Goal: Information Seeking & Learning: Learn about a topic

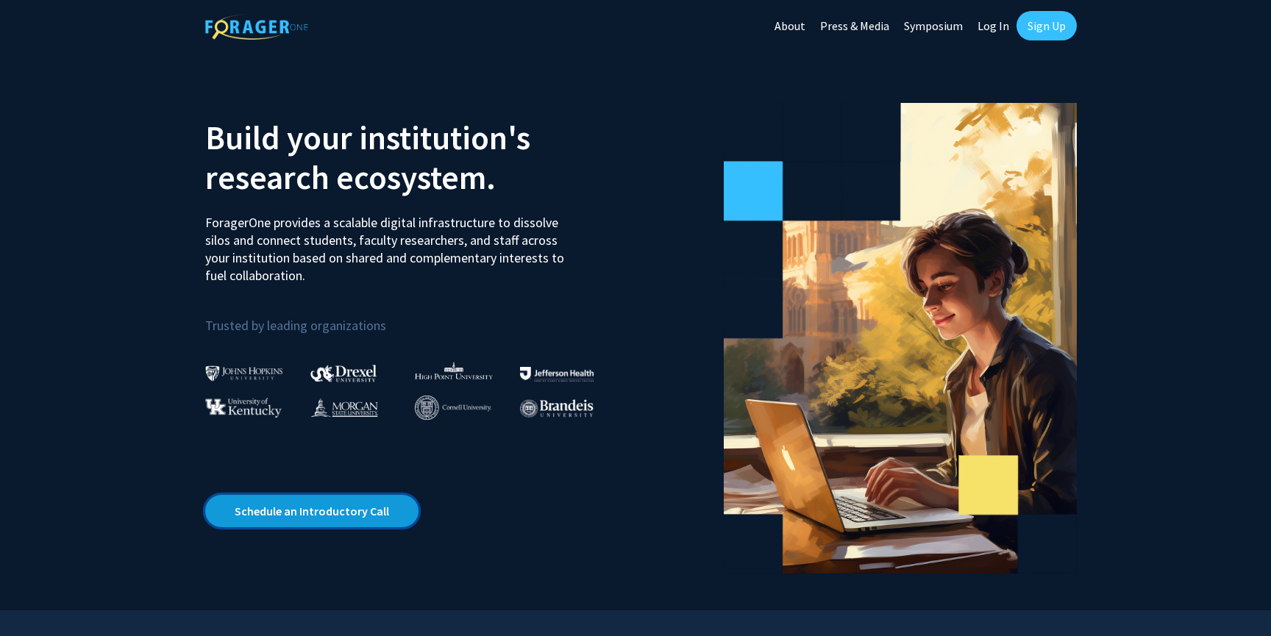
click at [347, 521] on link "Schedule an Introductory Call" at bounding box center [311, 511] width 213 height 32
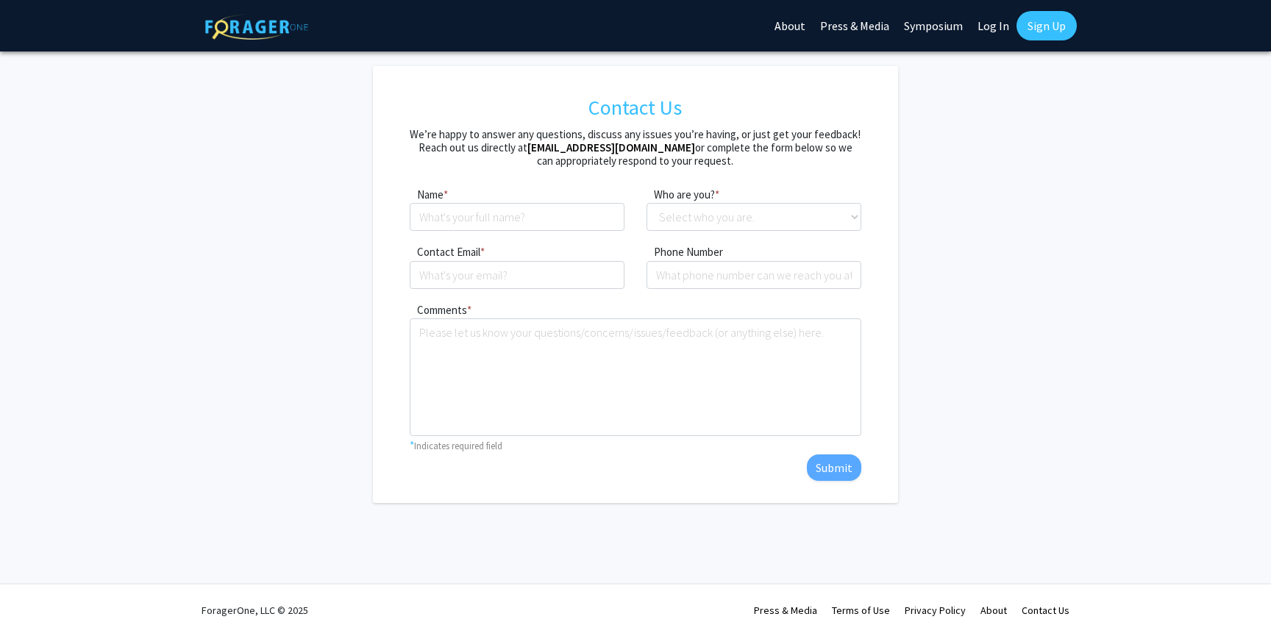
click at [1050, 35] on link "Sign Up" at bounding box center [1046, 25] width 60 height 29
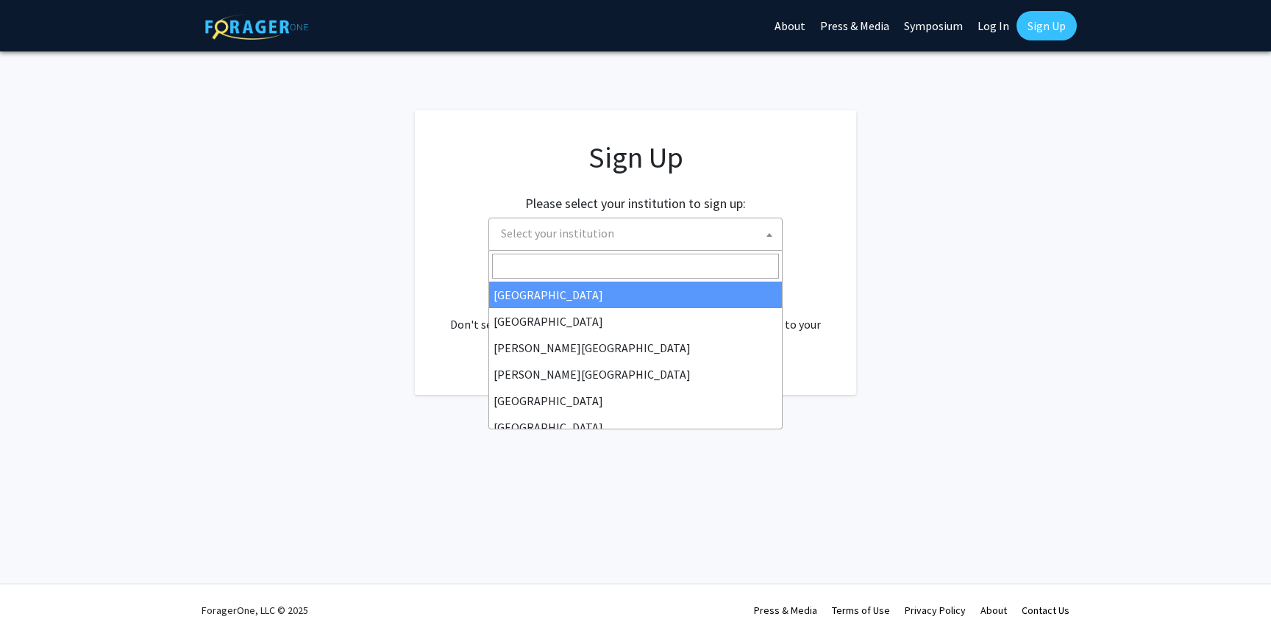
click at [659, 223] on span "Select your institution" at bounding box center [638, 233] width 287 height 30
click at [726, 233] on span "Select your institution" at bounding box center [638, 233] width 287 height 30
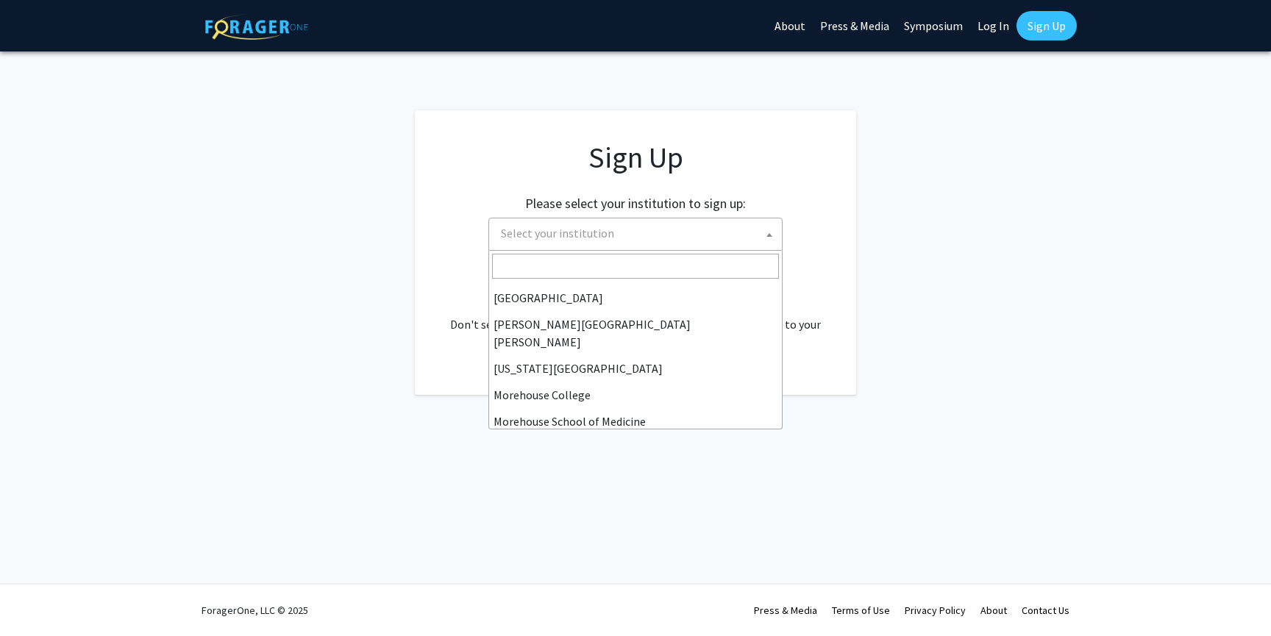
scroll to position [265, 0]
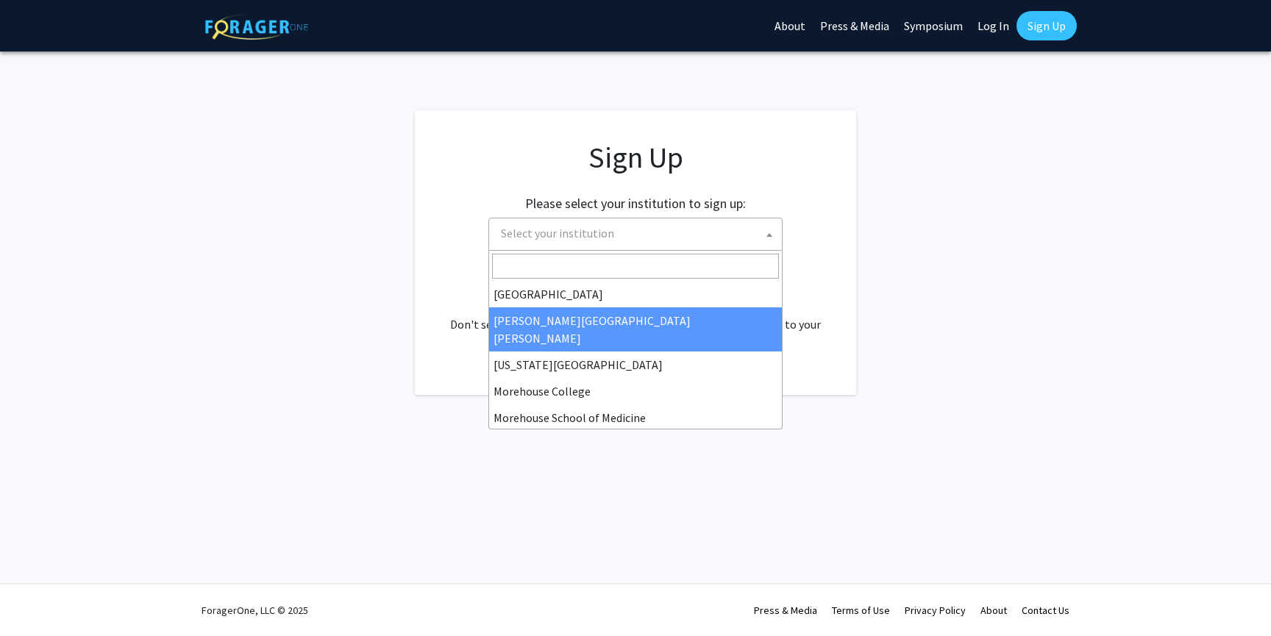
select select "1"
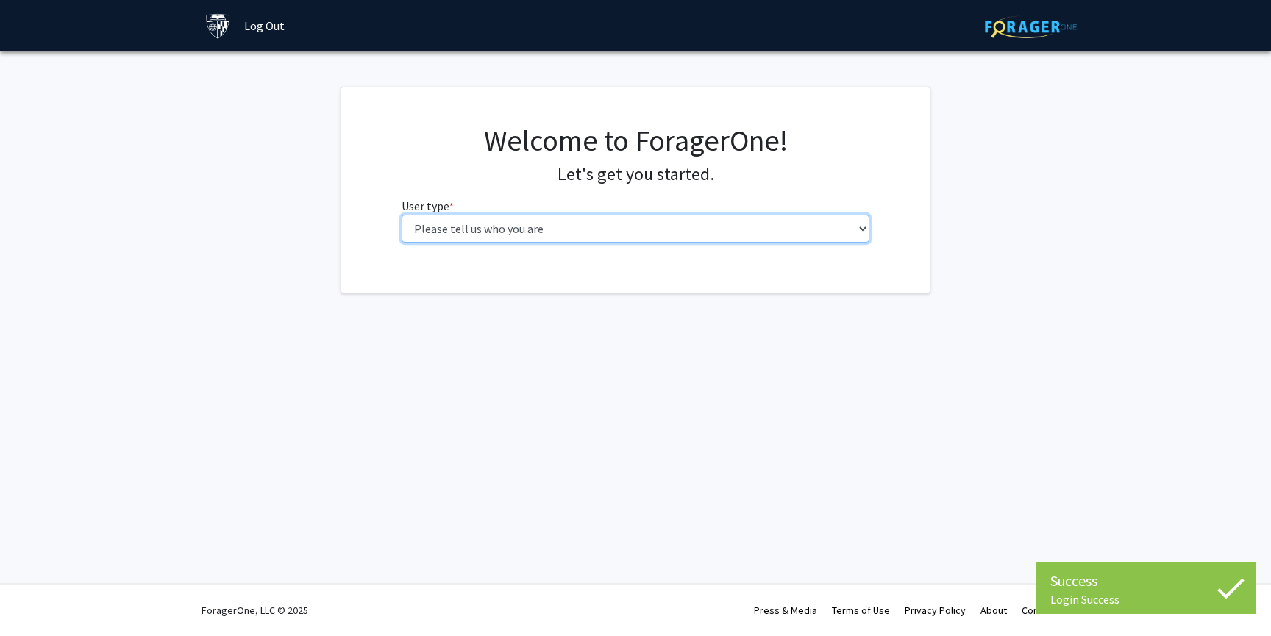
click at [622, 235] on select "Please tell us who you are Undergraduate Student Master's Student Doctoral Cand…" at bounding box center [635, 229] width 468 height 28
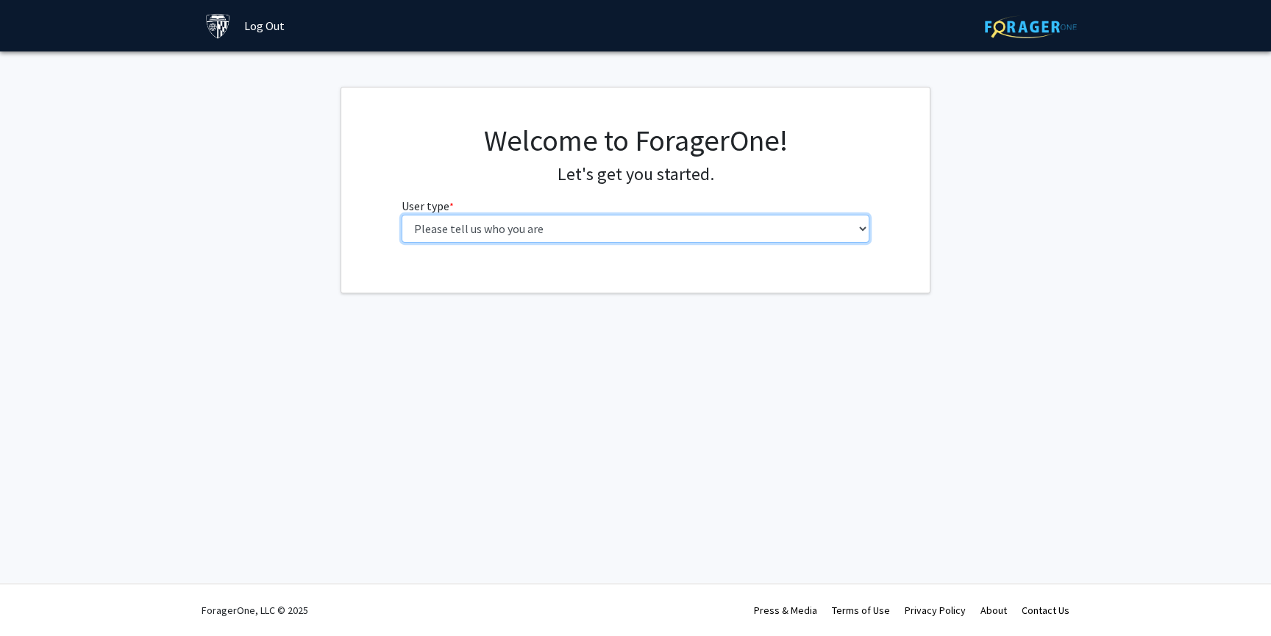
select select "2: masters"
click at [401, 215] on select "Please tell us who you are Undergraduate Student Master's Student Doctoral Cand…" at bounding box center [635, 229] width 468 height 28
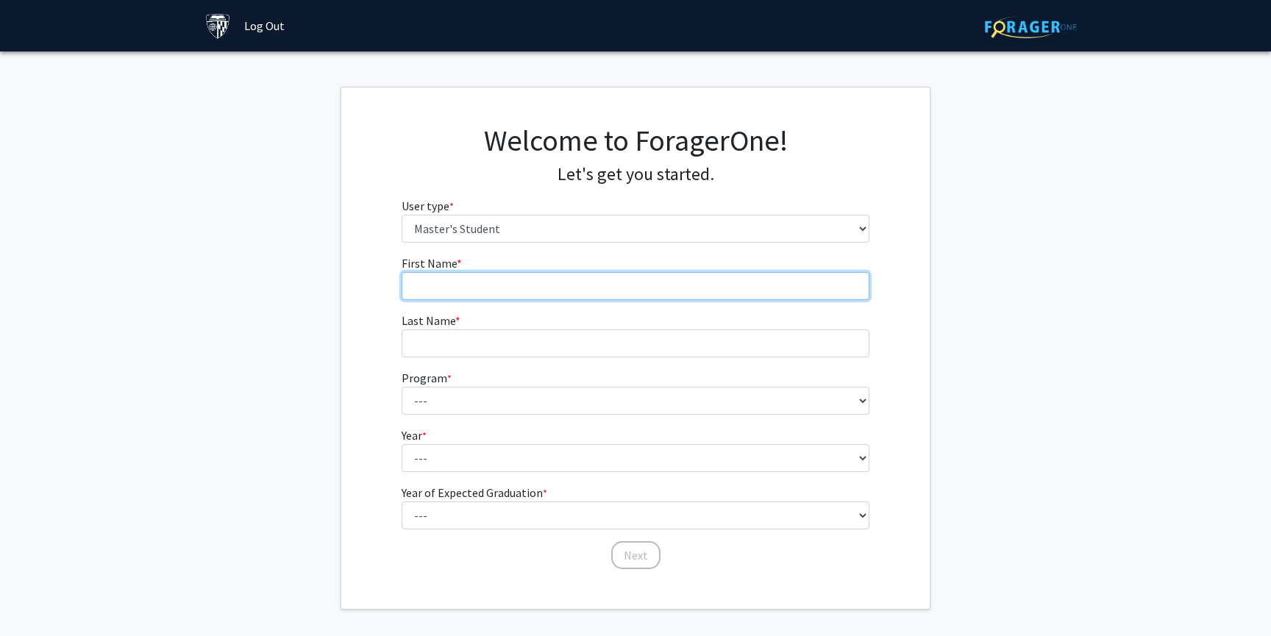
click at [591, 294] on input "First Name * required" at bounding box center [635, 286] width 468 height 28
type input "Zijie"
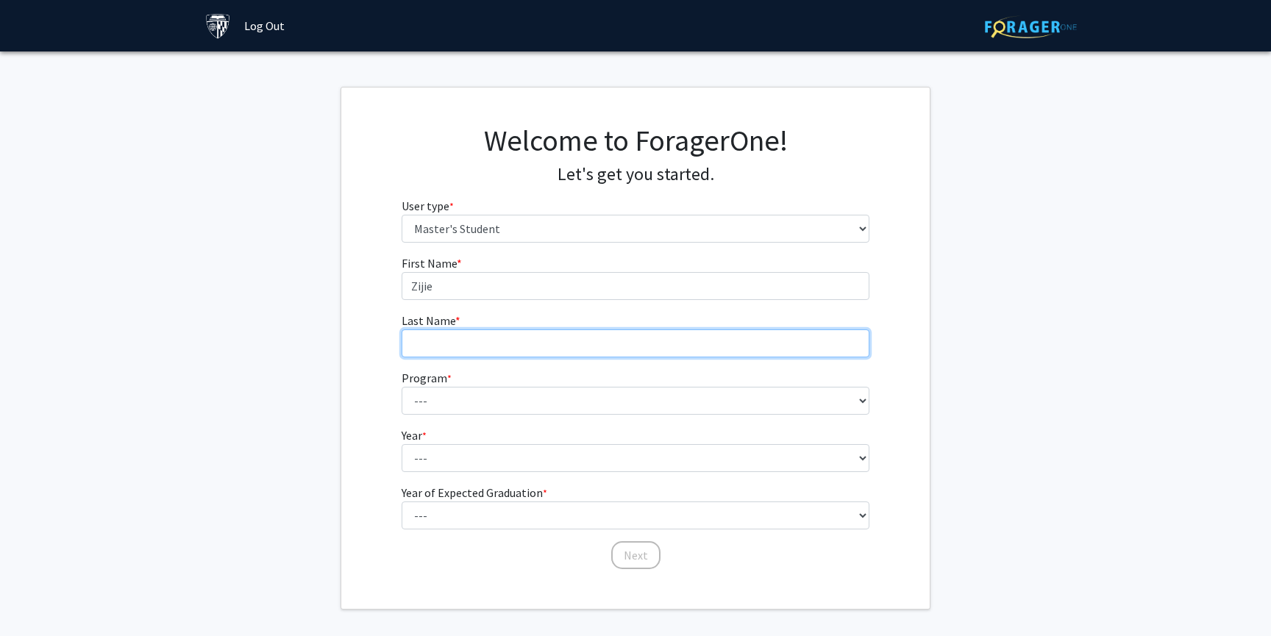
type input "Chen"
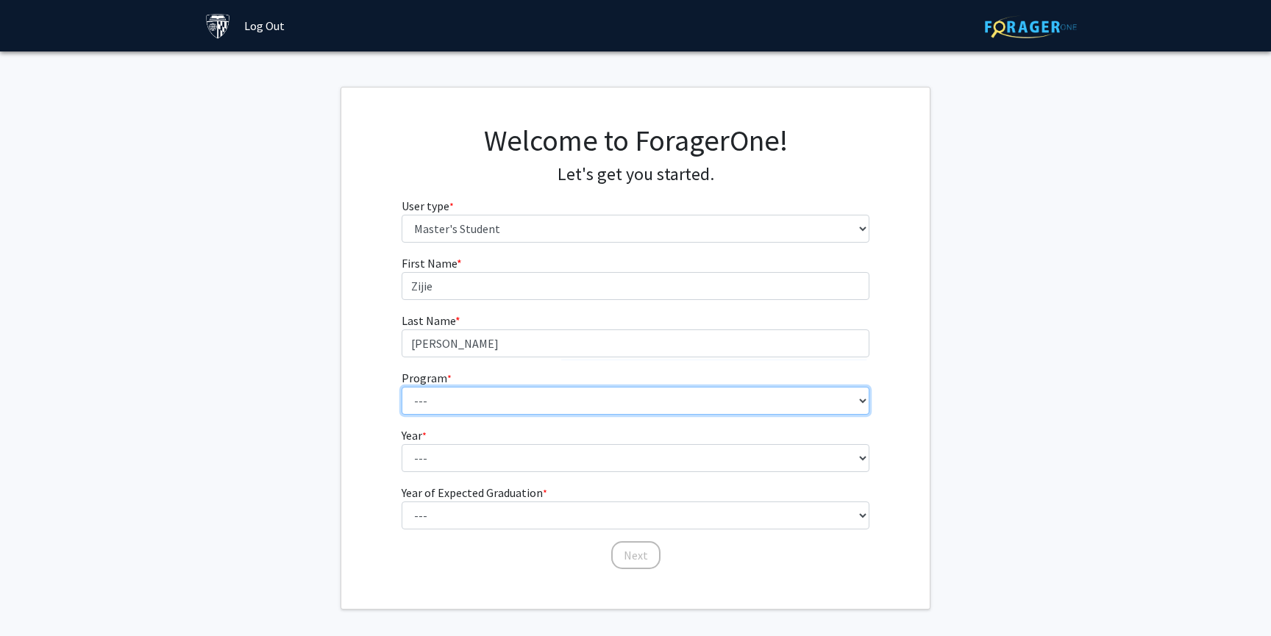
click at [515, 413] on select "--- Anatomy Education Applied and Computational Mathematics Applied Biomedical …" at bounding box center [635, 401] width 468 height 28
select select "26: 18"
click at [401, 387] on select "--- Anatomy Education Applied and Computational Mathematics Applied Biomedical …" at bounding box center [635, 401] width 468 height 28
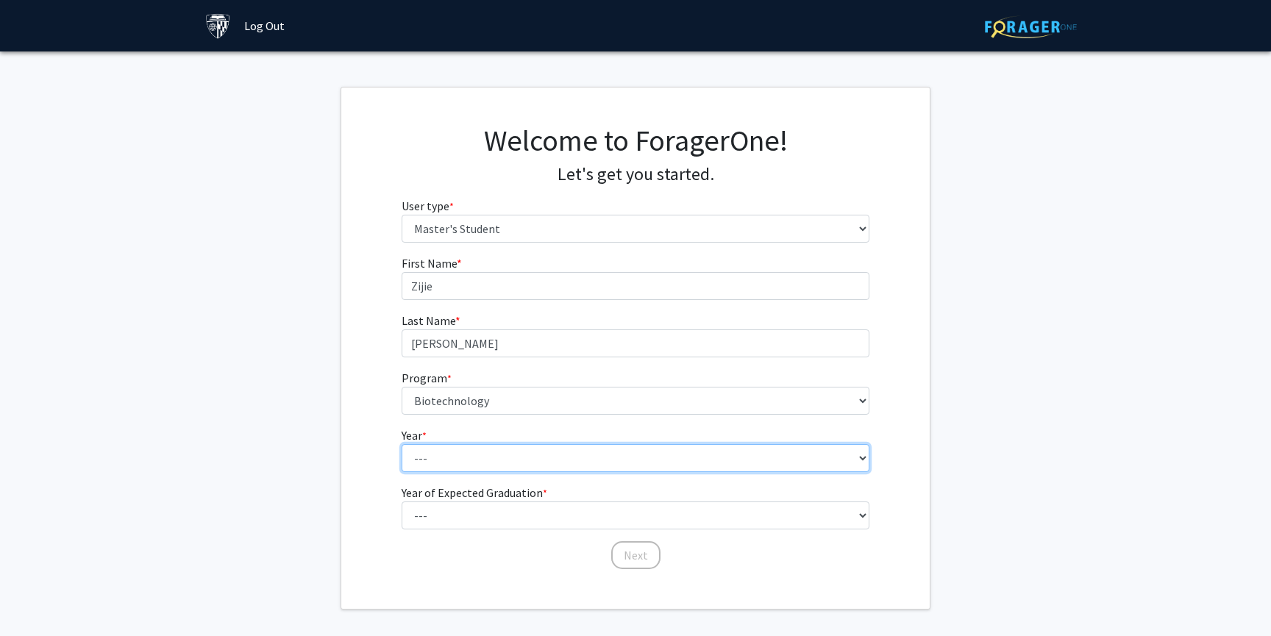
click at [531, 457] on select "--- First Year Second Year" at bounding box center [635, 458] width 468 height 28
select select "1: first_year"
click at [401, 444] on select "--- First Year Second Year" at bounding box center [635, 458] width 468 height 28
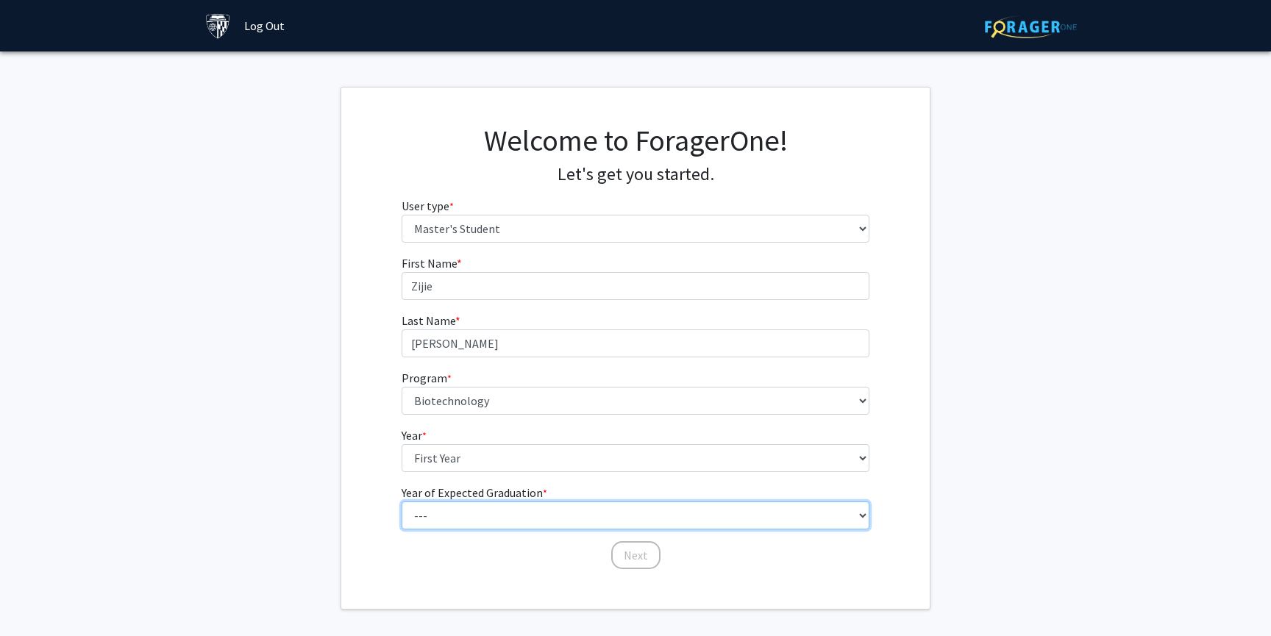
click at [511, 513] on select "--- 2025 2026 2027 2028 2029 2030 2031 2032 2033 2034" at bounding box center [635, 516] width 468 height 28
select select "3: 2027"
click at [401, 502] on select "--- 2025 2026 2027 2028 2029 2030 2031 2032 2033 2034" at bounding box center [635, 516] width 468 height 28
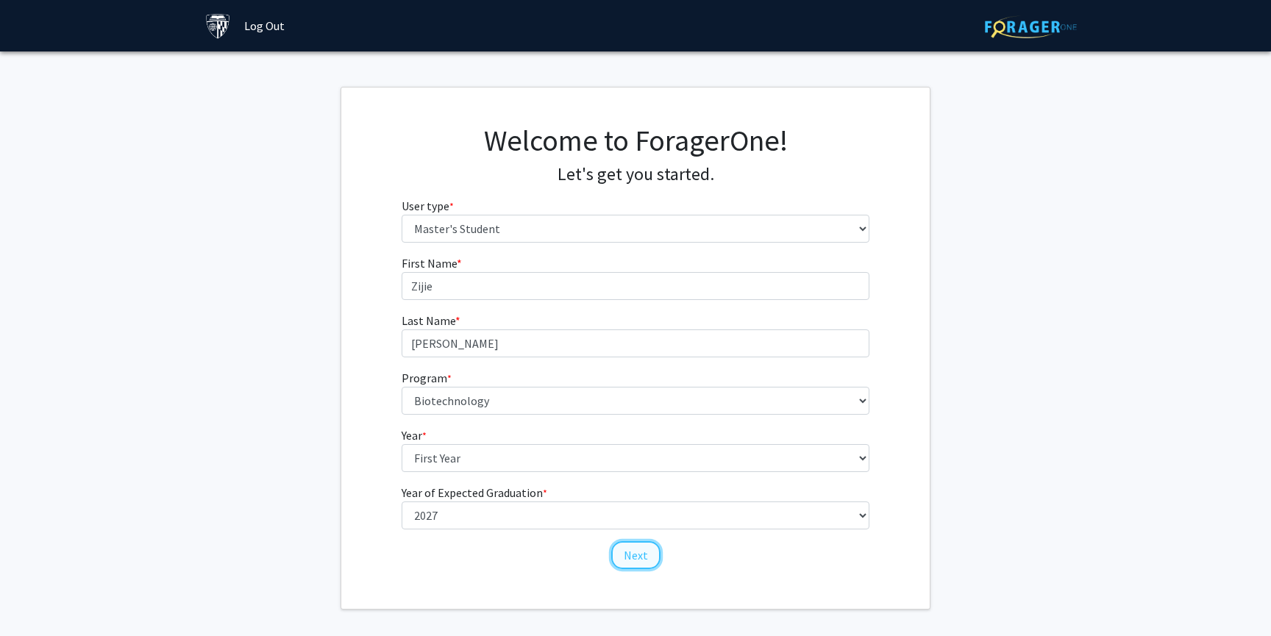
click at [643, 554] on button "Next" at bounding box center [635, 555] width 49 height 28
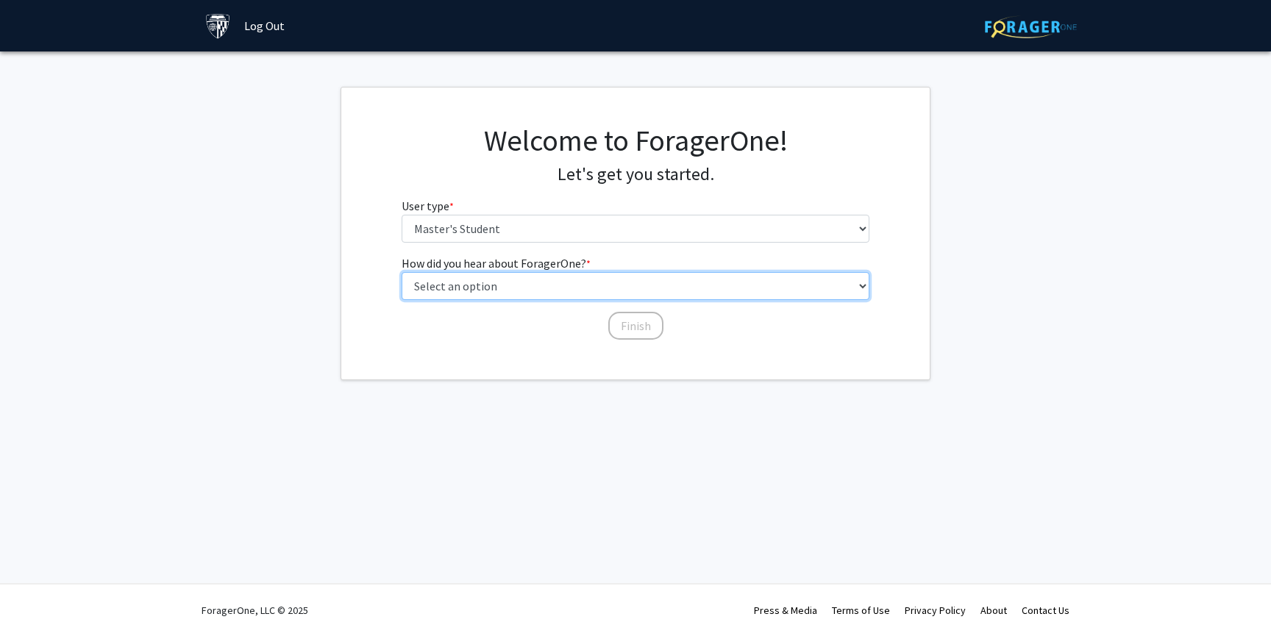
click at [522, 277] on select "Select an option Peer/student recommendation Faculty/staff recommendation Unive…" at bounding box center [635, 286] width 468 height 28
select select "1: peer_recommendation"
click at [401, 272] on select "Select an option Peer/student recommendation Faculty/staff recommendation Unive…" at bounding box center [635, 286] width 468 height 28
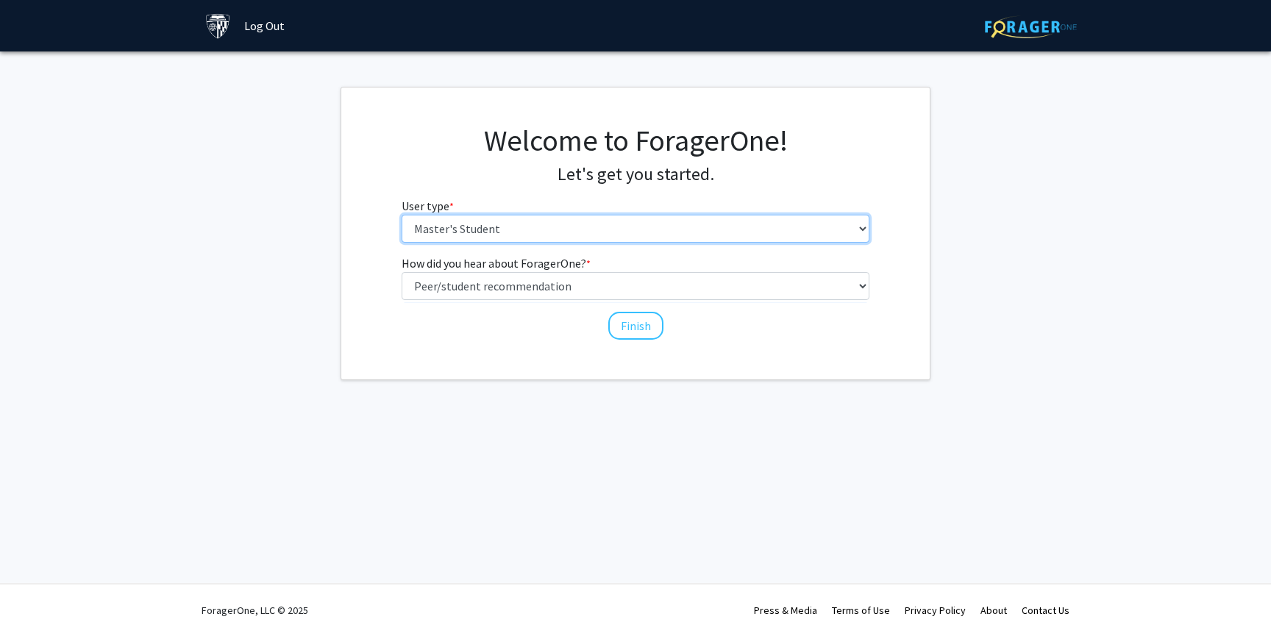
click at [615, 238] on select "Please tell us who you are Undergraduate Student Master's Student Doctoral Cand…" at bounding box center [635, 229] width 468 height 28
click at [401, 215] on select "Please tell us who you are Undergraduate Student Master's Student Doctoral Cand…" at bounding box center [635, 229] width 468 height 28
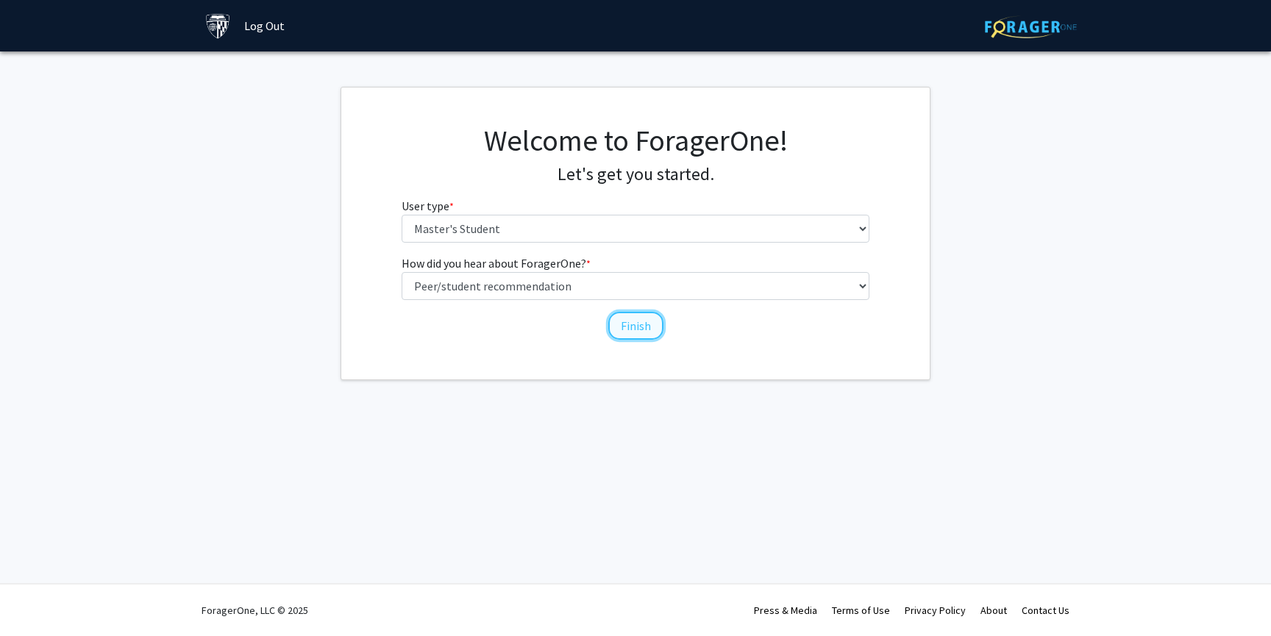
click at [621, 323] on button "Finish" at bounding box center [635, 326] width 55 height 28
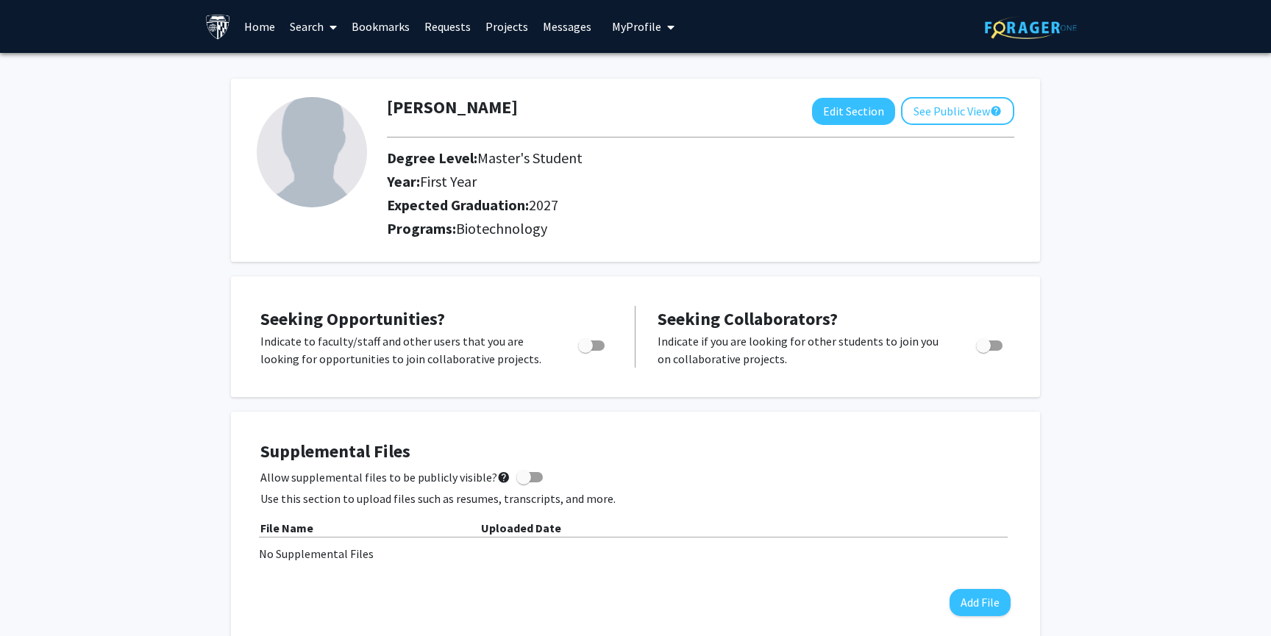
click at [320, 29] on link "Search" at bounding box center [313, 26] width 62 height 51
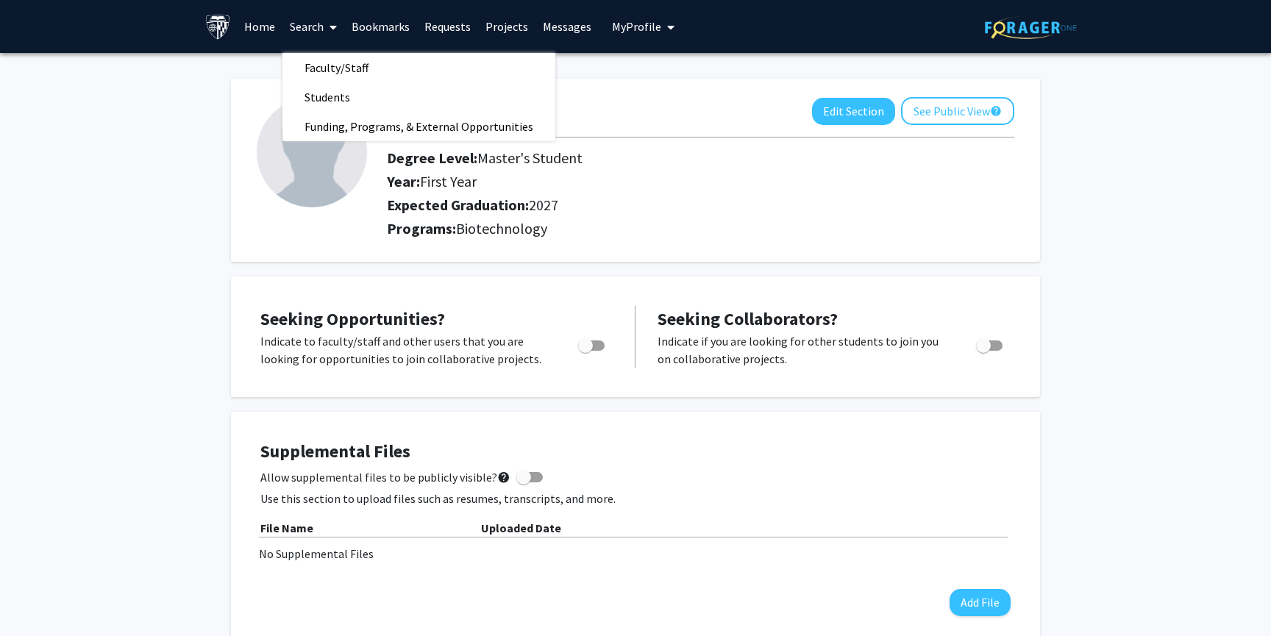
click at [215, 21] on img at bounding box center [218, 27] width 26 height 26
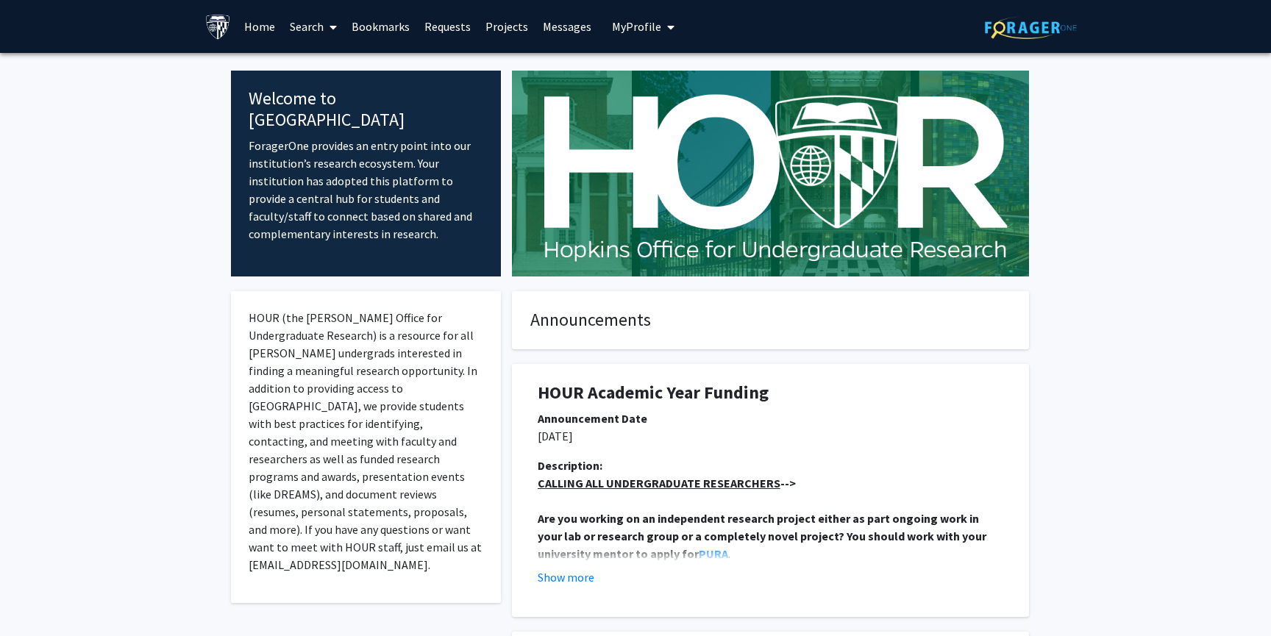
click at [661, 26] on span "My profile dropdown to access profile and logout" at bounding box center [667, 26] width 13 height 51
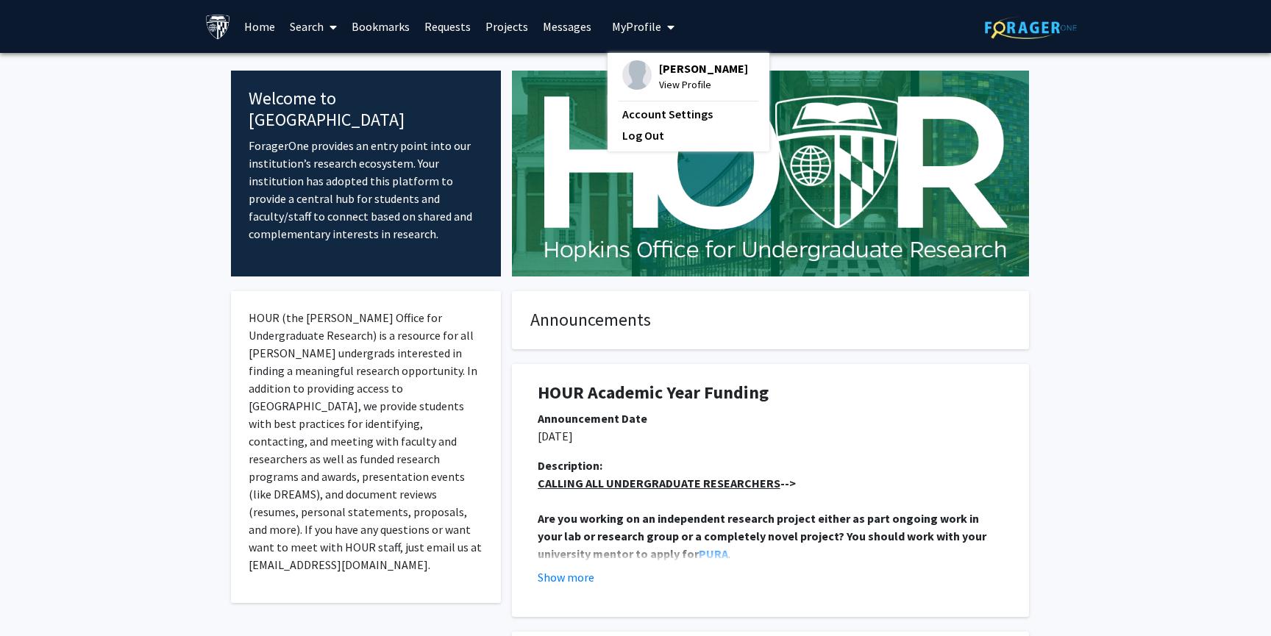
click at [661, 26] on span "My profile dropdown to access profile and logout" at bounding box center [667, 26] width 13 height 51
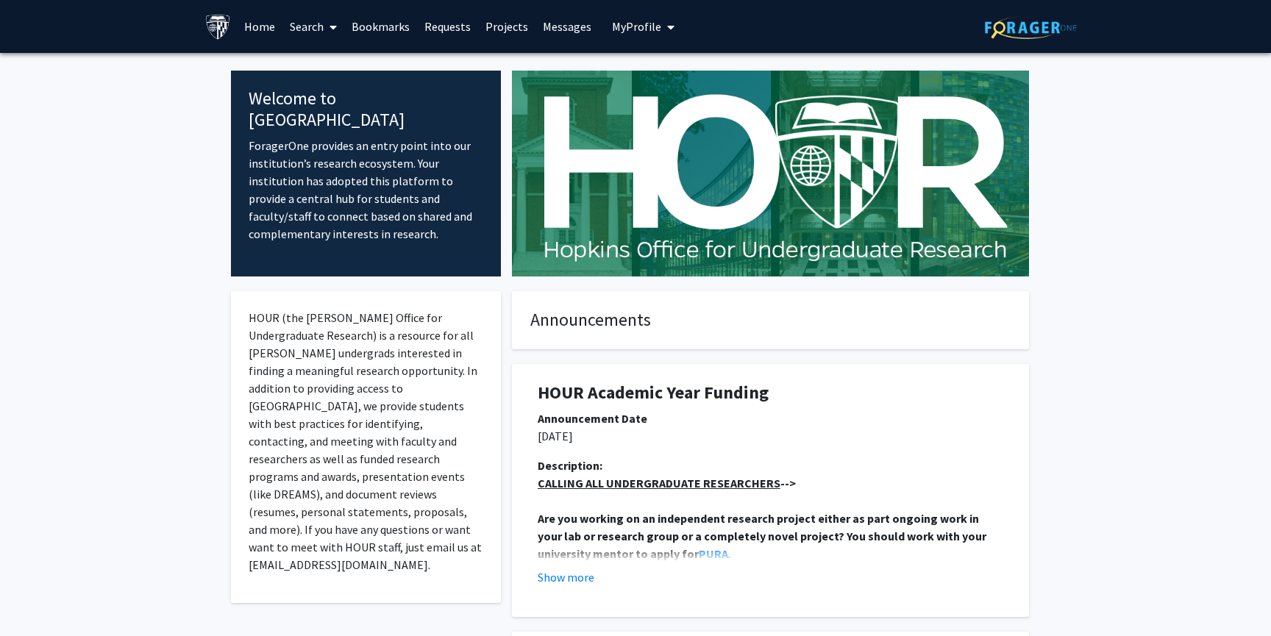
click at [484, 24] on link "Projects" at bounding box center [506, 26] width 57 height 51
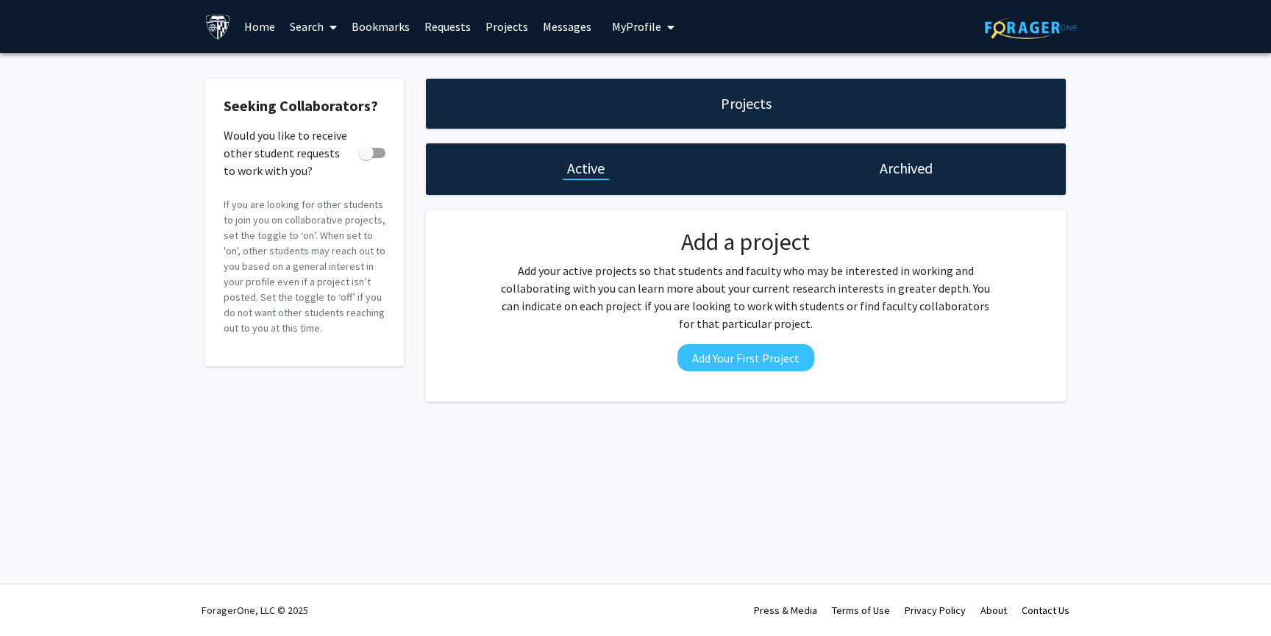
click at [371, 30] on link "Bookmarks" at bounding box center [380, 26] width 73 height 51
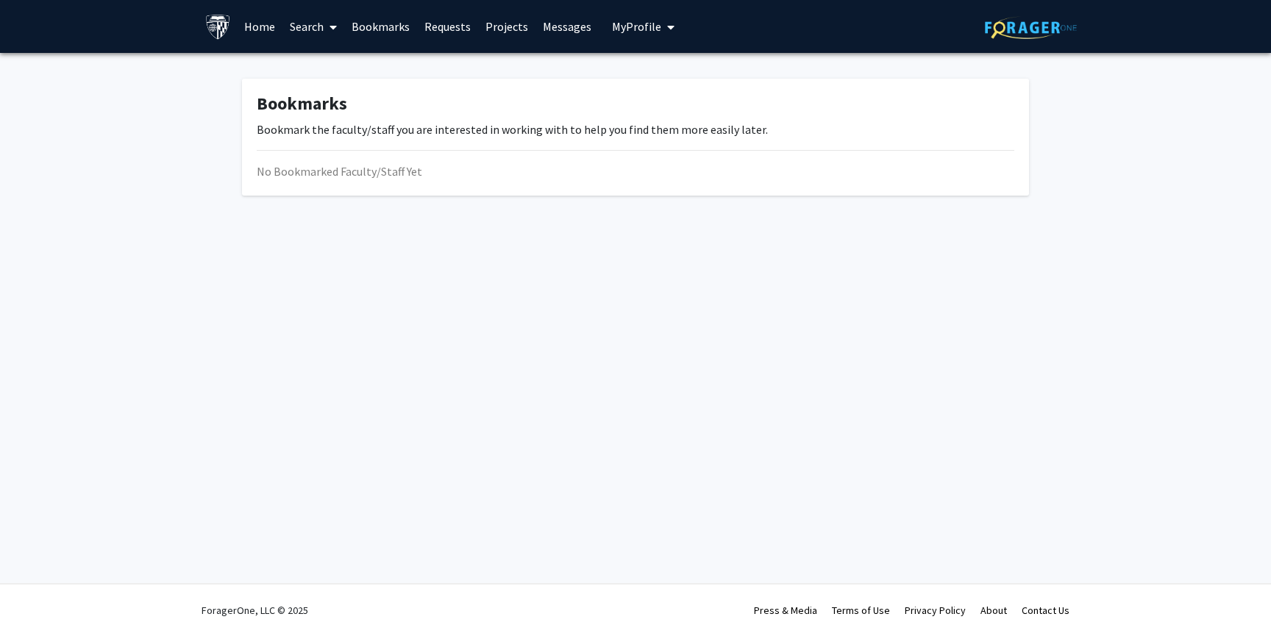
click at [318, 29] on link "Search" at bounding box center [313, 26] width 62 height 51
click at [377, 63] on span "Faculty/Staff" at bounding box center [336, 67] width 108 height 29
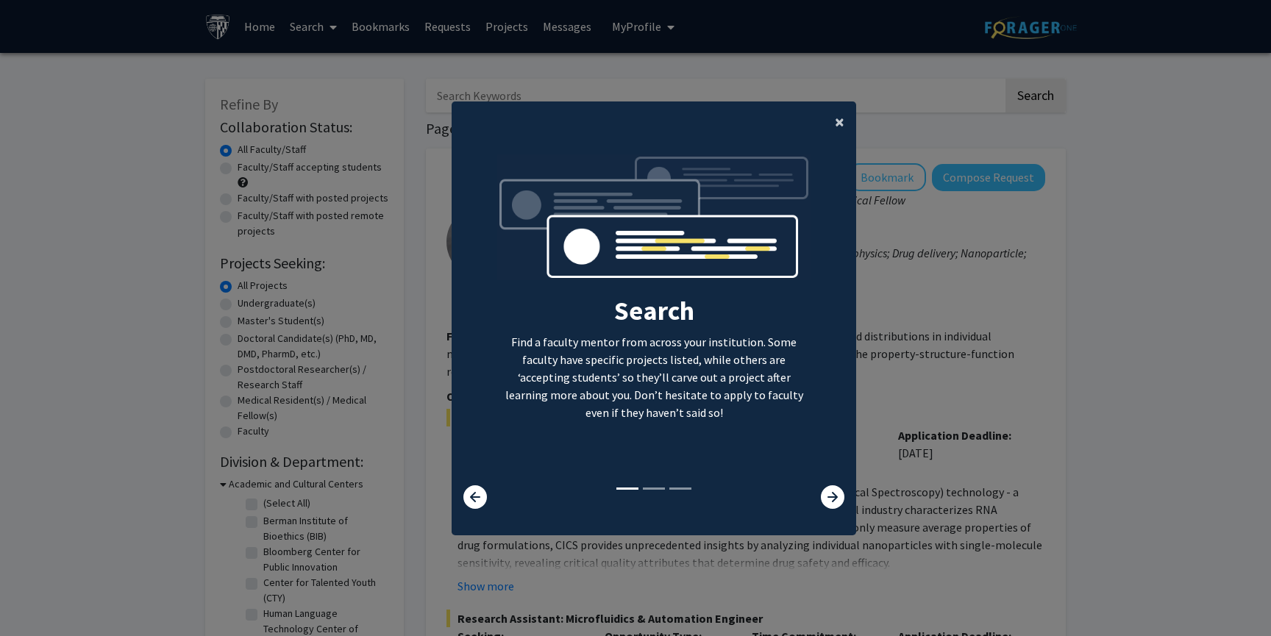
click at [840, 129] on span "×" at bounding box center [840, 121] width 10 height 23
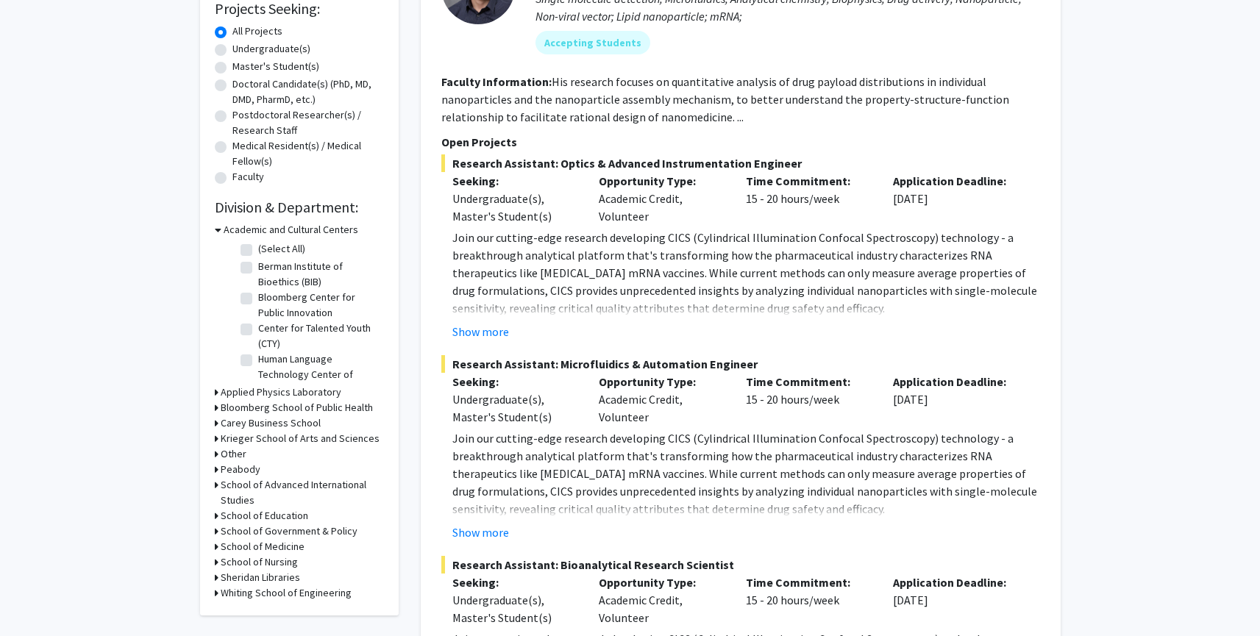
scroll to position [257, 0]
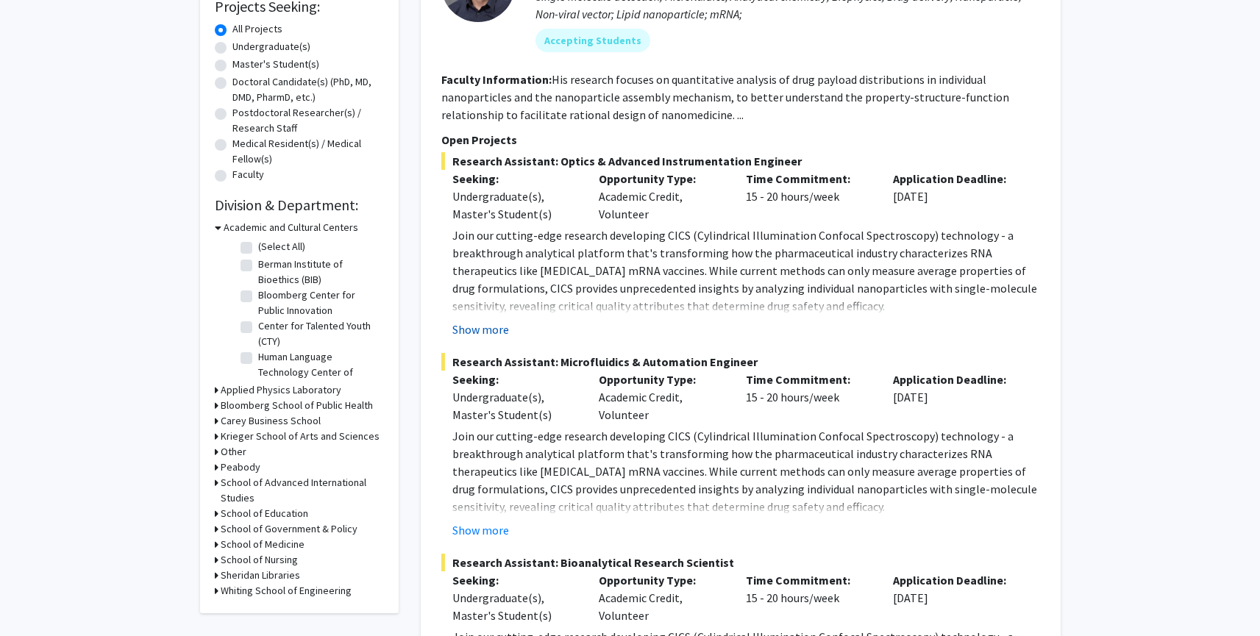
click at [497, 329] on button "Show more" at bounding box center [480, 330] width 57 height 18
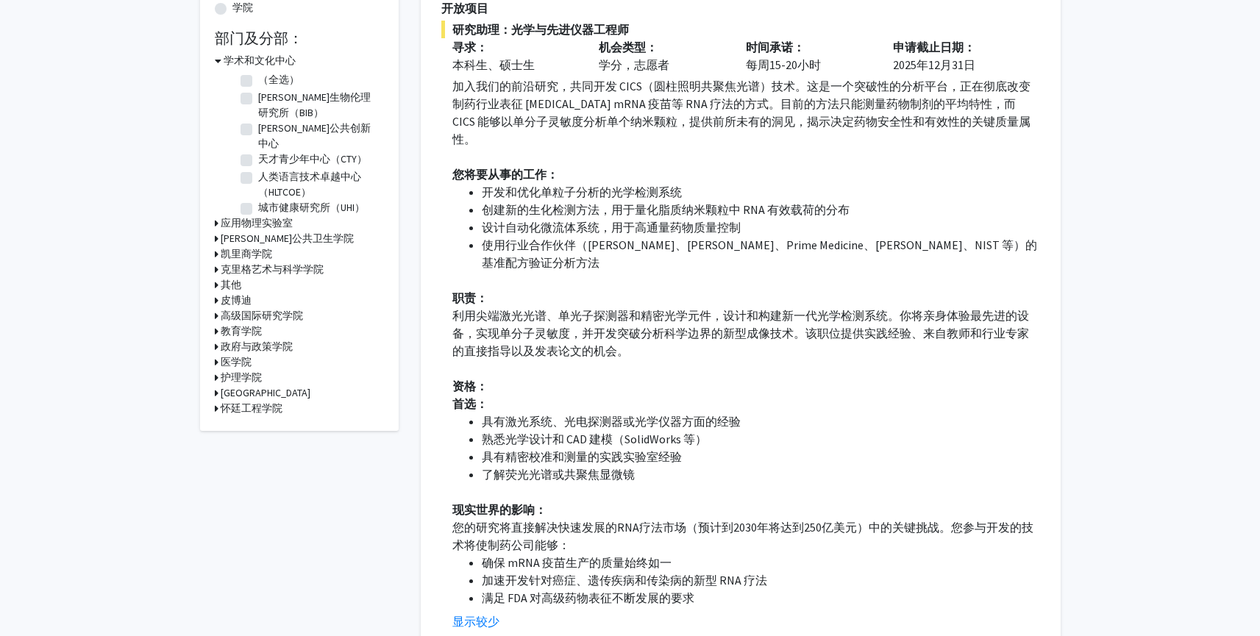
scroll to position [344, 0]
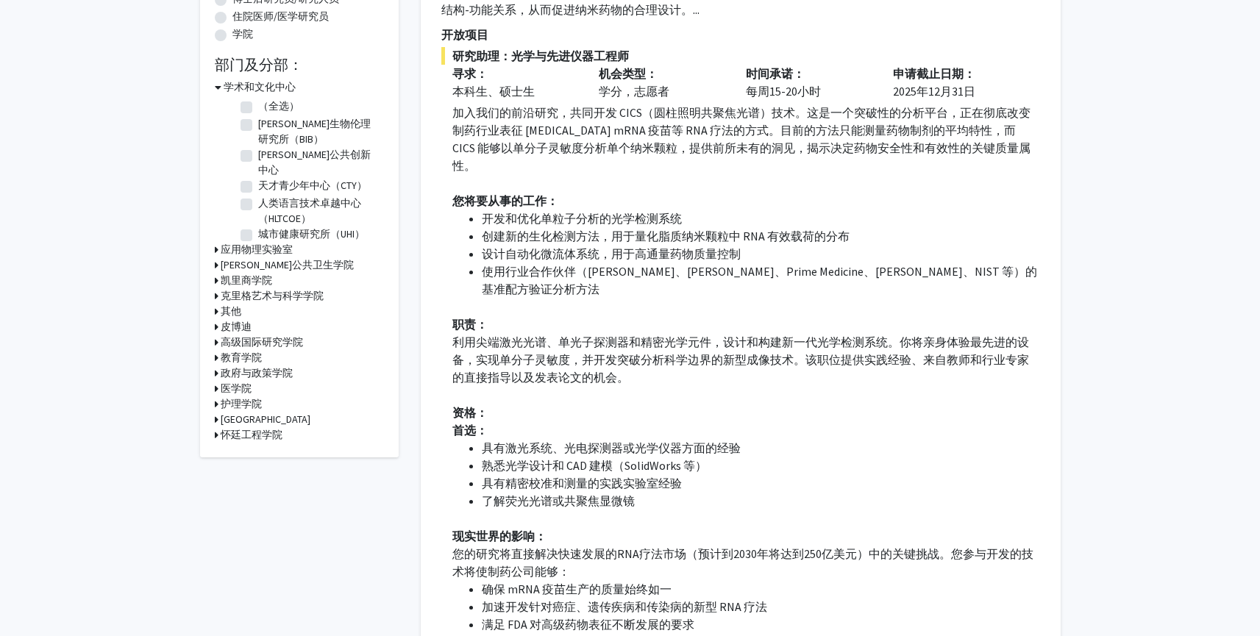
click at [907, 143] on font "加入我们的前沿研究，共同开发 CICS（圆柱照明共聚焦光谱）技术。这是一个突破性的分析平台，正在彻底改变制药行业表征 COVID-19 mRNA 疫苗等 RN…" at bounding box center [741, 139] width 578 height 68
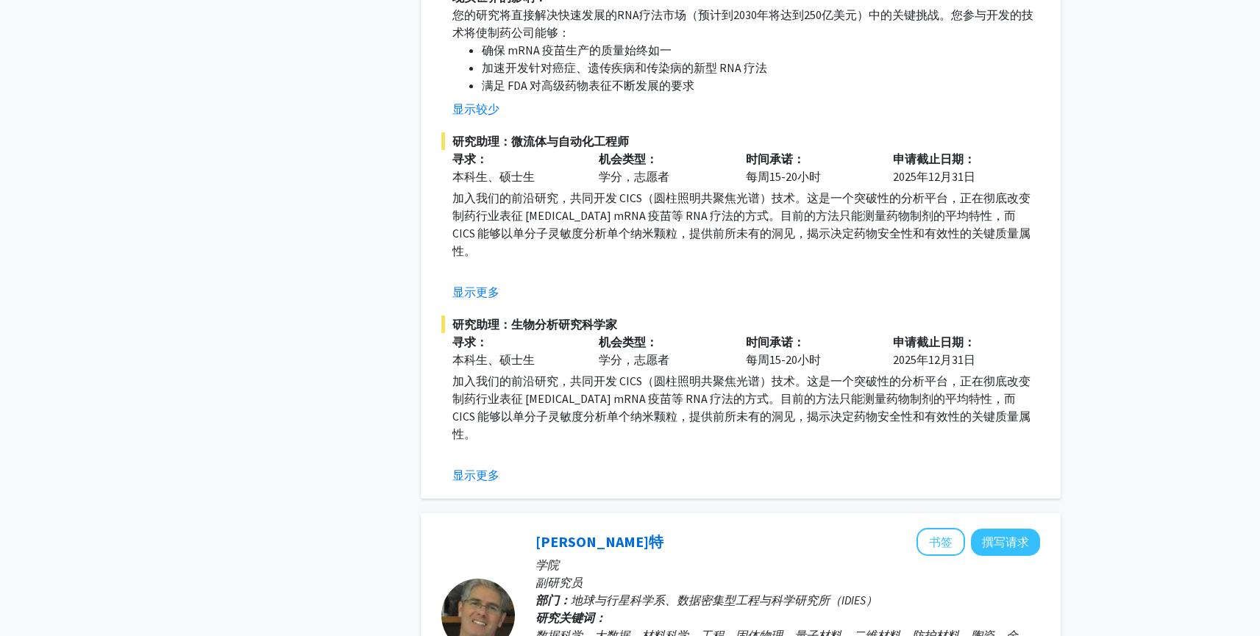
scroll to position [882, 0]
click at [478, 286] on font "显示更多" at bounding box center [475, 293] width 47 height 15
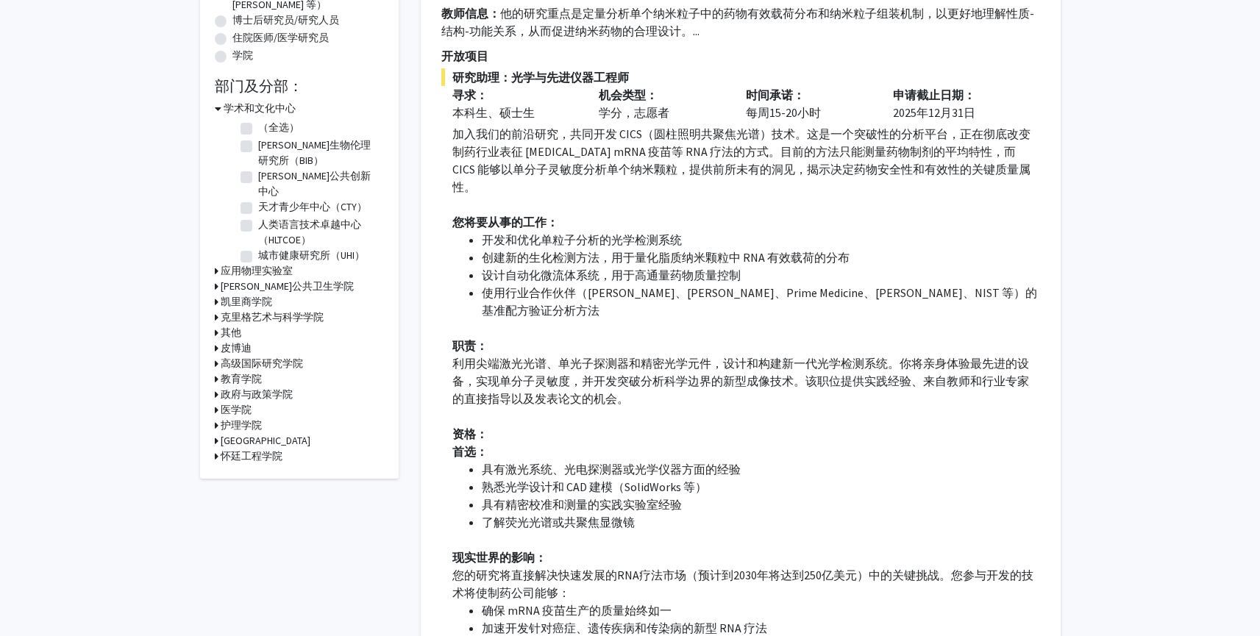
scroll to position [0, 0]
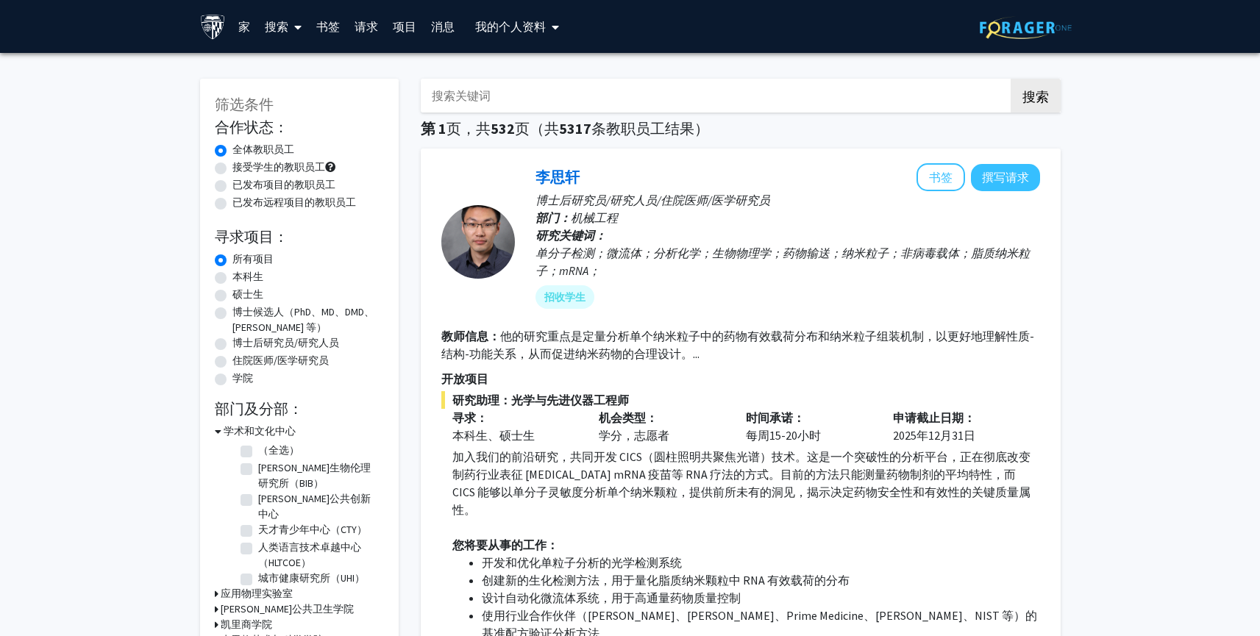
click at [258, 501] on label "彭博公共创新中心" at bounding box center [319, 506] width 122 height 31
click at [258, 501] on input "彭博公共创新中心" at bounding box center [263, 496] width 10 height 10
checkbox input "true"
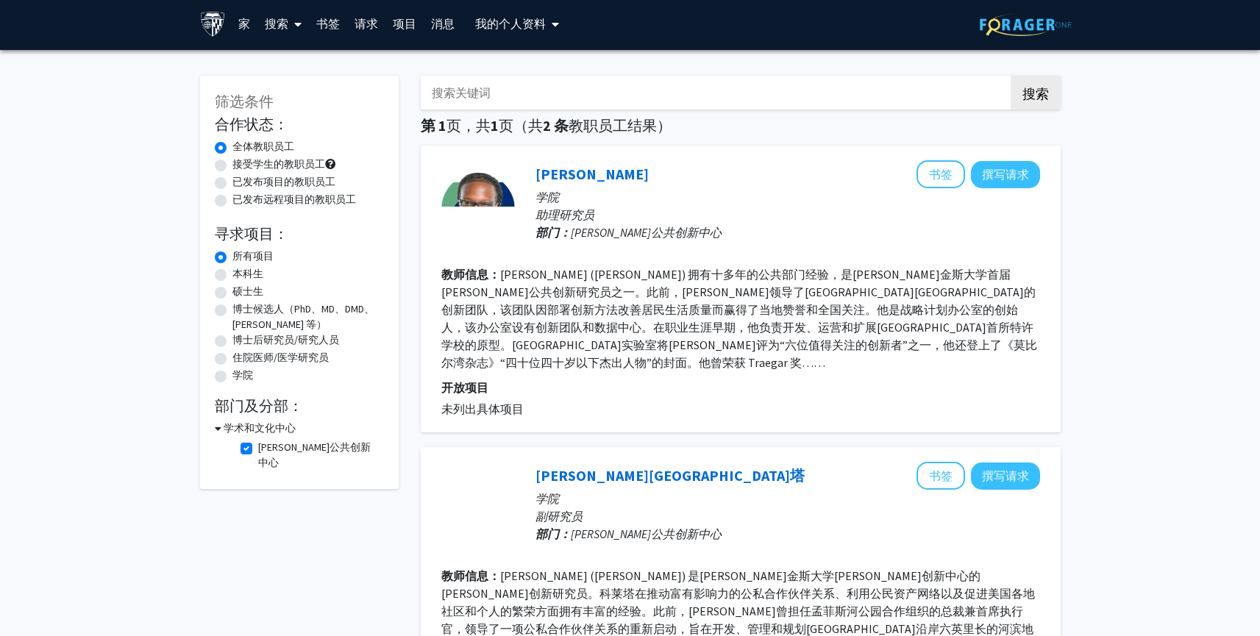
scroll to position [23, 0]
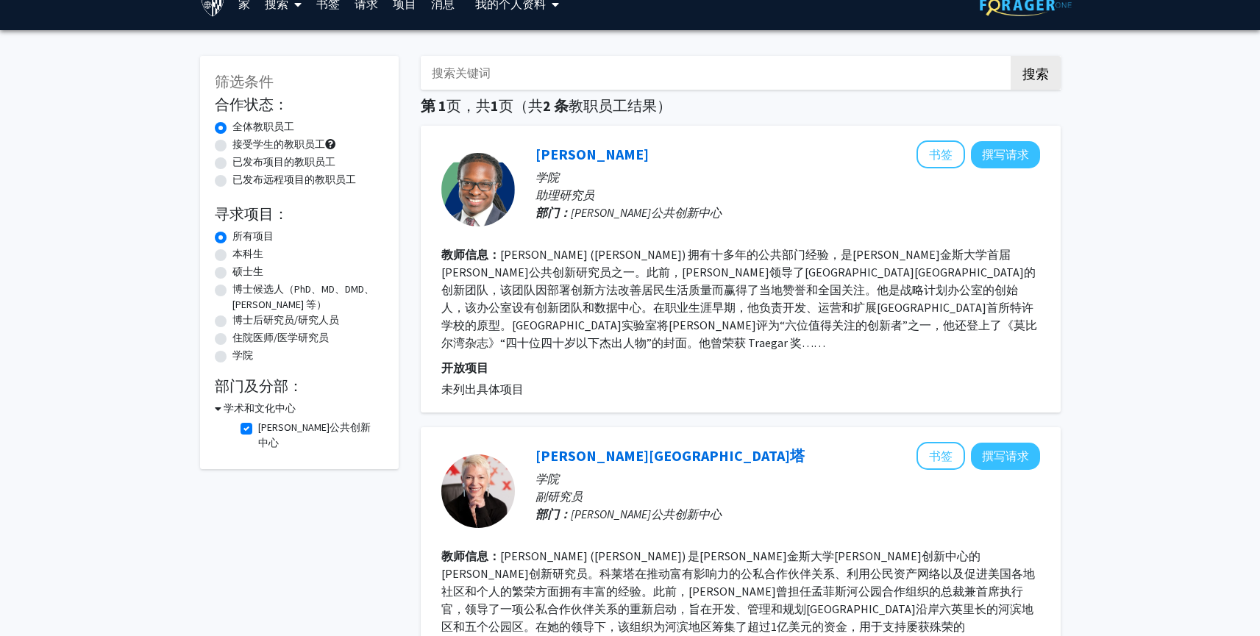
click at [220, 410] on icon at bounding box center [218, 408] width 7 height 15
click at [218, 407] on div "学术和文化中心" at bounding box center [299, 408] width 169 height 15
click at [217, 407] on icon at bounding box center [217, 408] width 4 height 15
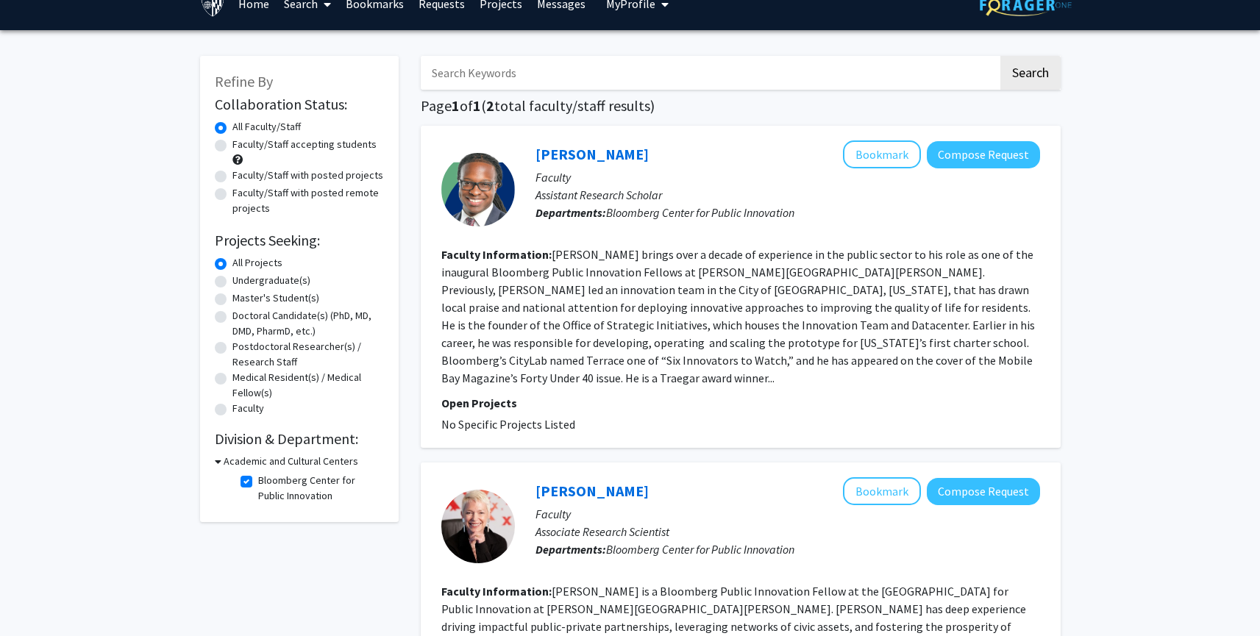
click at [258, 483] on label "Bloomberg Center for Public Innovation" at bounding box center [319, 488] width 122 height 31
click at [258, 482] on input "Bloomberg Center for Public Innovation" at bounding box center [263, 478] width 10 height 10
checkbox input "false"
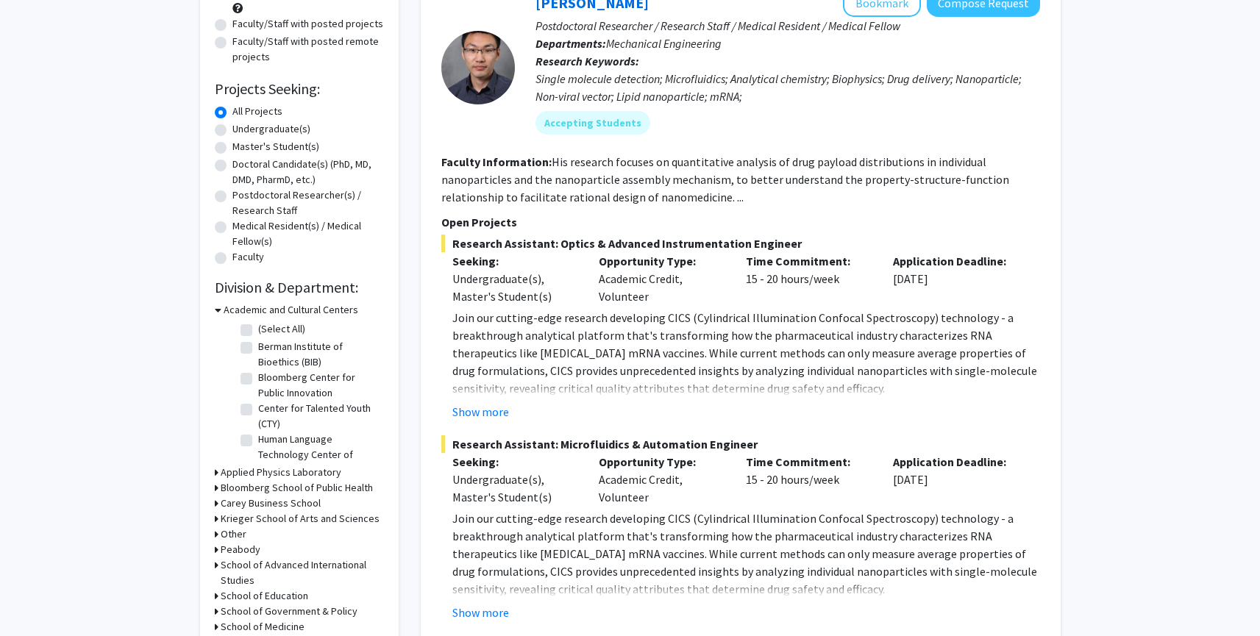
scroll to position [176, 0]
click at [215, 308] on icon at bounding box center [218, 307] width 7 height 15
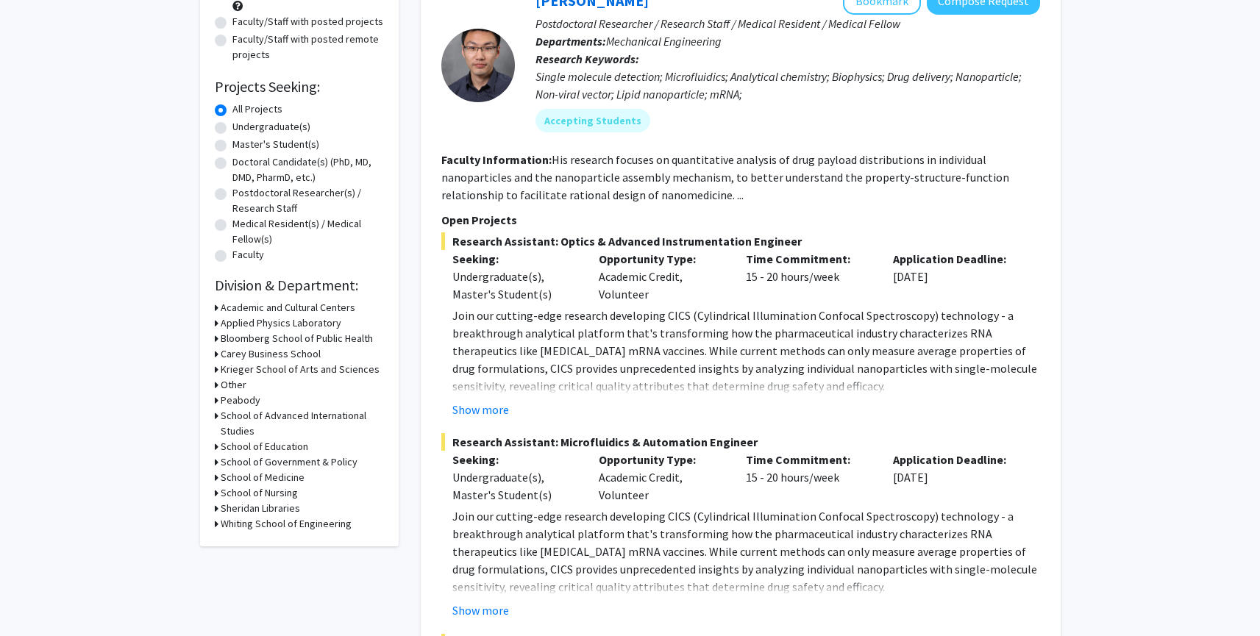
click at [215, 336] on icon at bounding box center [217, 338] width 4 height 15
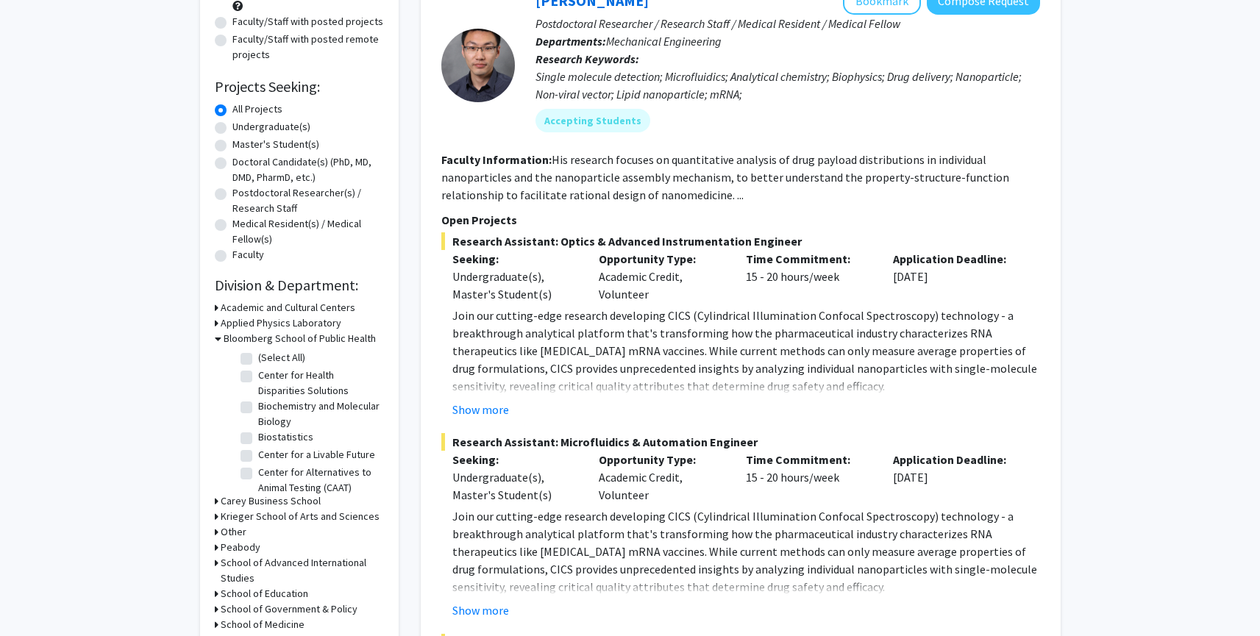
click at [258, 360] on label "(Select All)" at bounding box center [281, 357] width 47 height 15
click at [258, 360] on input "(Select All)" at bounding box center [263, 355] width 10 height 10
checkbox input "true"
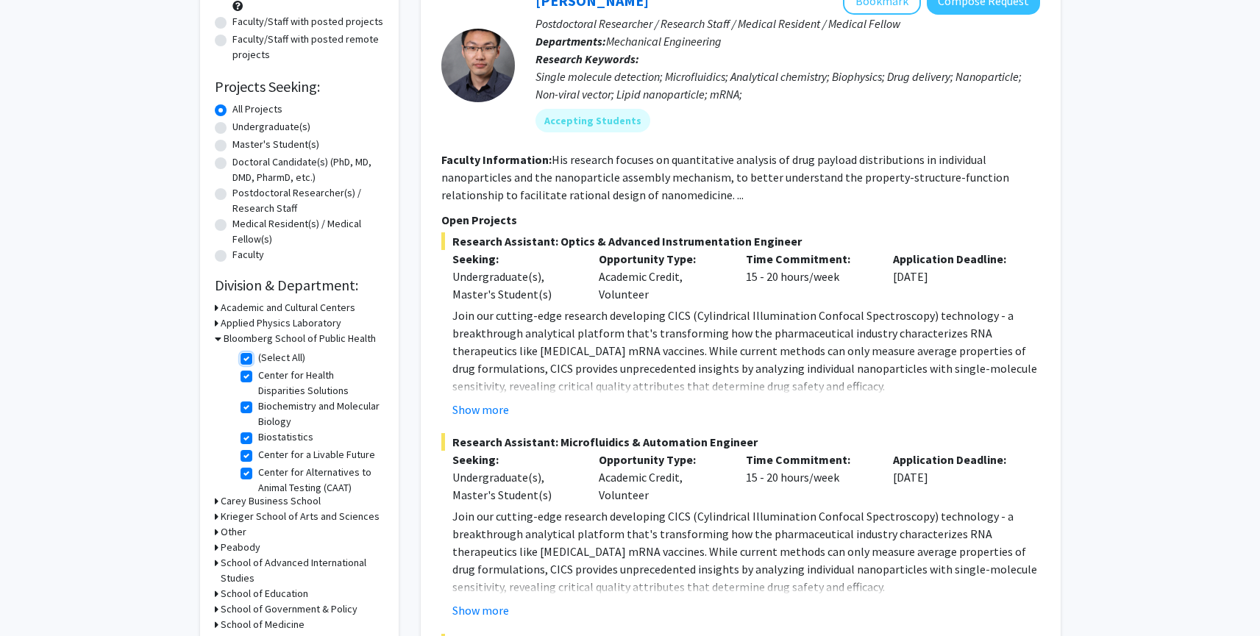
checkbox input "true"
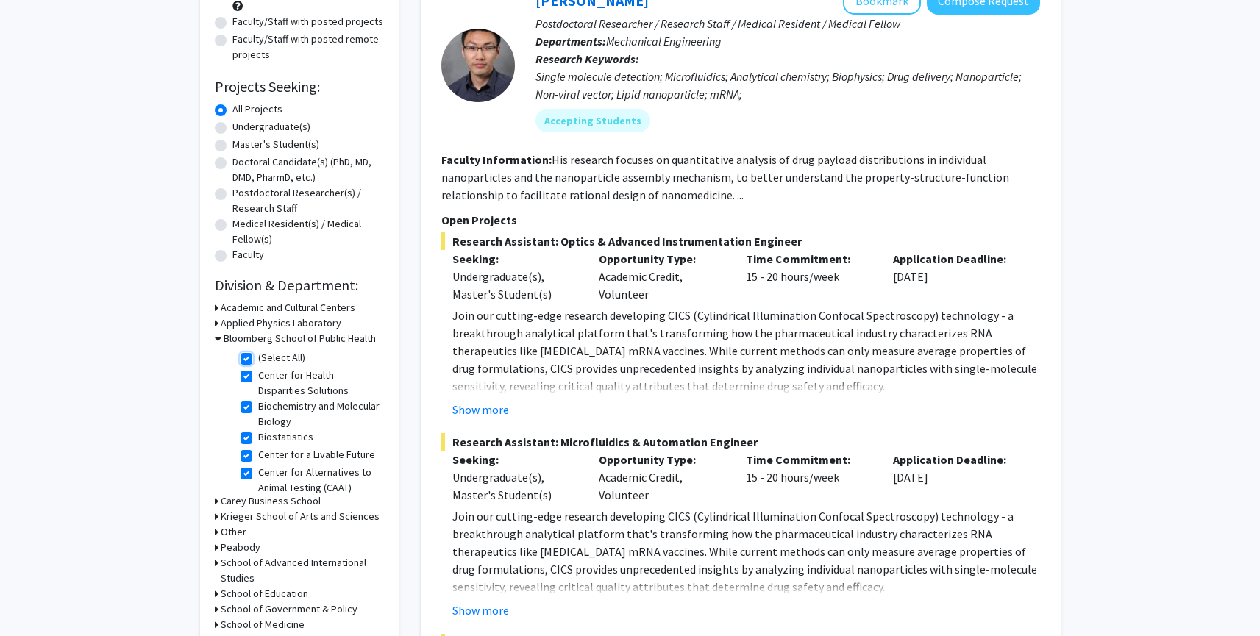
checkbox input "true"
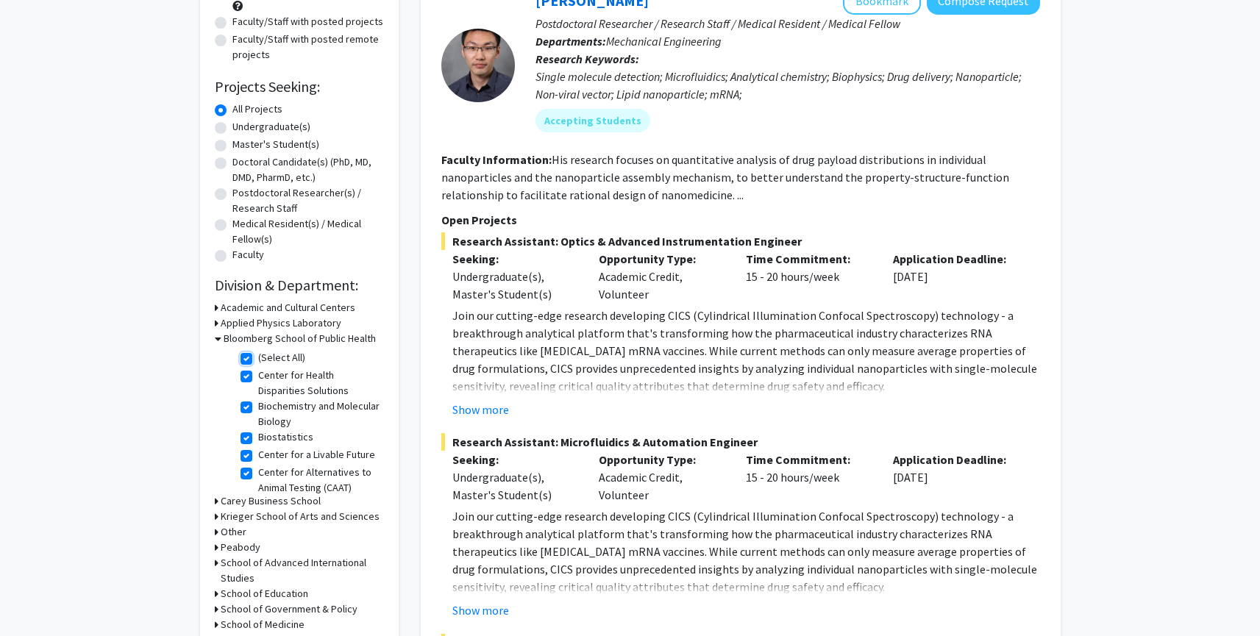
checkbox input "true"
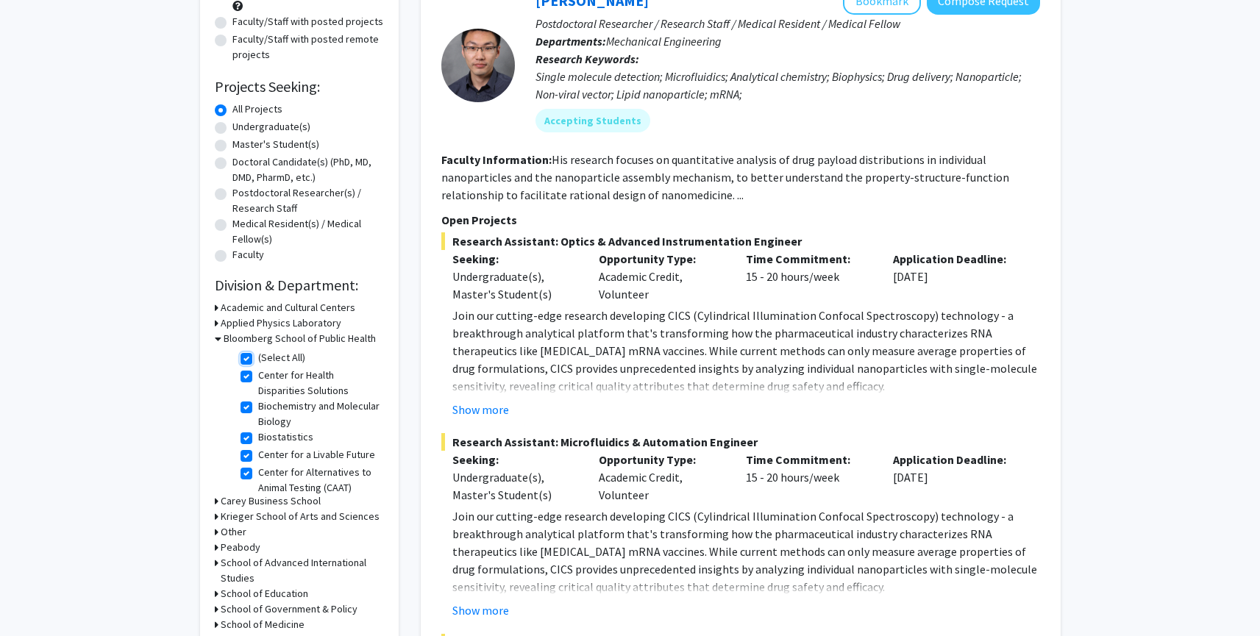
checkbox input "true"
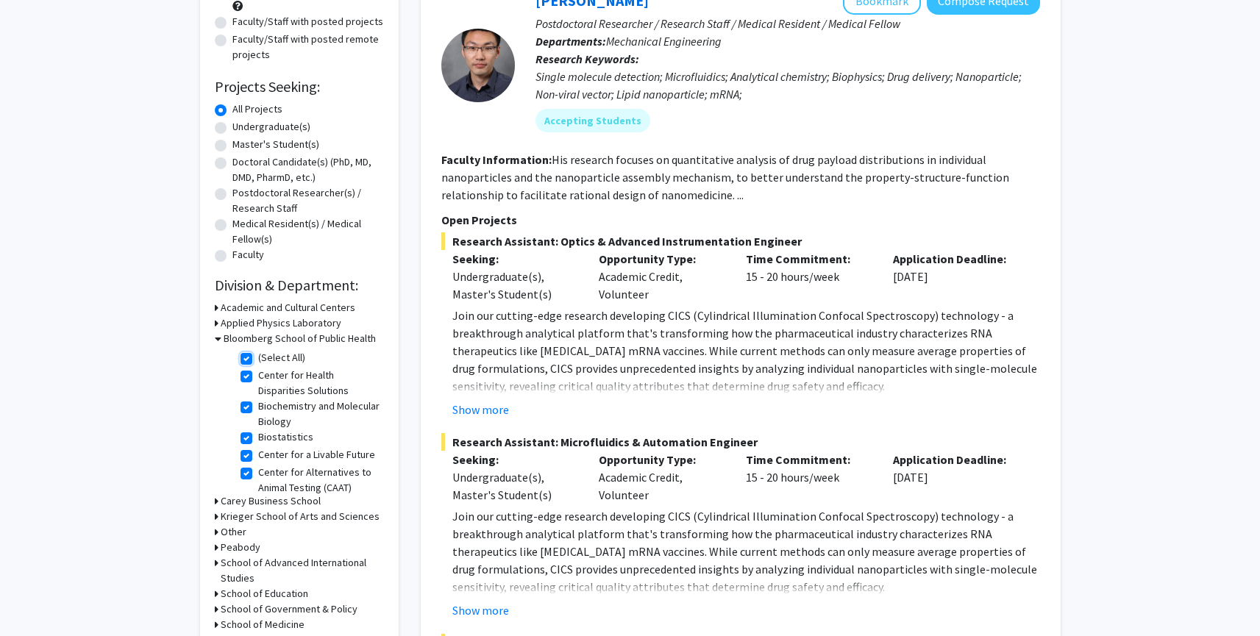
checkbox input "true"
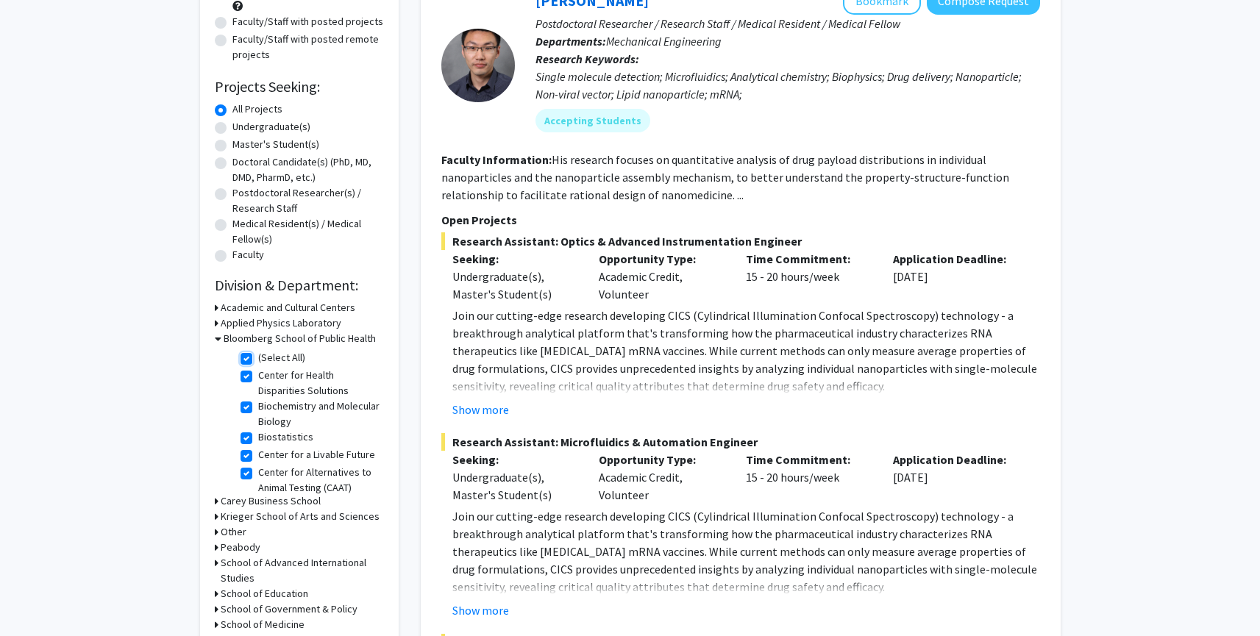
checkbox input "true"
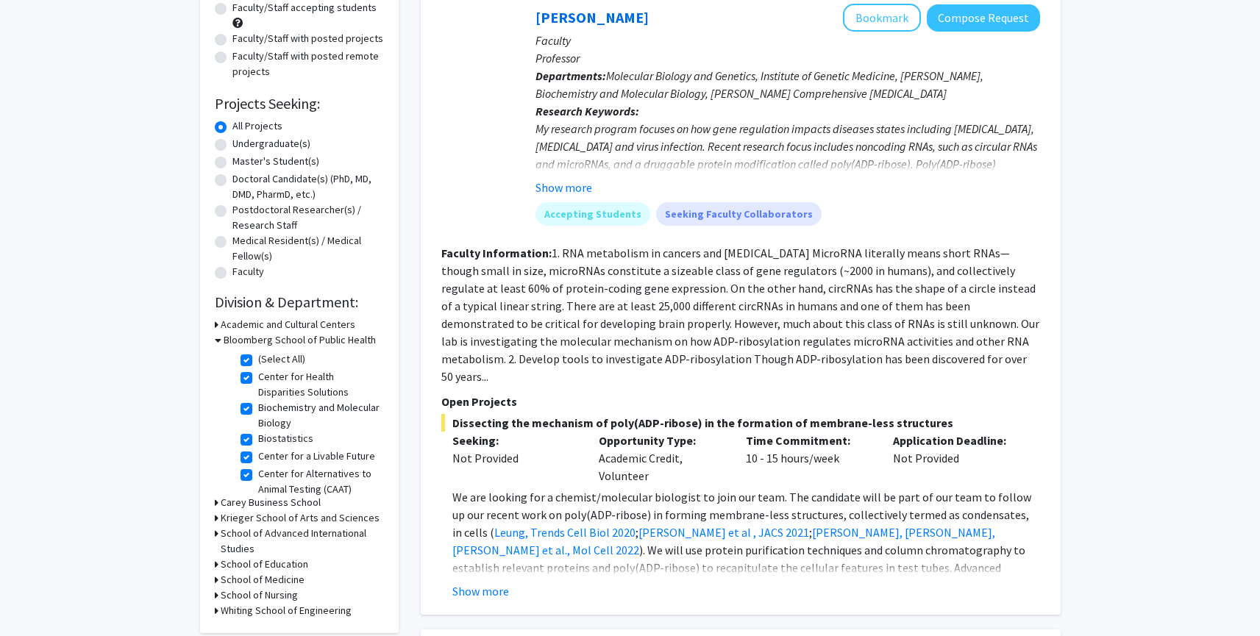
scroll to position [335, 0]
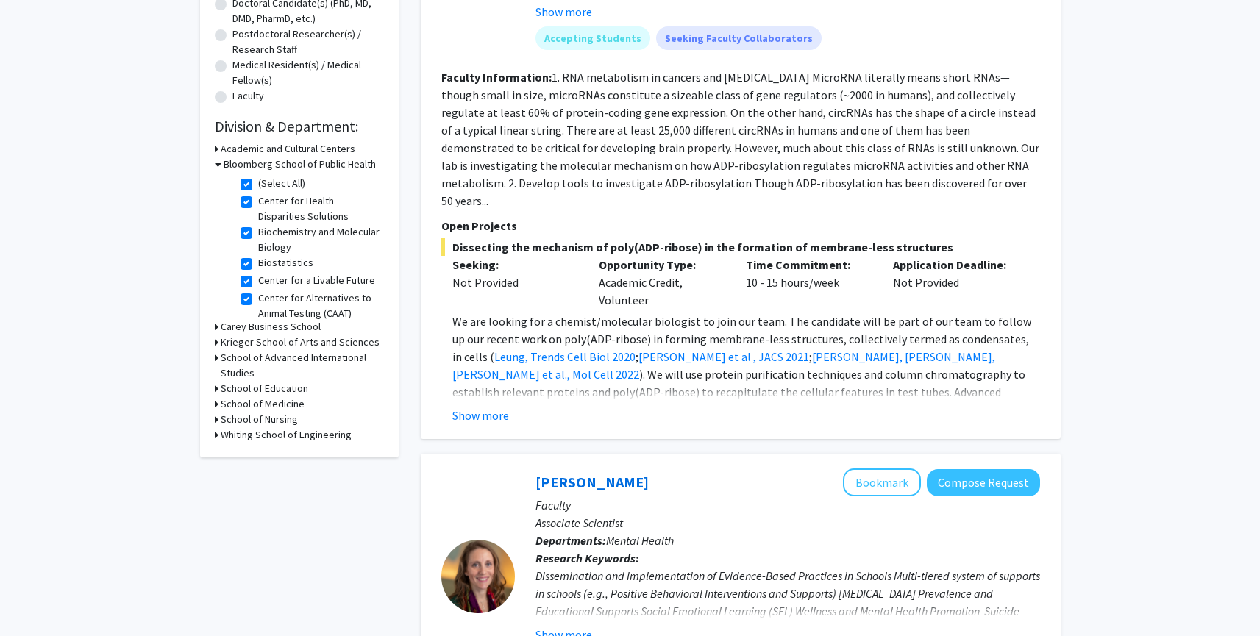
click at [215, 402] on icon at bounding box center [217, 403] width 4 height 15
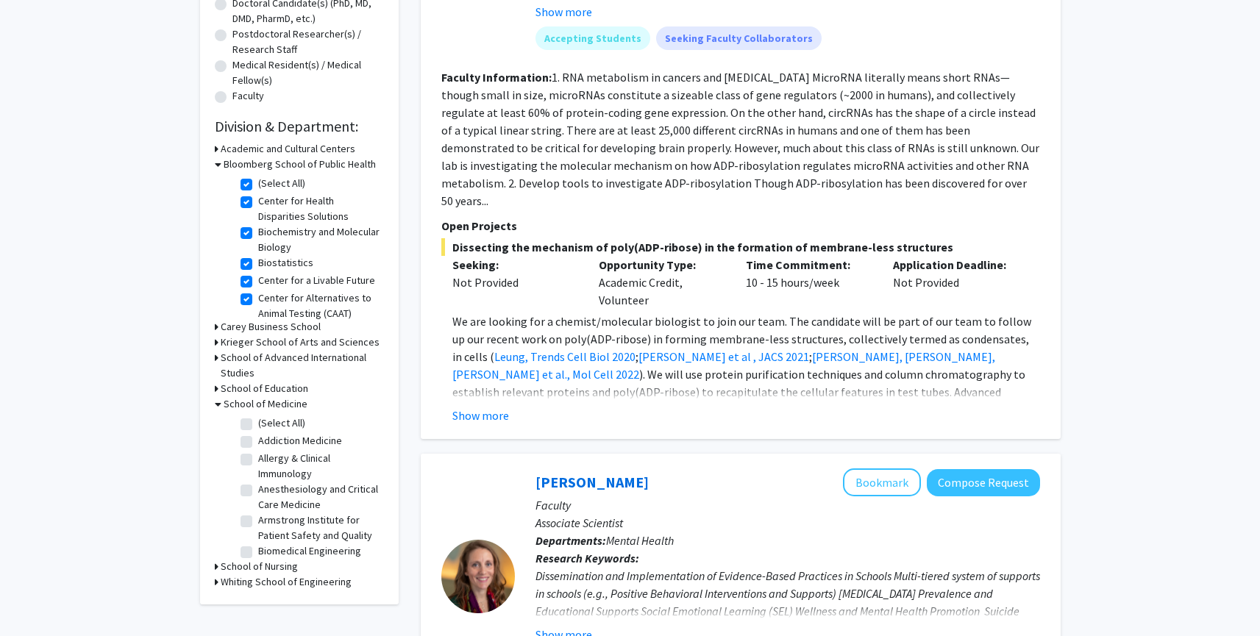
click at [258, 423] on label "(Select All)" at bounding box center [281, 422] width 47 height 15
click at [258, 423] on input "(Select All)" at bounding box center [263, 420] width 10 height 10
checkbox input "true"
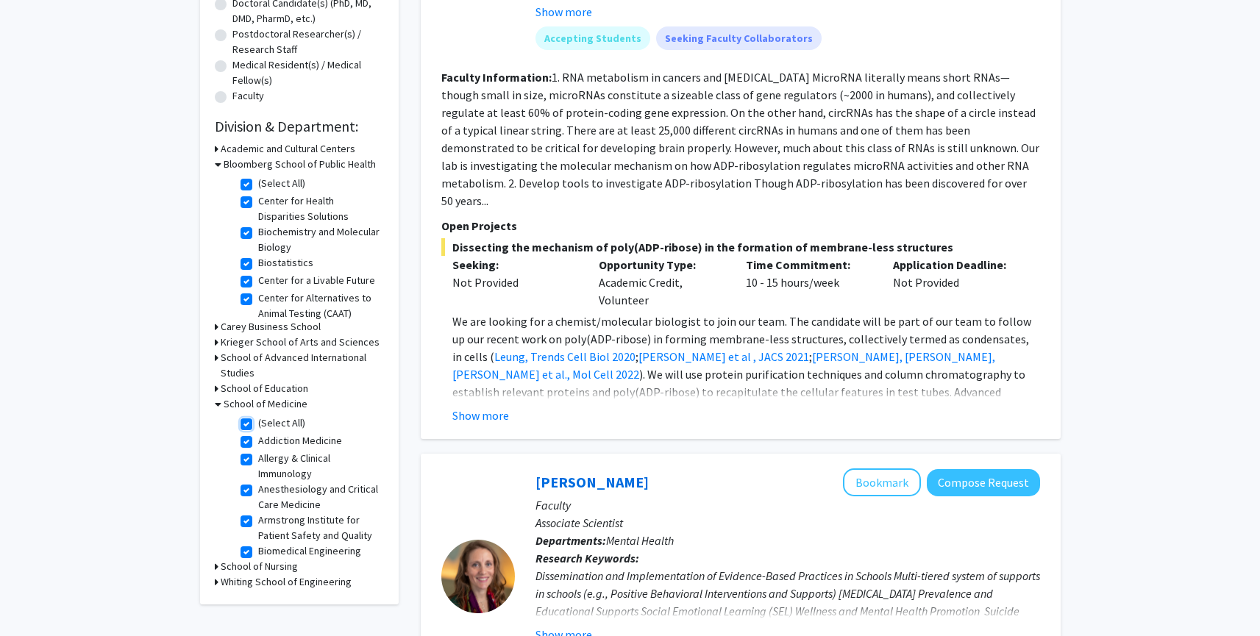
checkbox input "true"
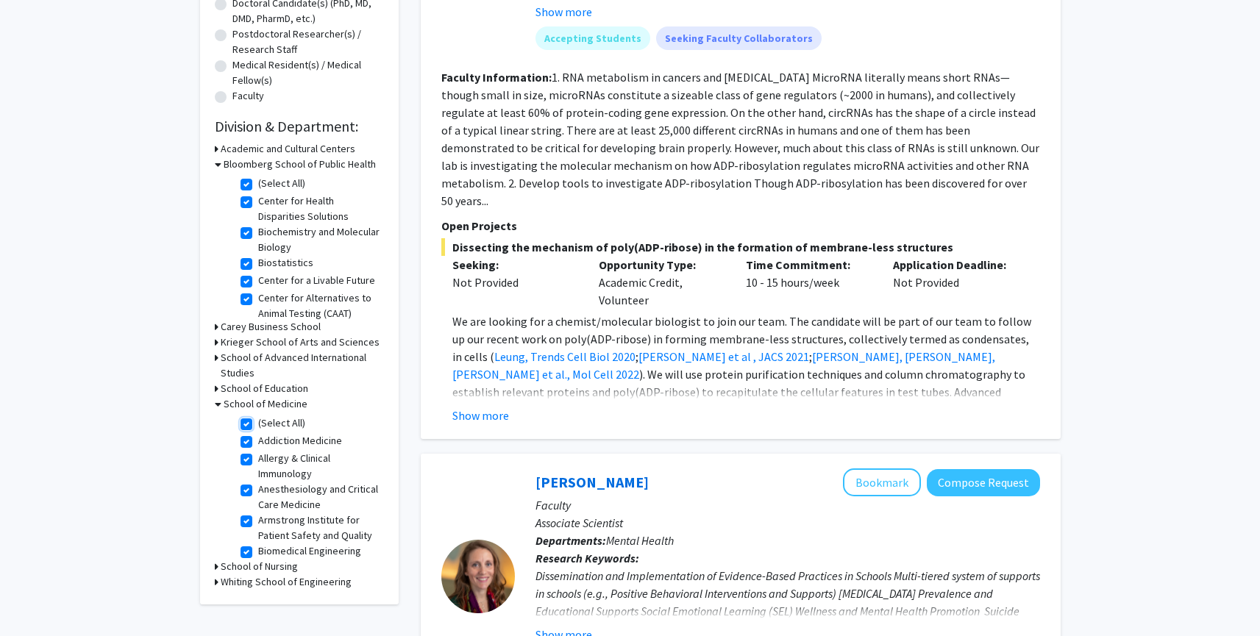
checkbox input "true"
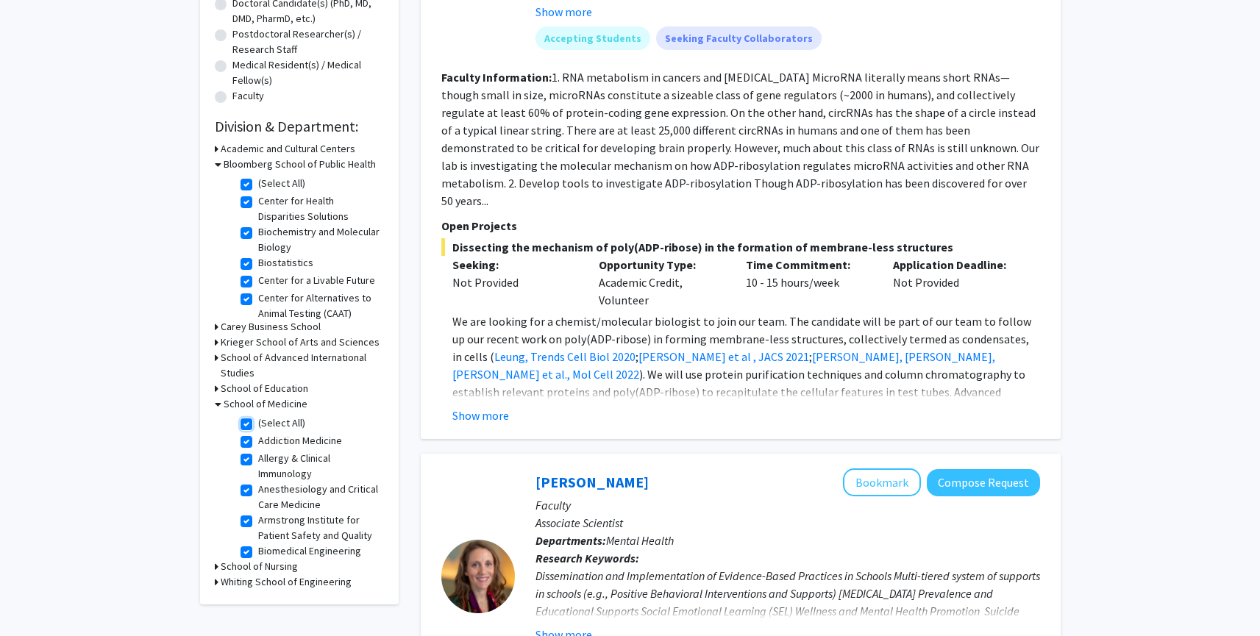
checkbox input "true"
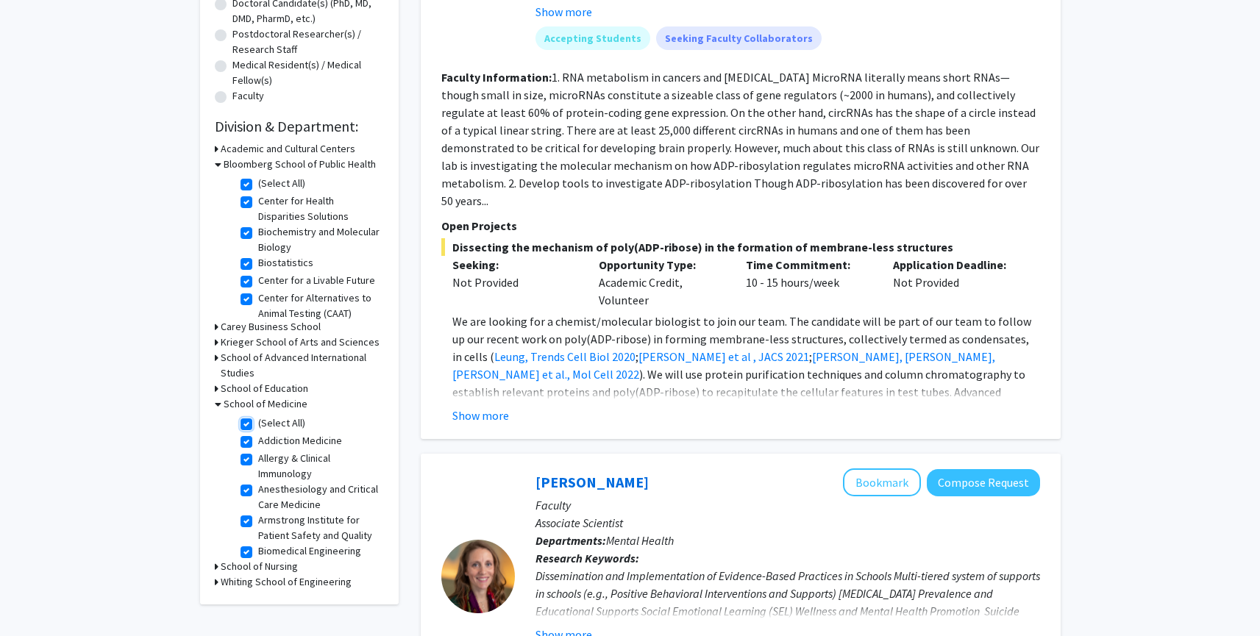
checkbox input "true"
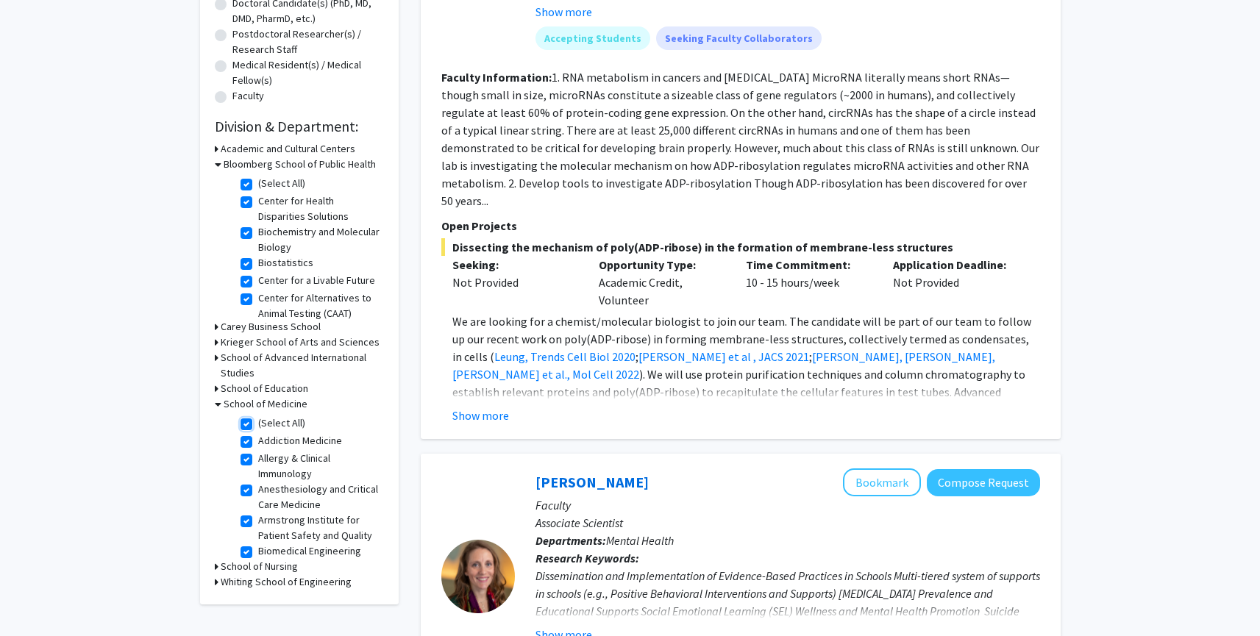
checkbox input "true"
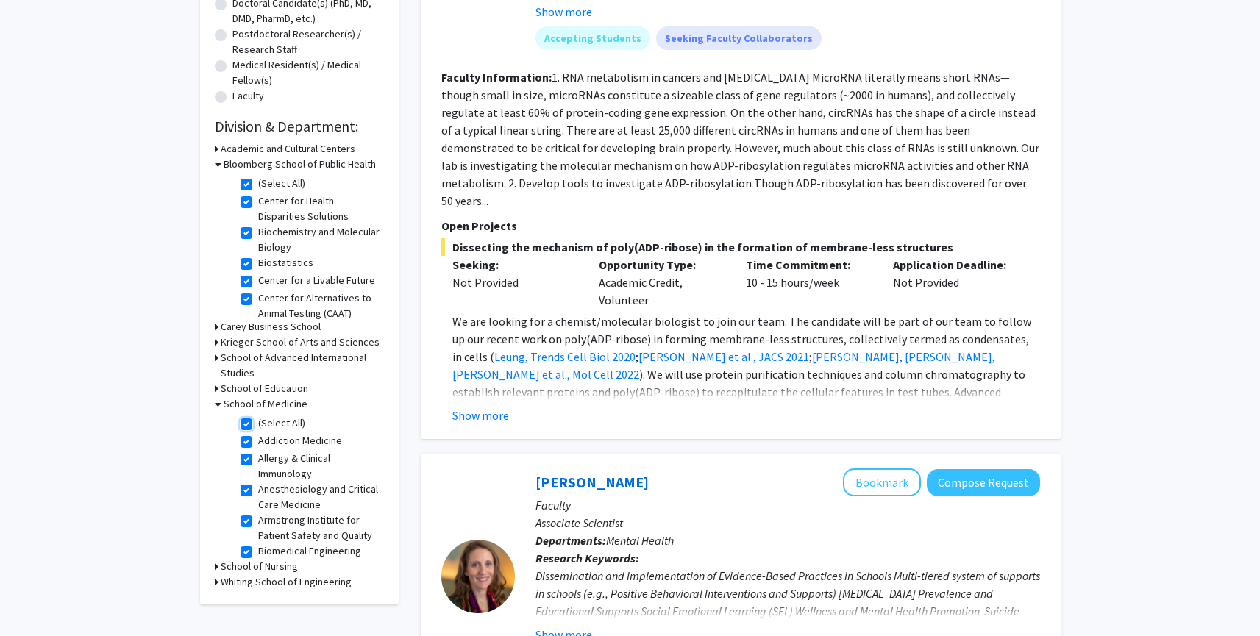
checkbox input "true"
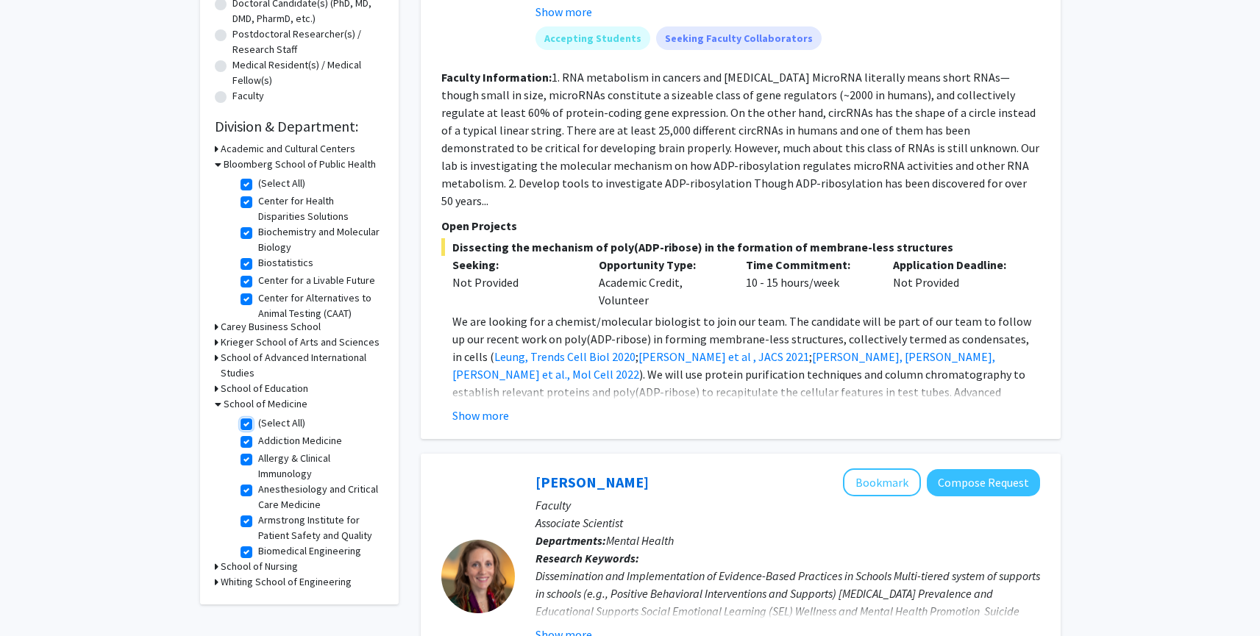
checkbox input "true"
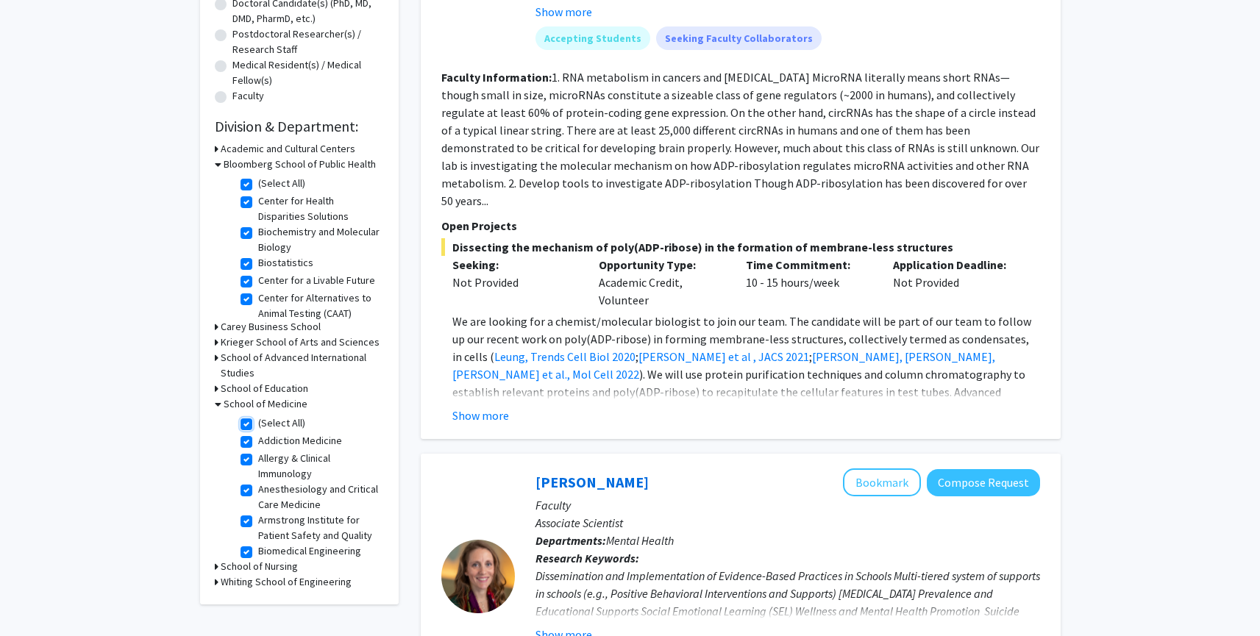
checkbox input "true"
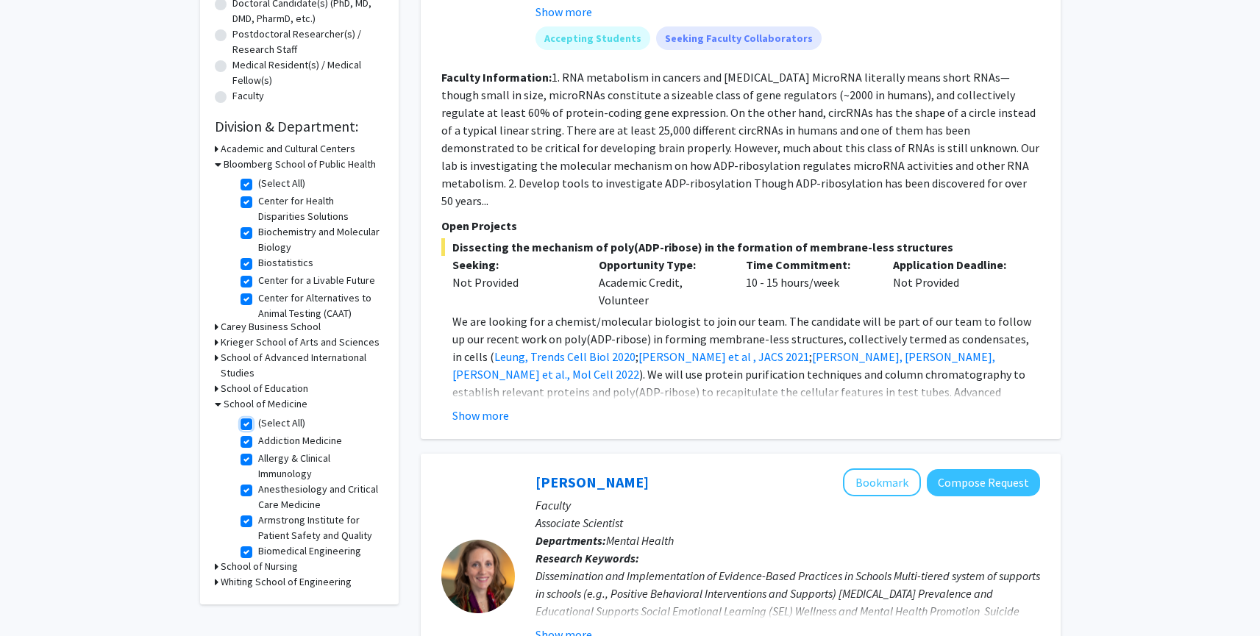
checkbox input "true"
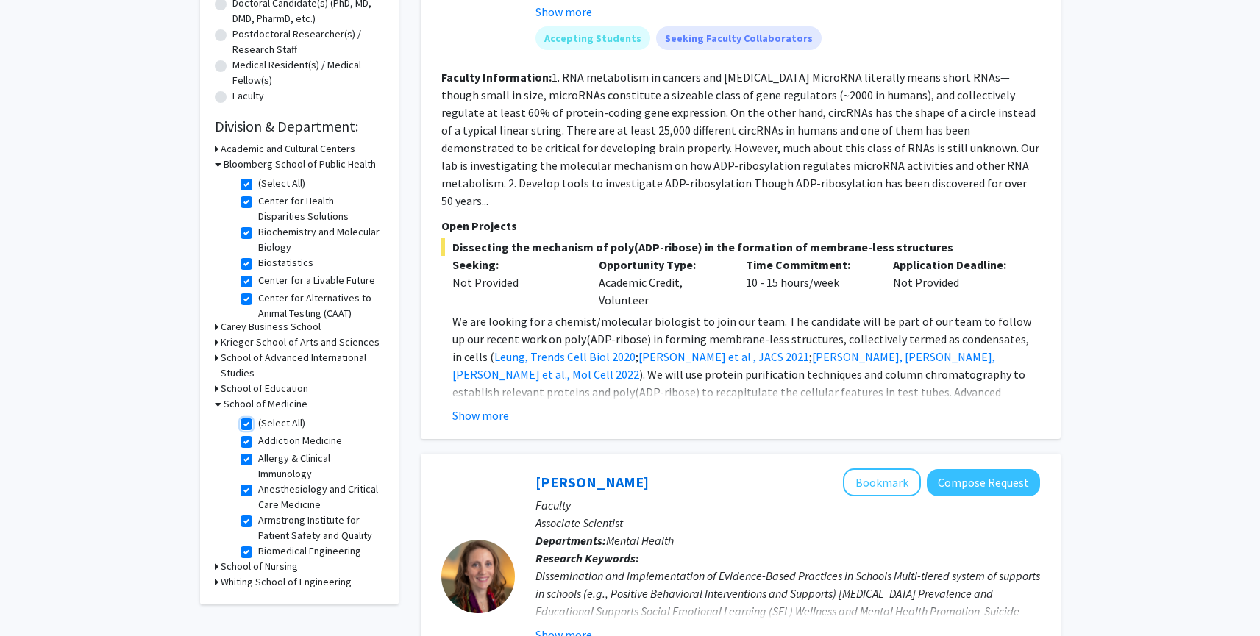
checkbox input "true"
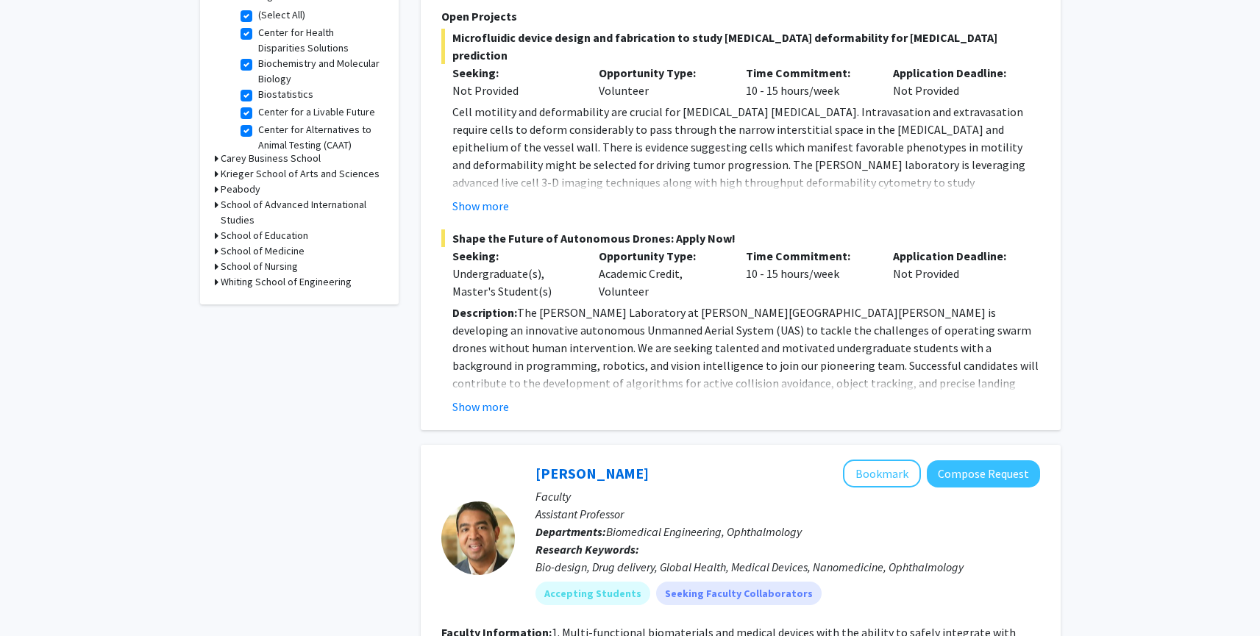
scroll to position [266, 0]
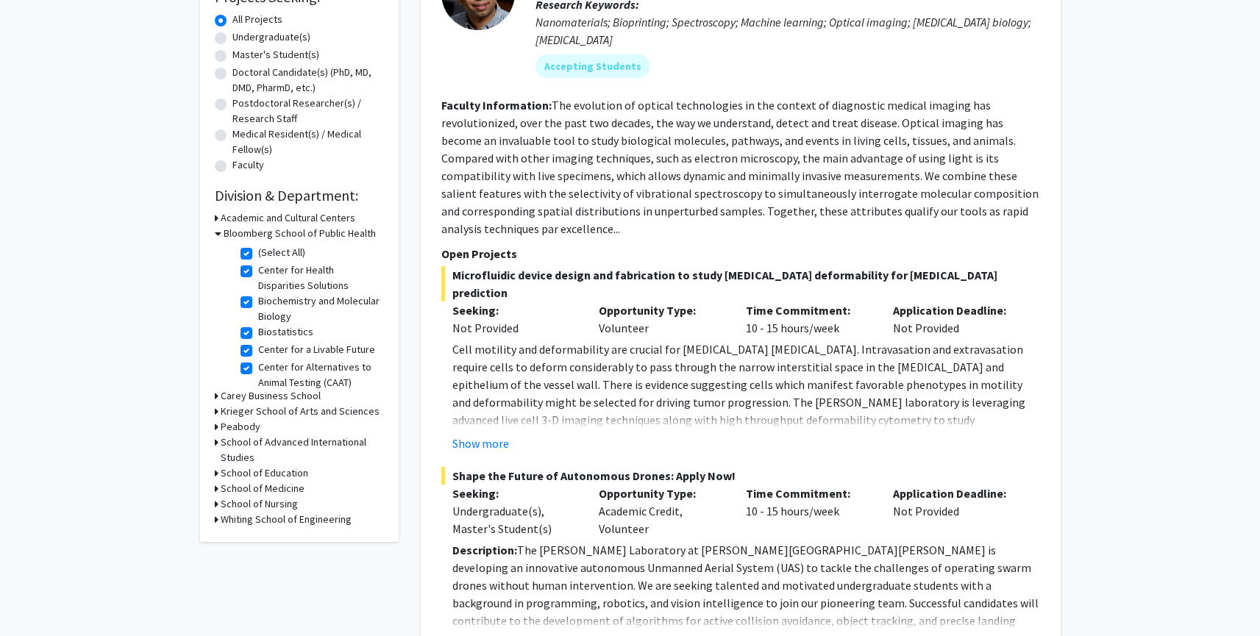
click at [219, 488] on div "School of Medicine" at bounding box center [299, 488] width 169 height 15
click at [216, 488] on icon at bounding box center [217, 488] width 4 height 15
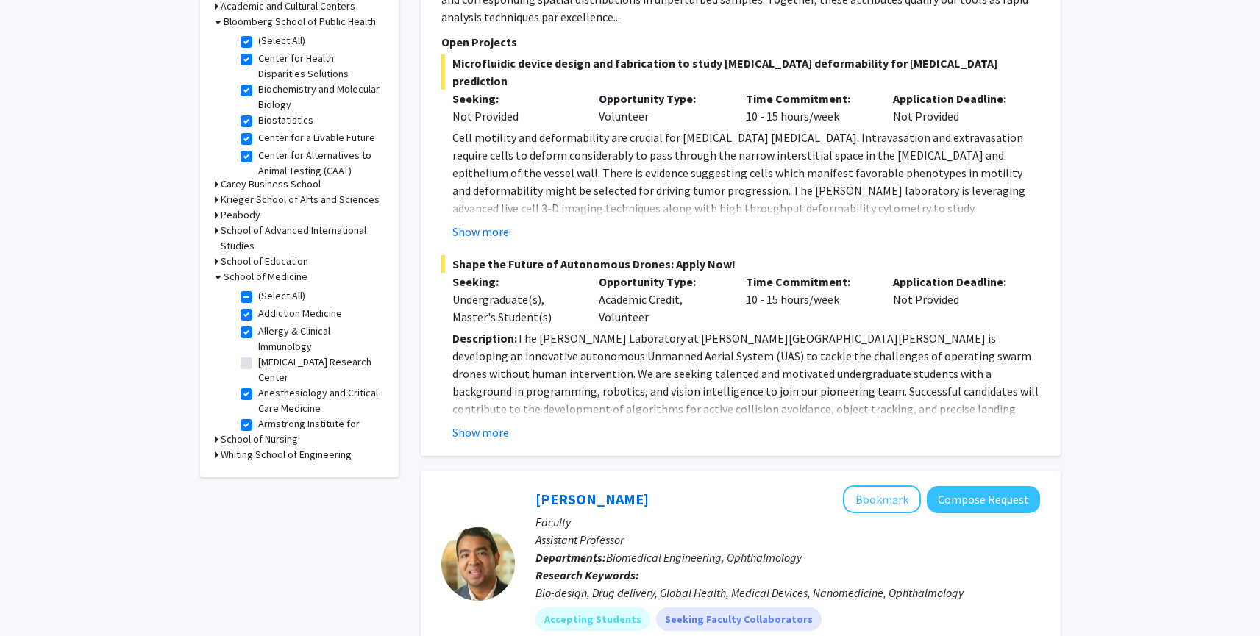
scroll to position [477, 0]
click at [258, 368] on label "Alzheimer's Disease Research Center" at bounding box center [319, 370] width 122 height 31
click at [258, 365] on input "Alzheimer's Disease Research Center" at bounding box center [263, 360] width 10 height 10
checkbox input "true"
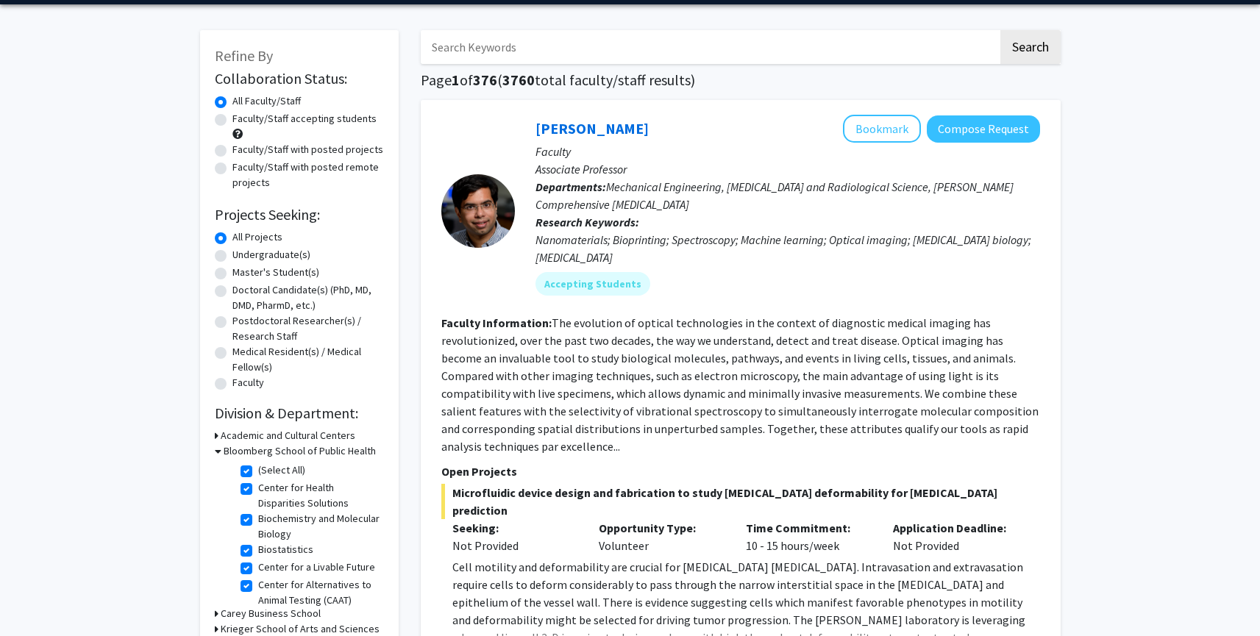
scroll to position [176, 0]
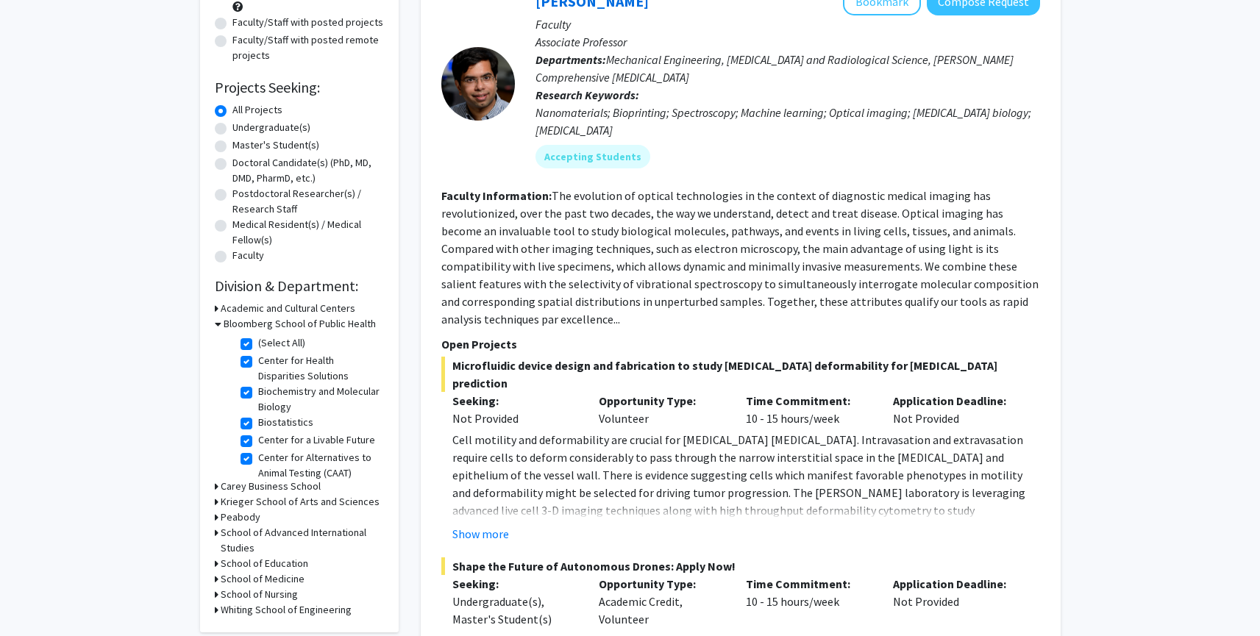
click at [215, 579] on icon at bounding box center [217, 578] width 4 height 15
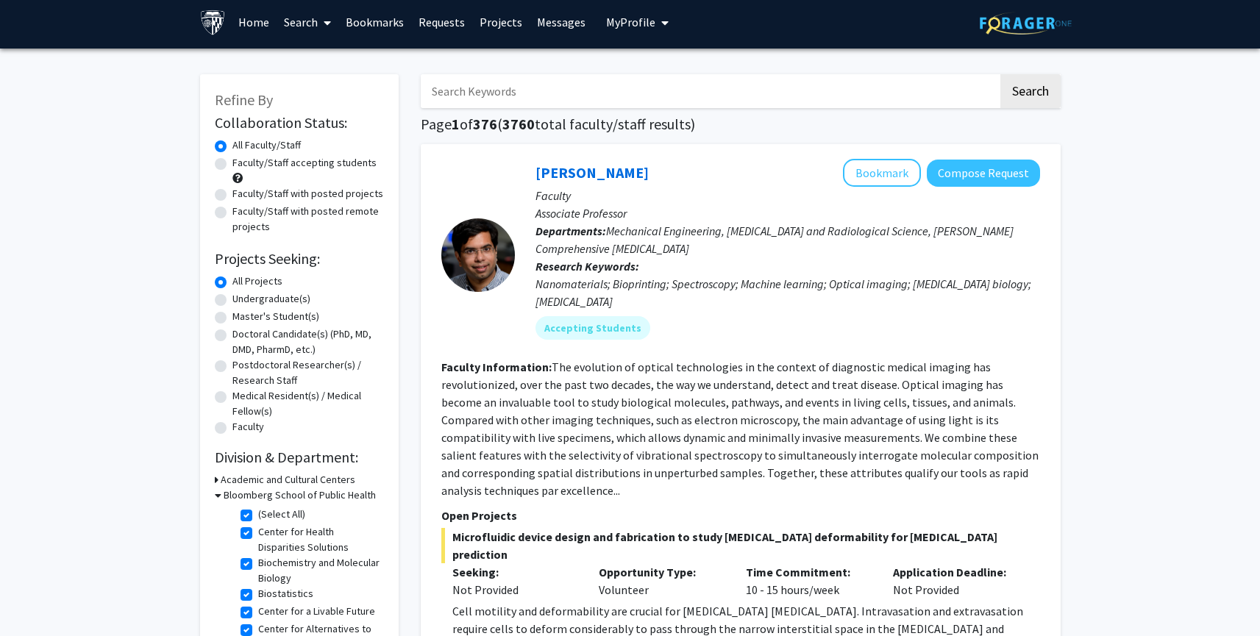
scroll to position [6, 0]
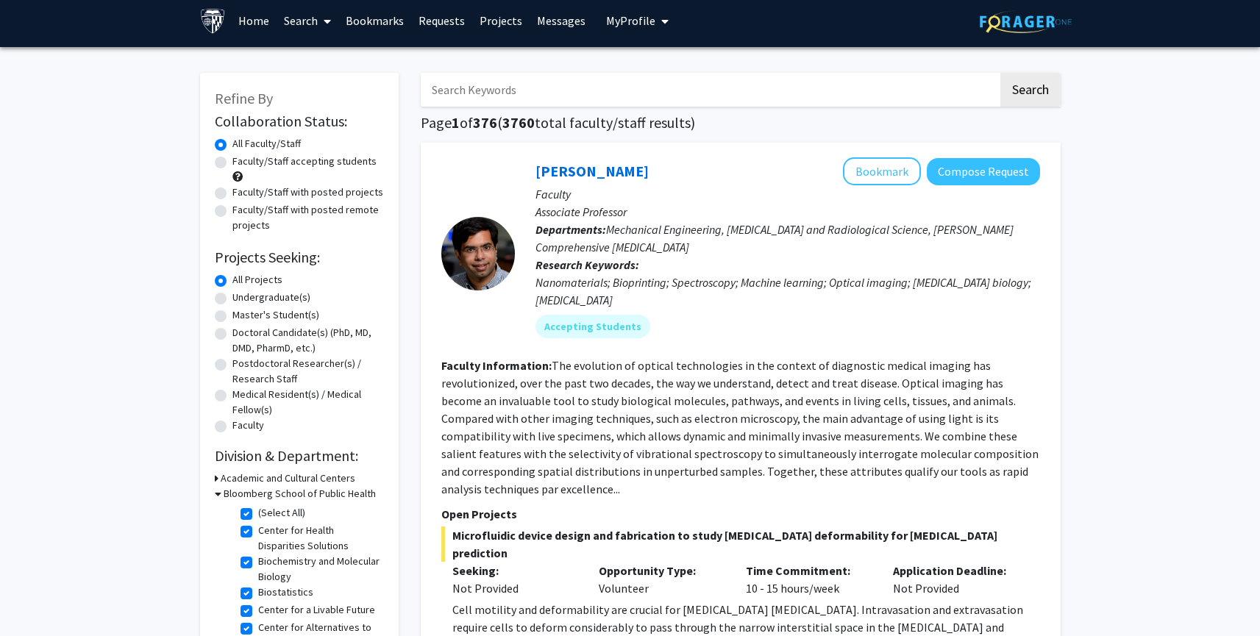
click at [864, 288] on div "Nanomaterials; Bioprinting; Spectroscopy; Machine learning; Optical imaging; Ca…" at bounding box center [787, 291] width 504 height 35
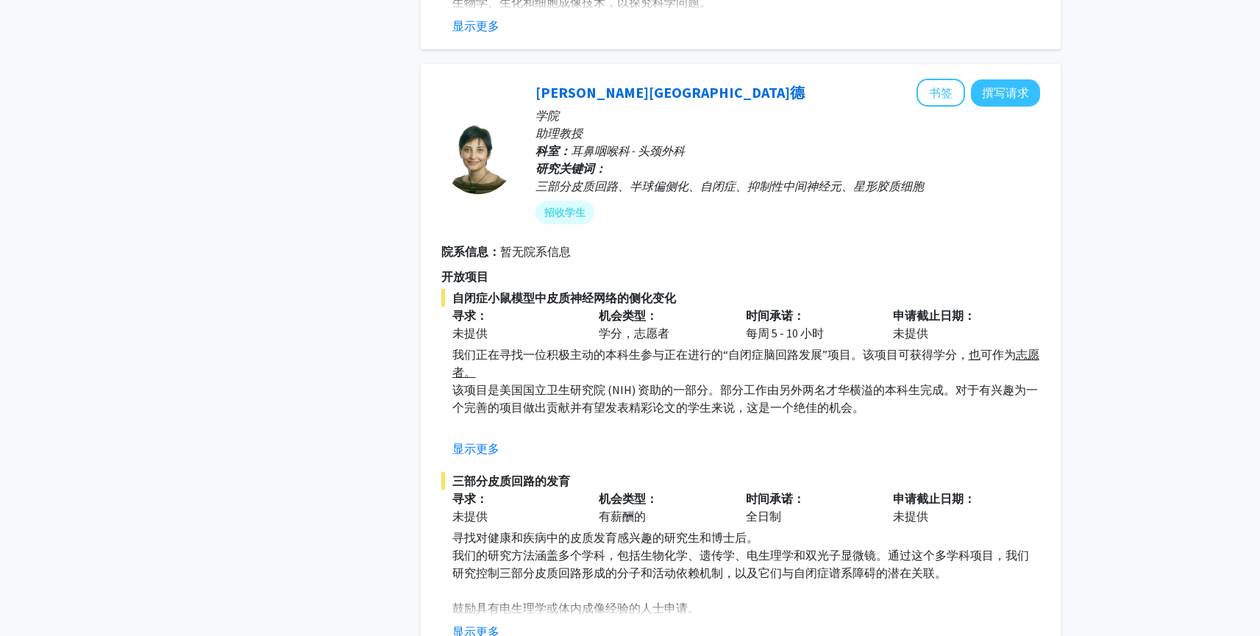
scroll to position [5816, 0]
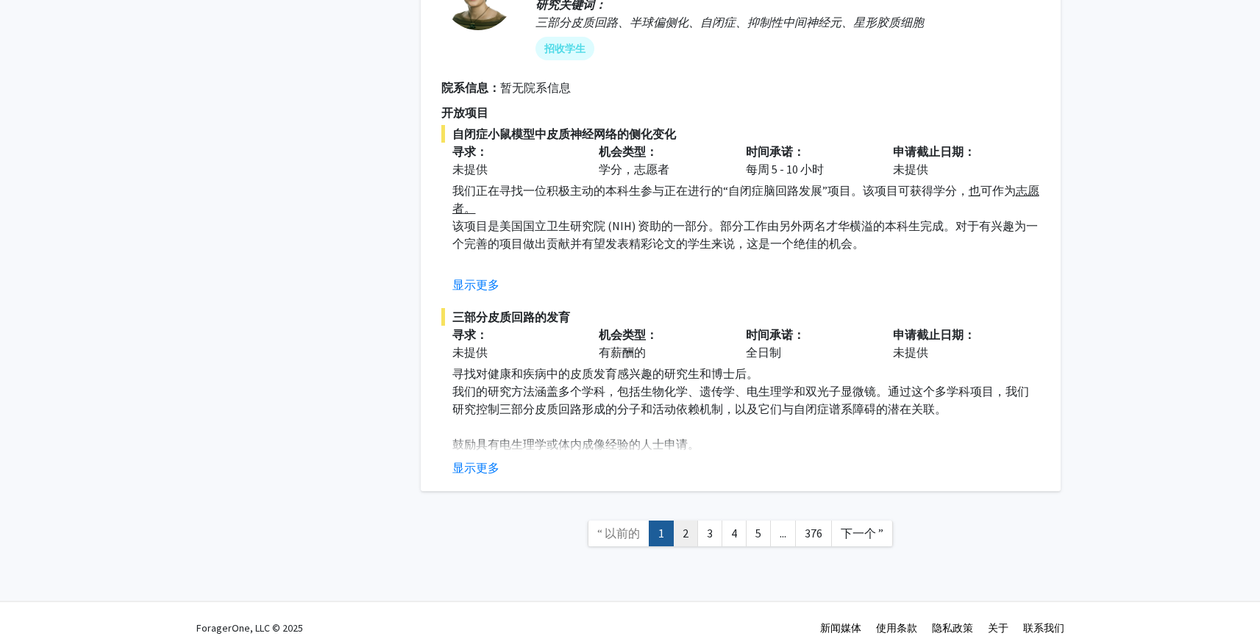
click at [690, 521] on link "2" at bounding box center [685, 534] width 25 height 26
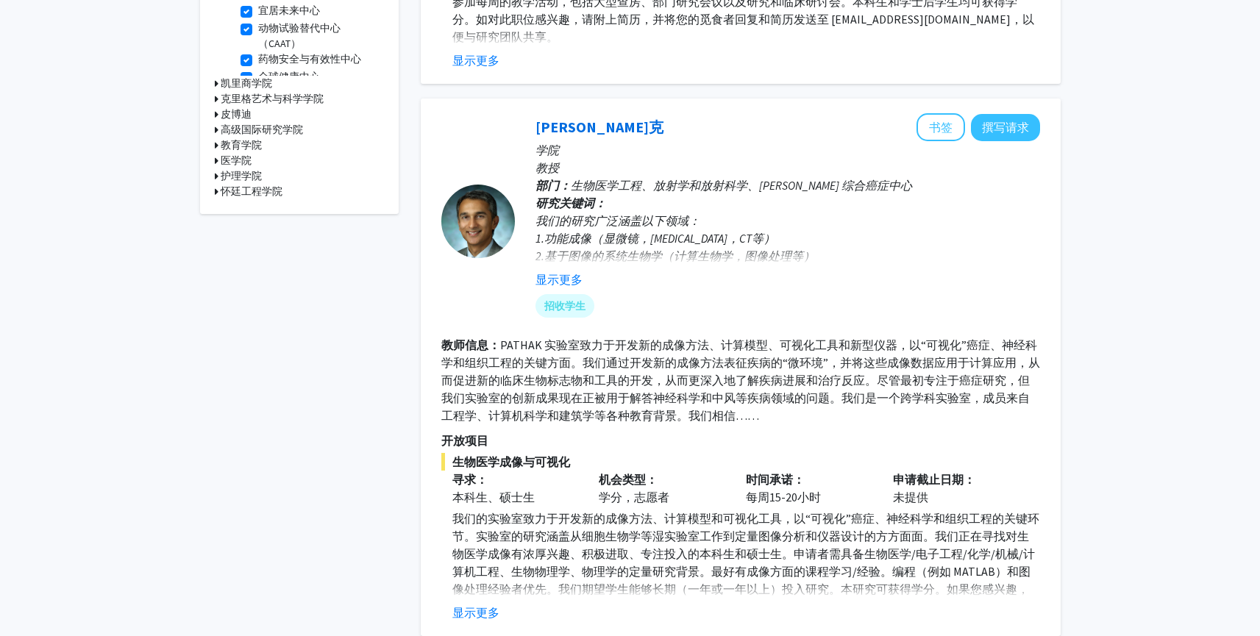
scroll to position [531, 0]
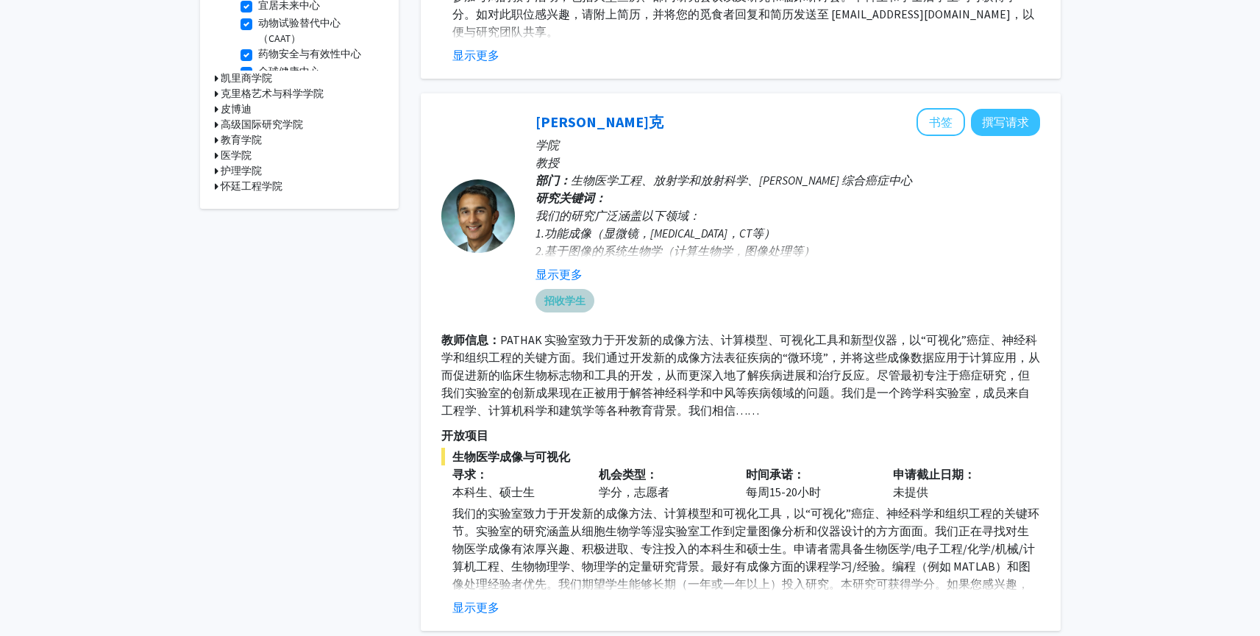
click at [607, 296] on div "招收学生" at bounding box center [787, 300] width 510 height 29
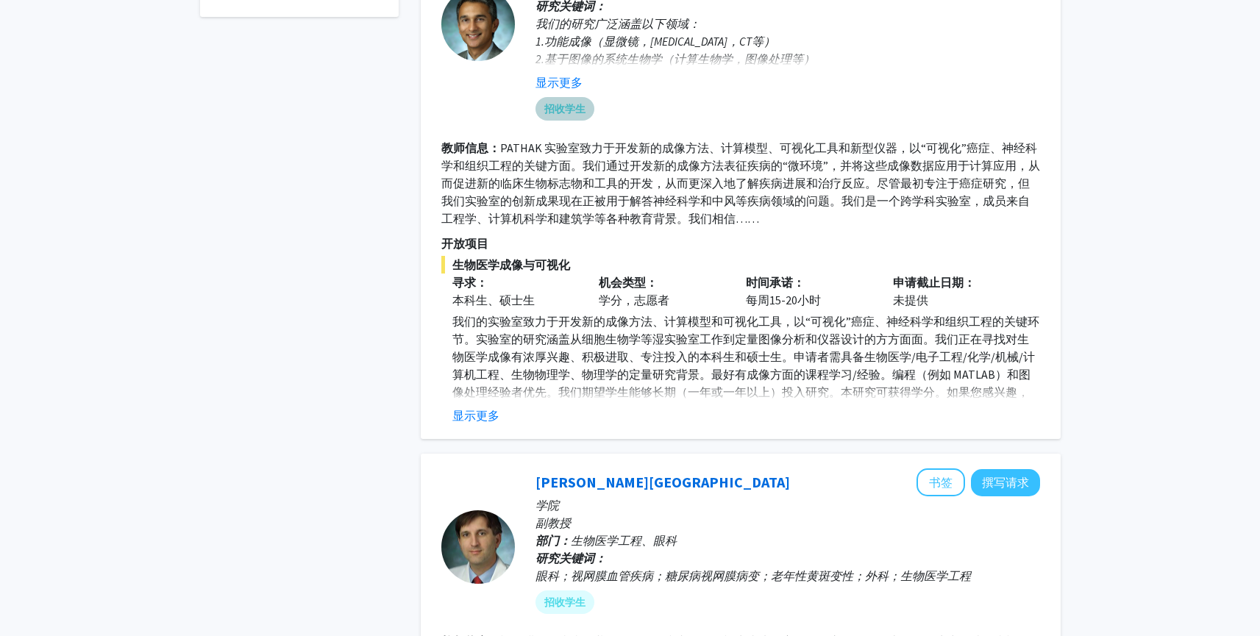
scroll to position [738, 0]
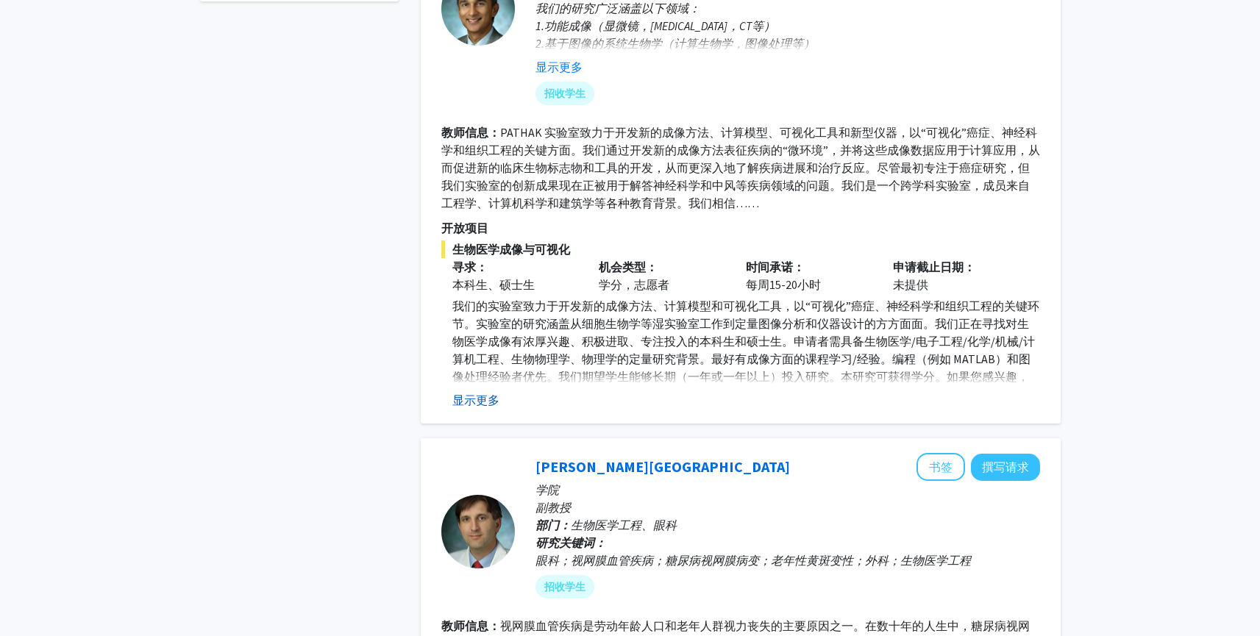
click at [471, 401] on font "显示更多" at bounding box center [475, 400] width 47 height 15
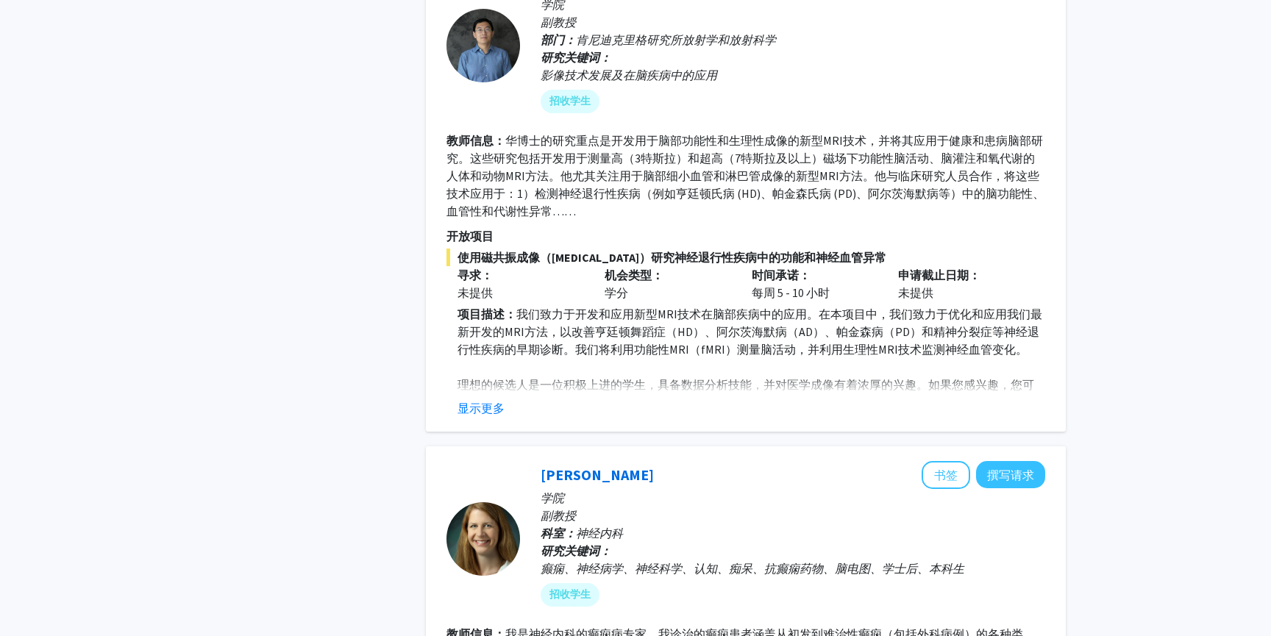
scroll to position [3221, 0]
click at [484, 414] on button "显示更多" at bounding box center [480, 407] width 47 height 18
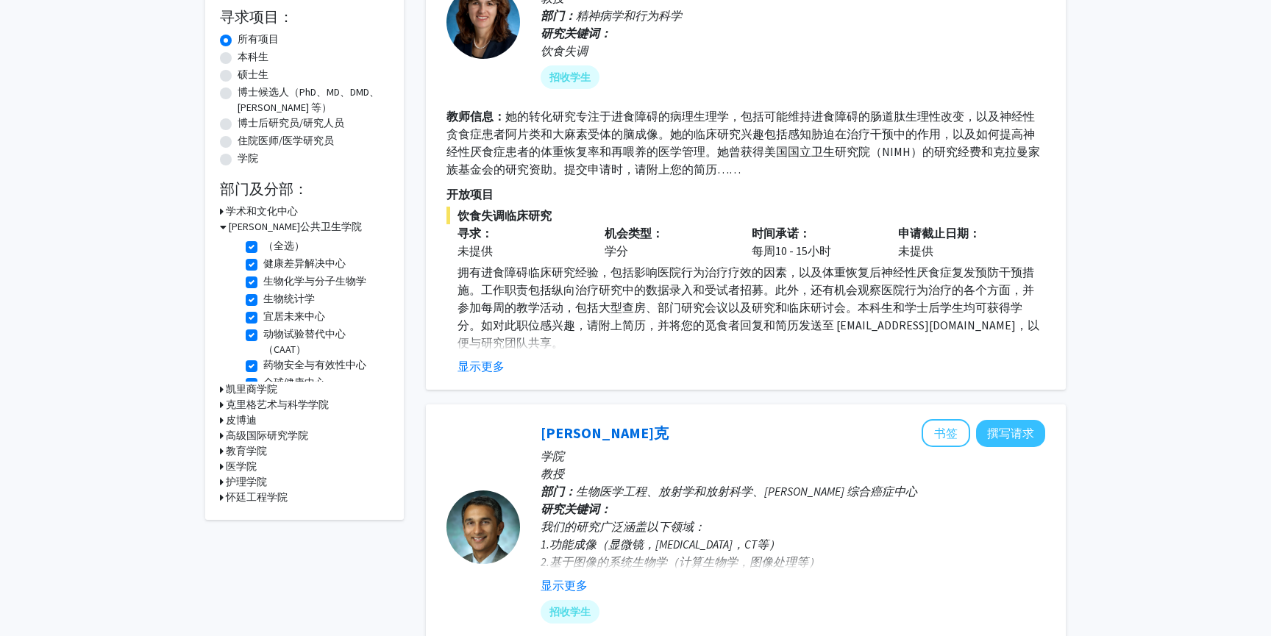
scroll to position [246, 0]
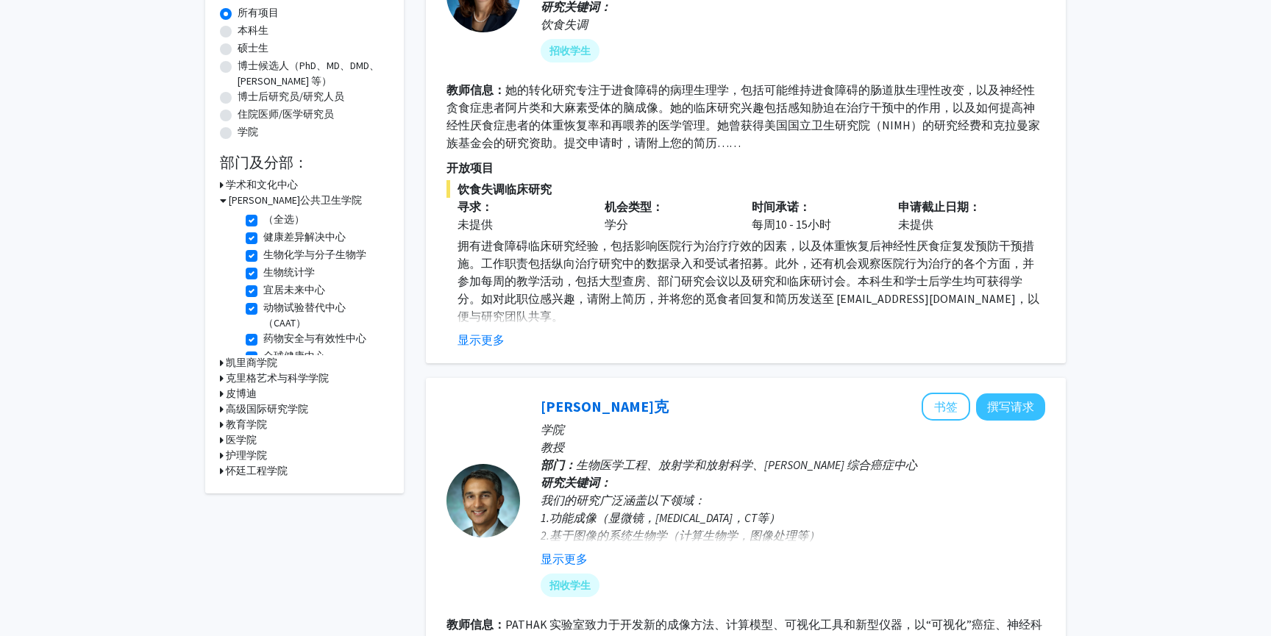
click at [223, 443] on icon at bounding box center [222, 439] width 4 height 15
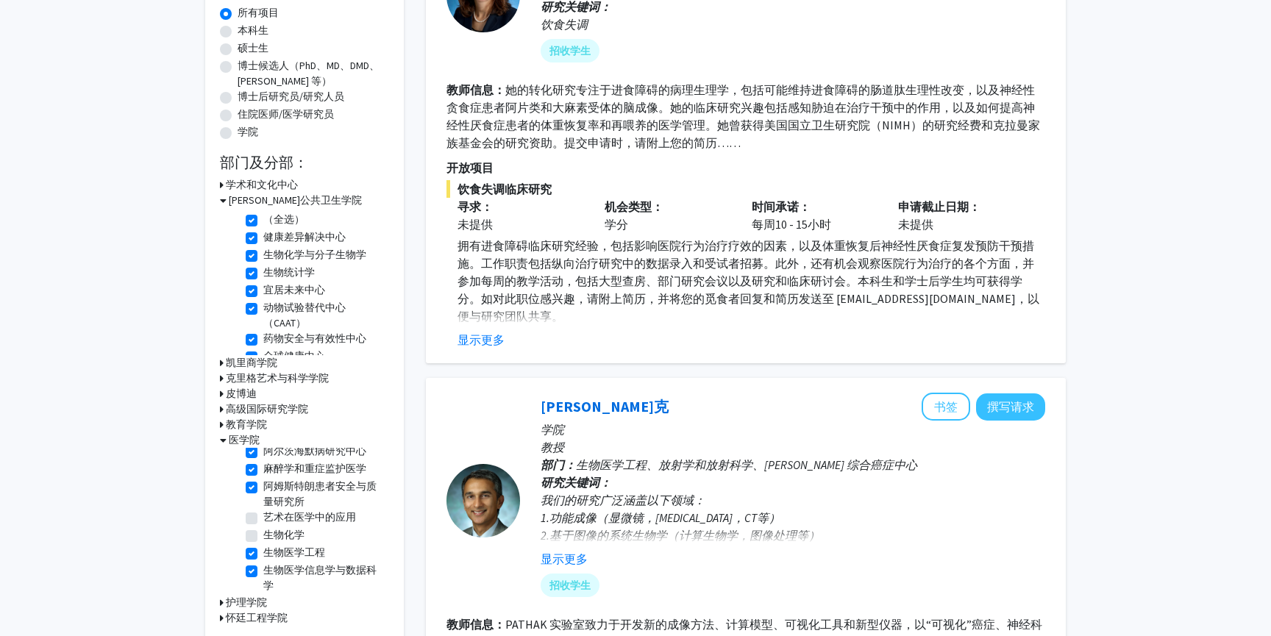
scroll to position [0, 0]
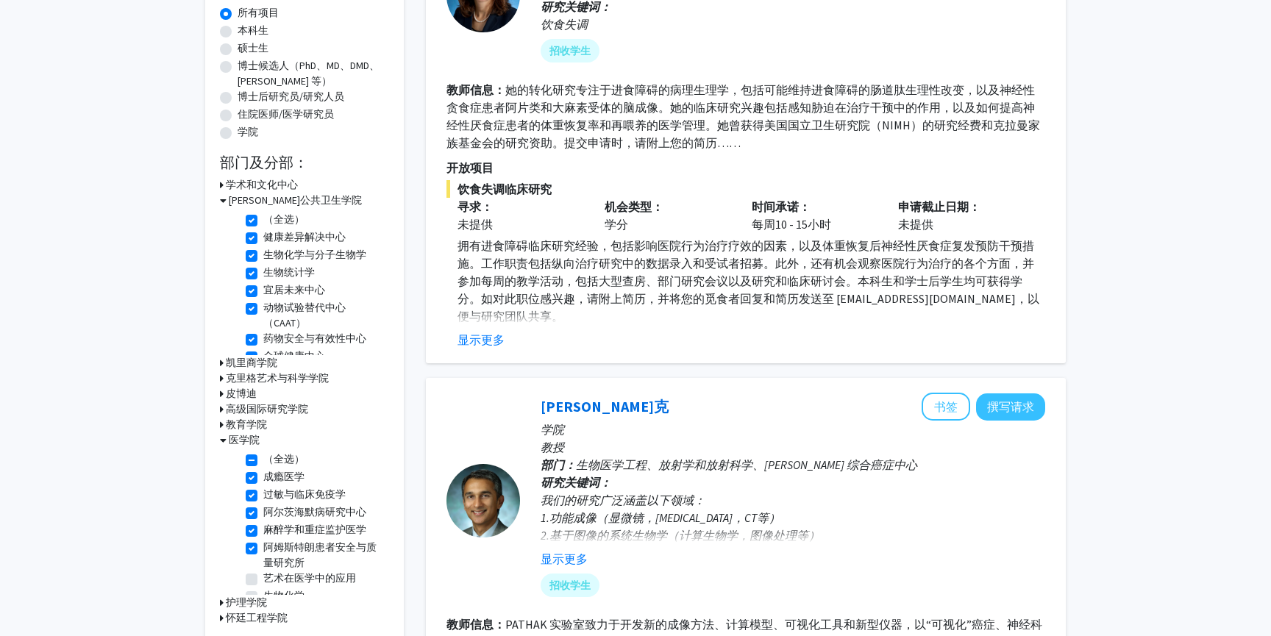
click at [263, 460] on label "（全选）" at bounding box center [283, 459] width 41 height 15
click at [263, 460] on input "（全选）" at bounding box center [268, 457] width 10 height 10
checkbox input "false"
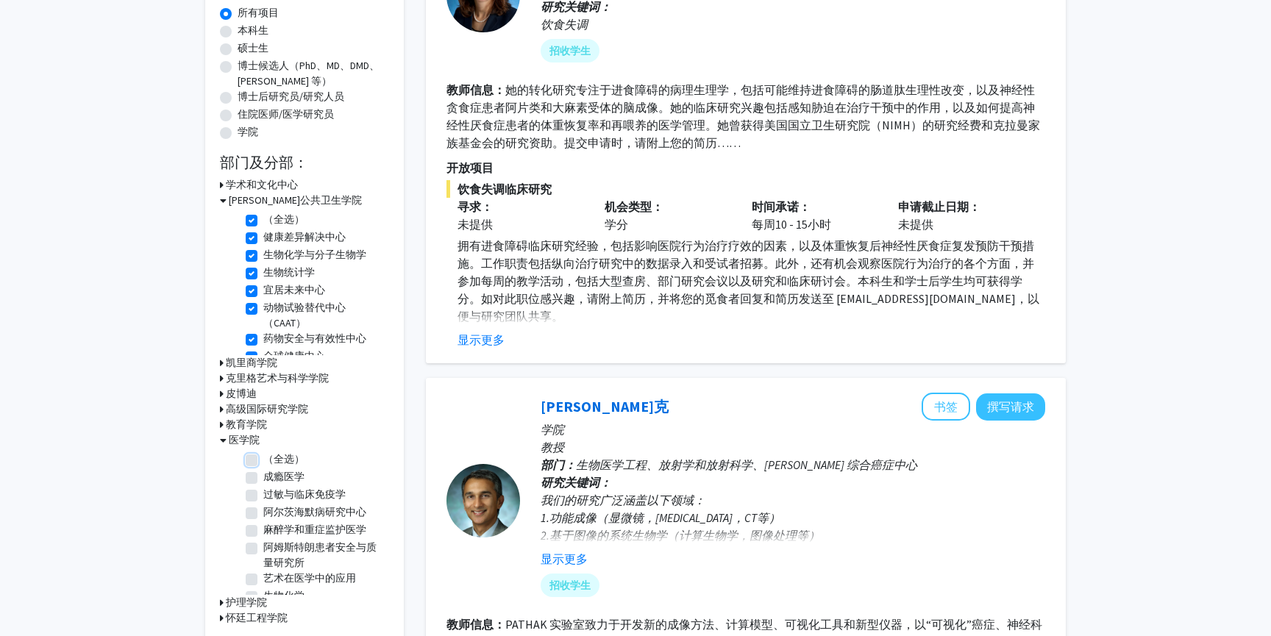
checkbox input "false"
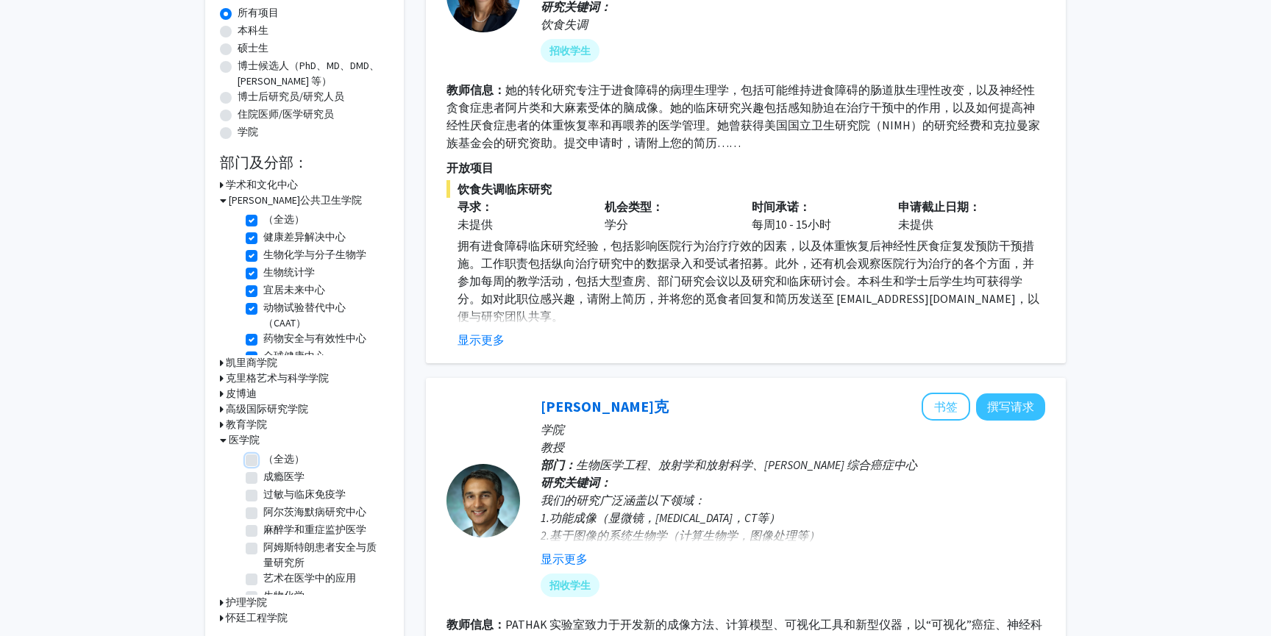
checkbox input "false"
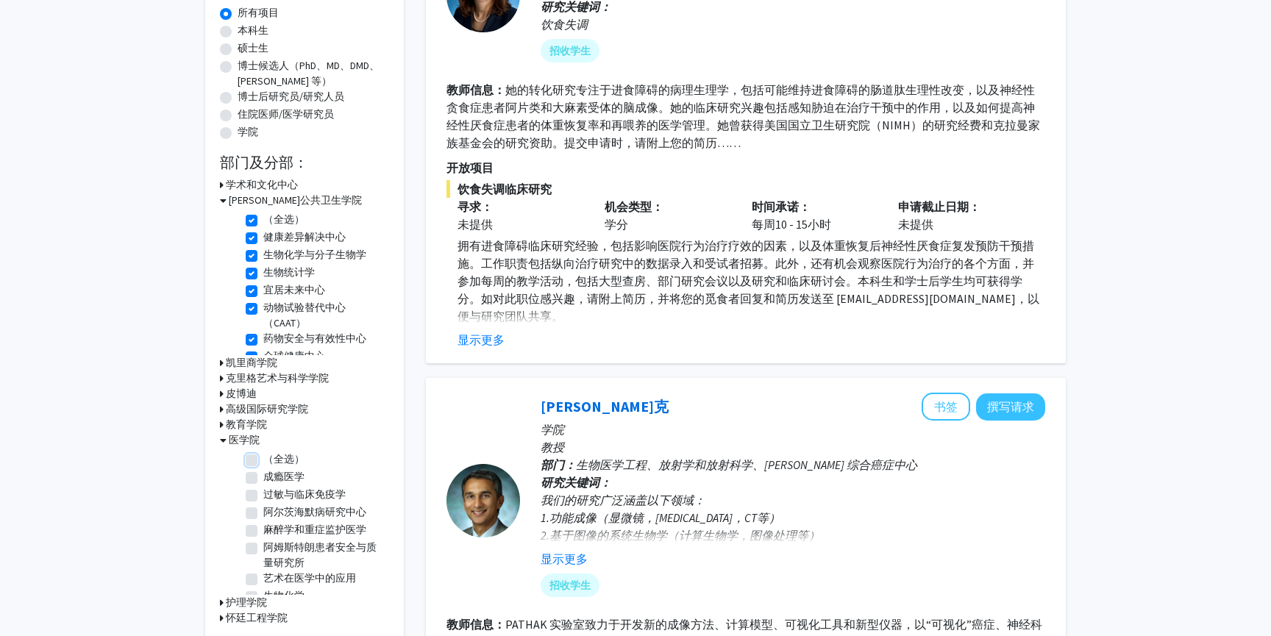
checkbox input "false"
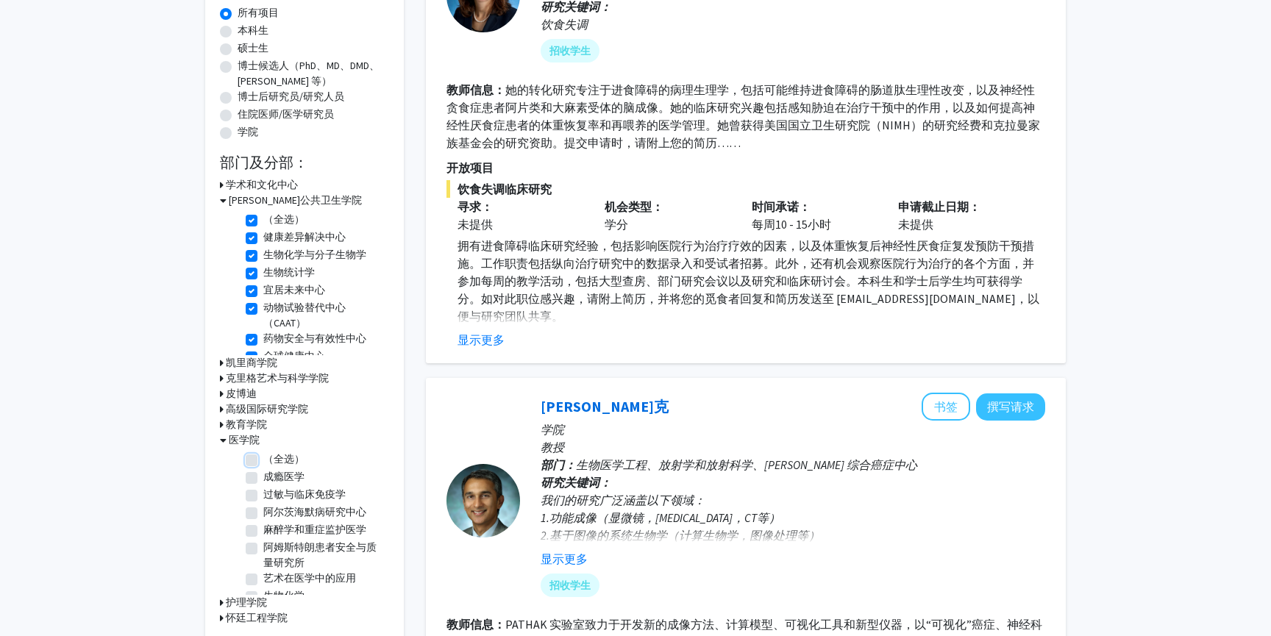
checkbox input "false"
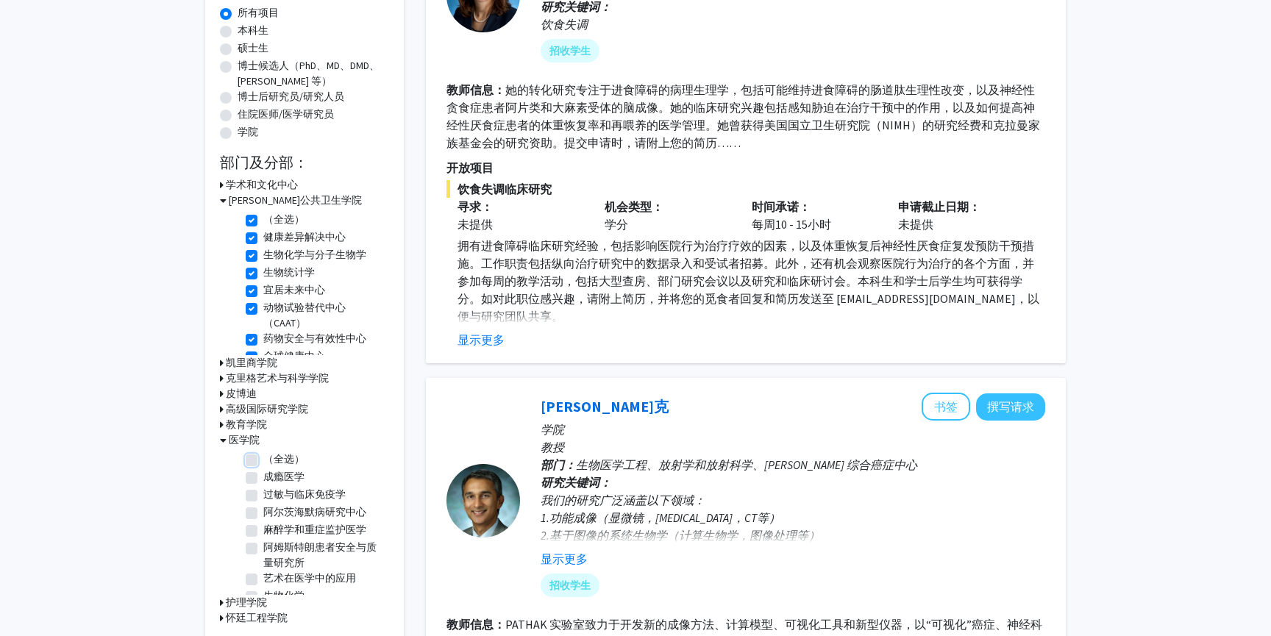
checkbox input "false"
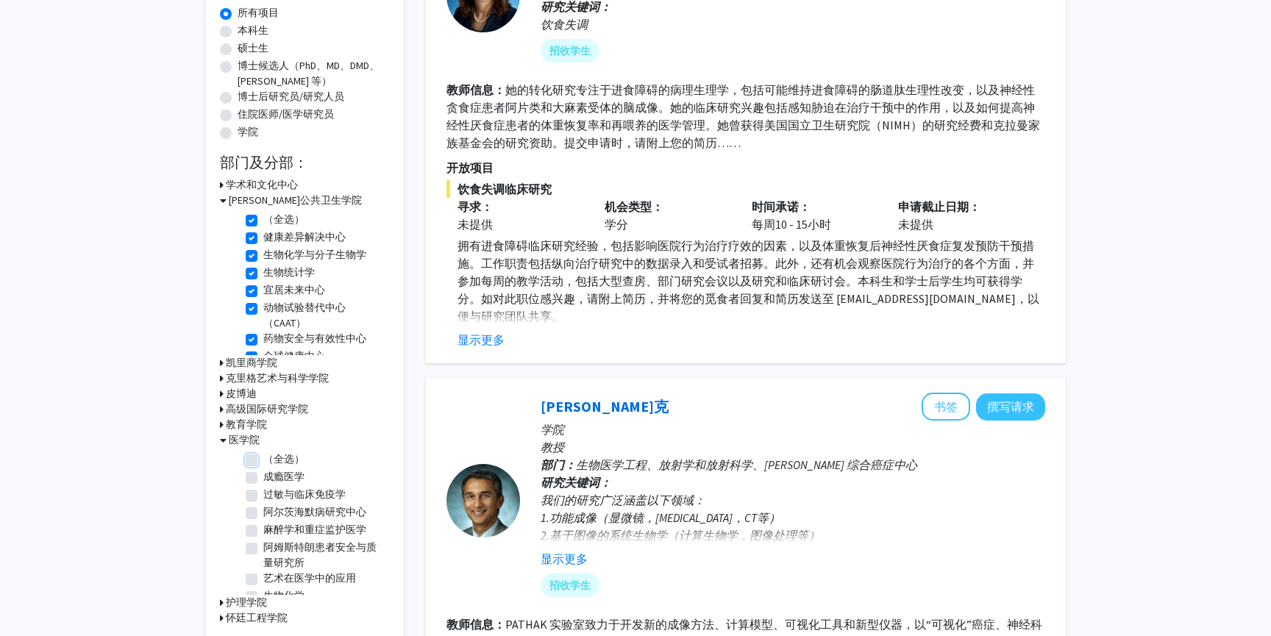
checkbox input "false"
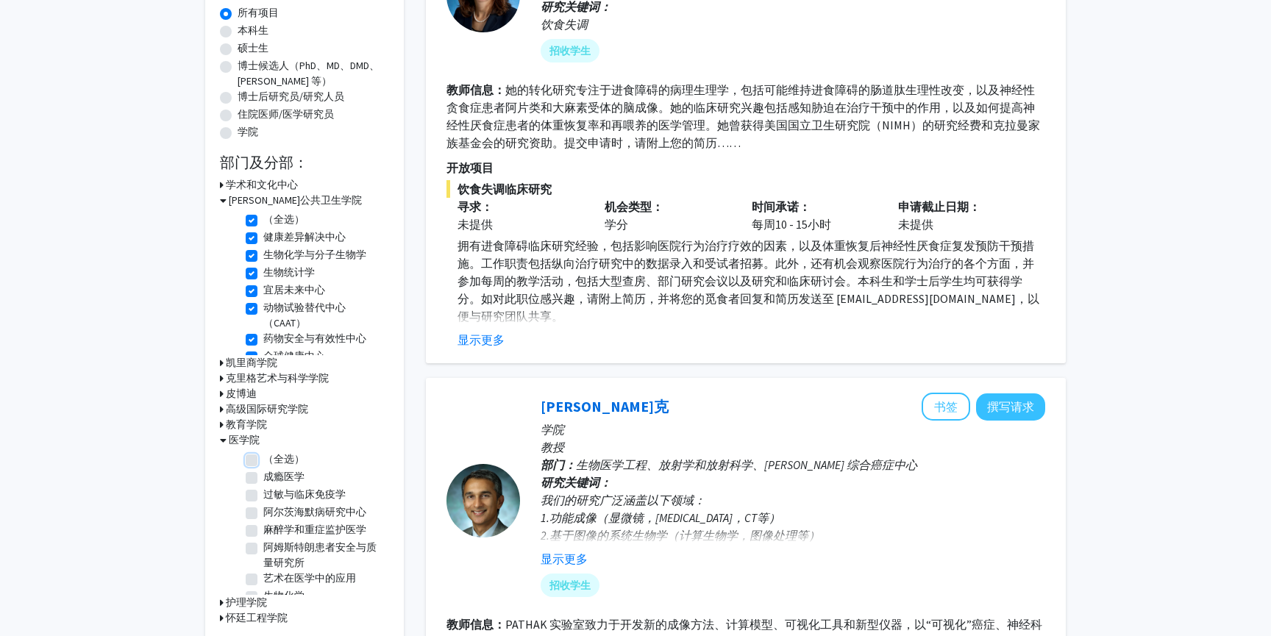
checkbox input "false"
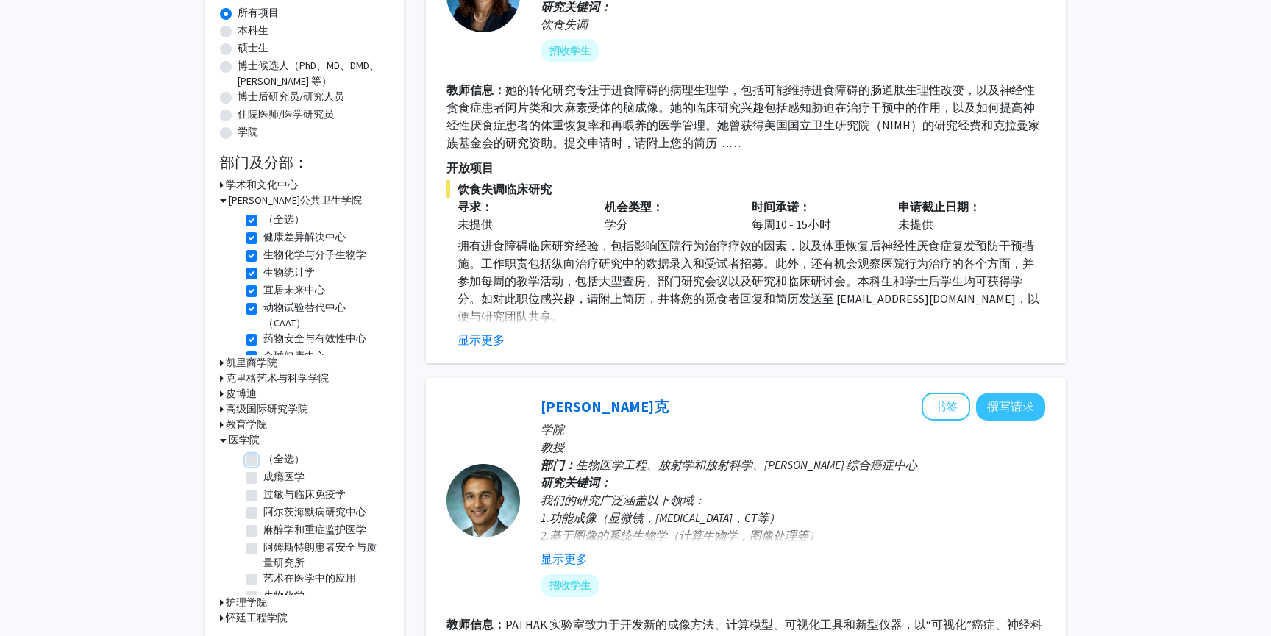
checkbox input "false"
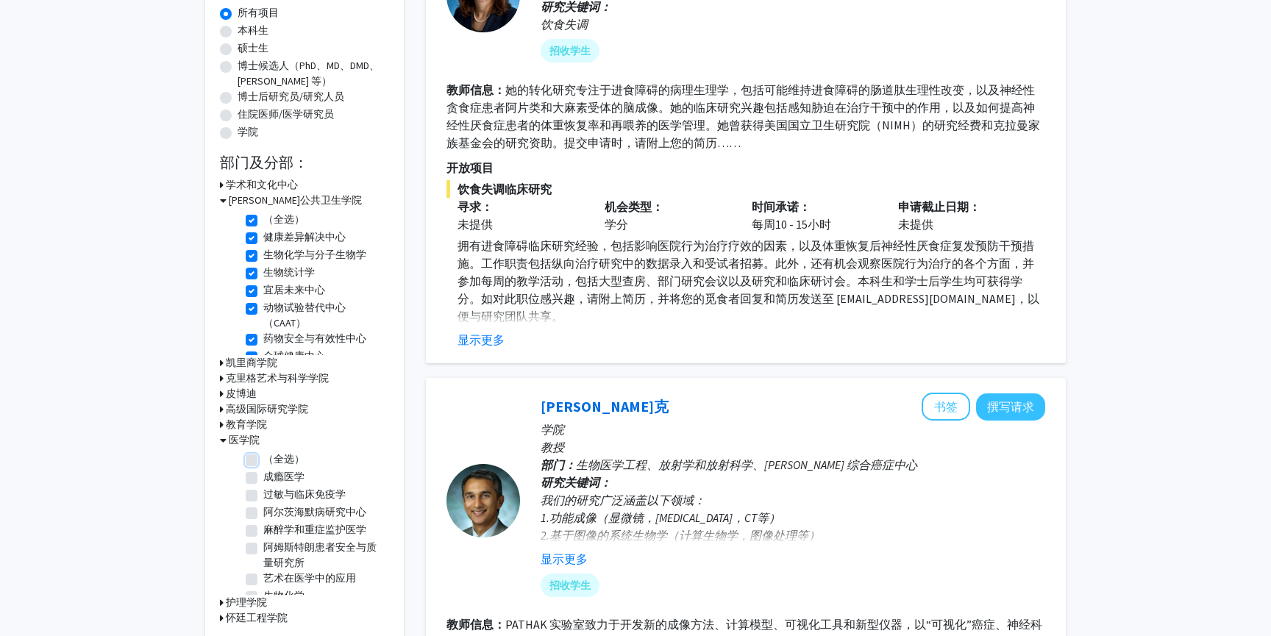
checkbox input "false"
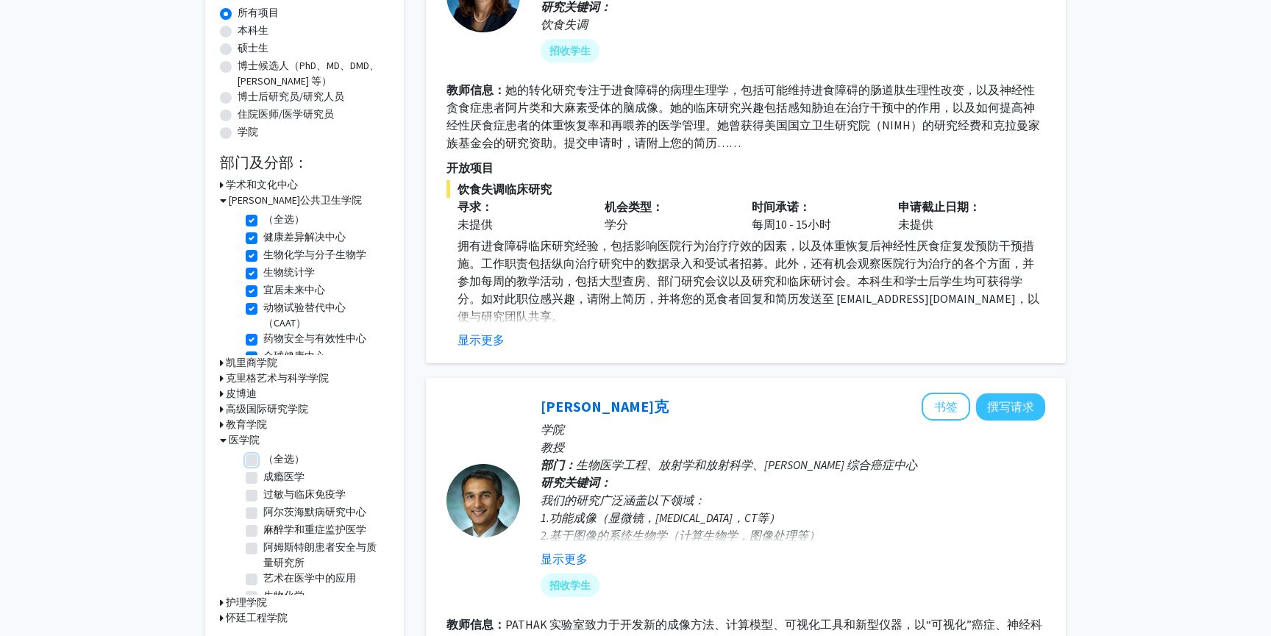
checkbox input "false"
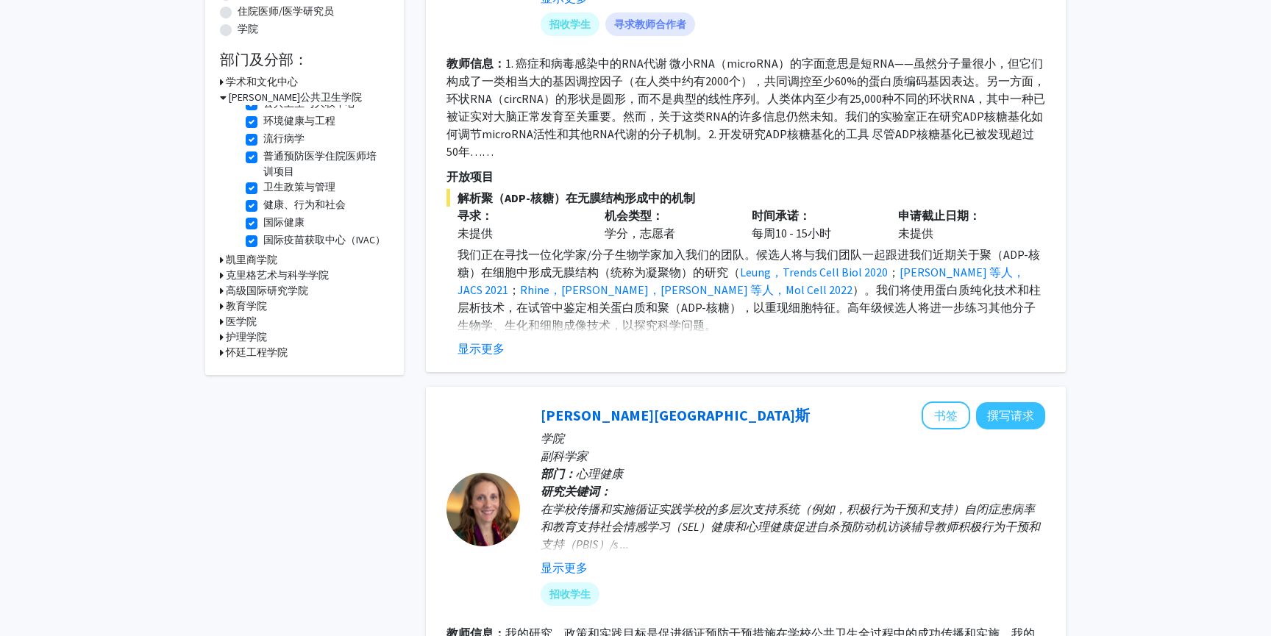
scroll to position [375, 0]
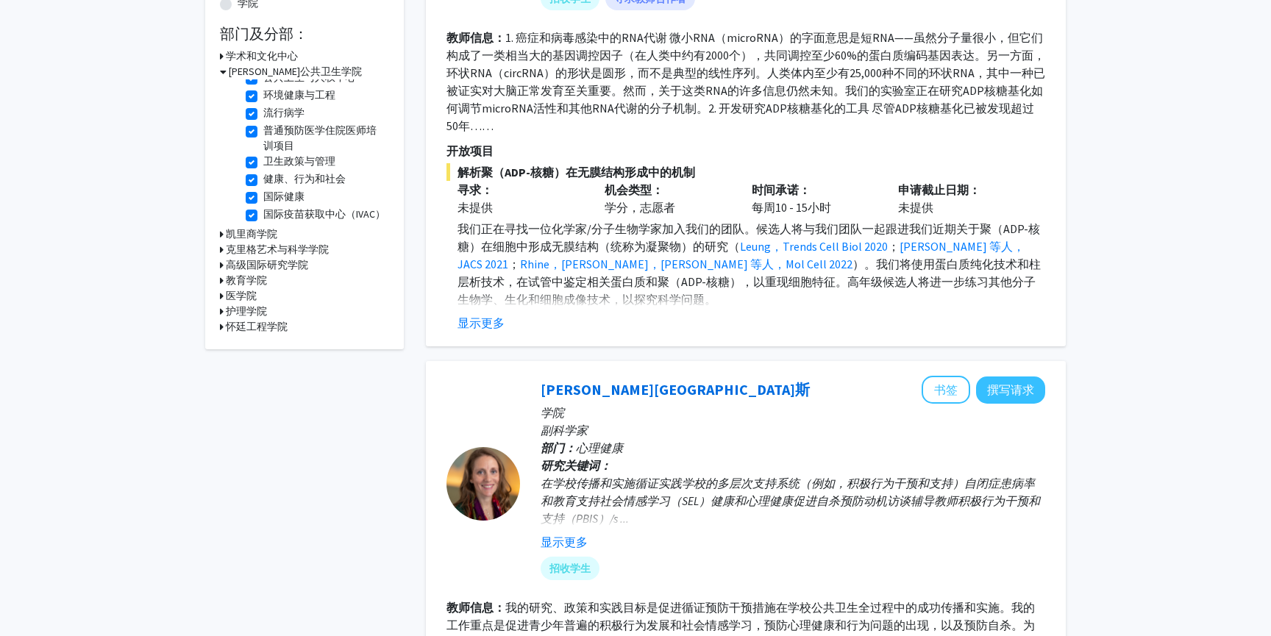
click at [222, 296] on icon at bounding box center [222, 295] width 4 height 15
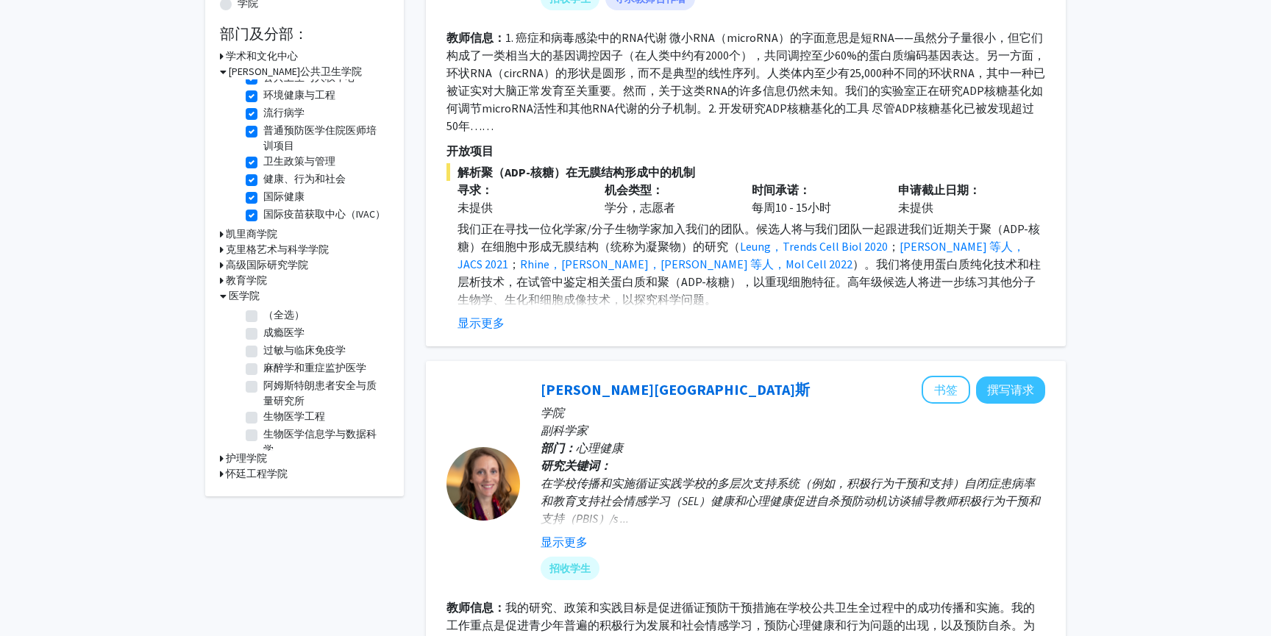
click at [222, 296] on icon at bounding box center [223, 295] width 7 height 15
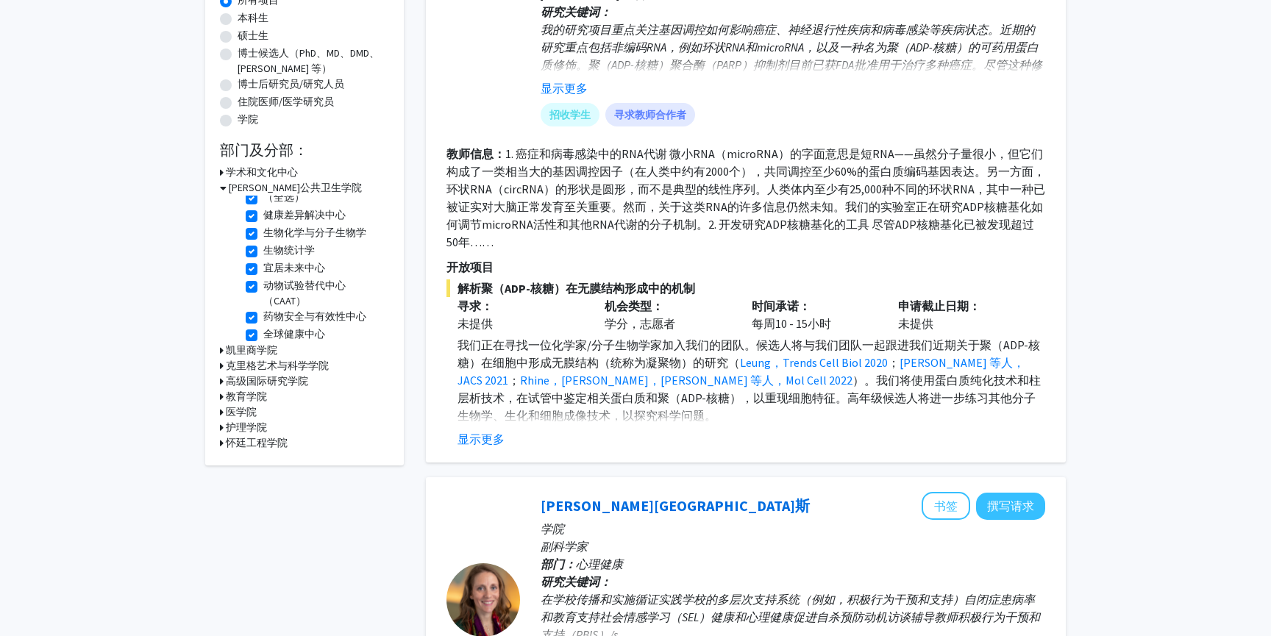
scroll to position [0, 0]
click at [263, 202] on label "（全选）" at bounding box center [283, 206] width 41 height 15
click at [263, 202] on input "（全选）" at bounding box center [268, 204] width 10 height 10
checkbox input "false"
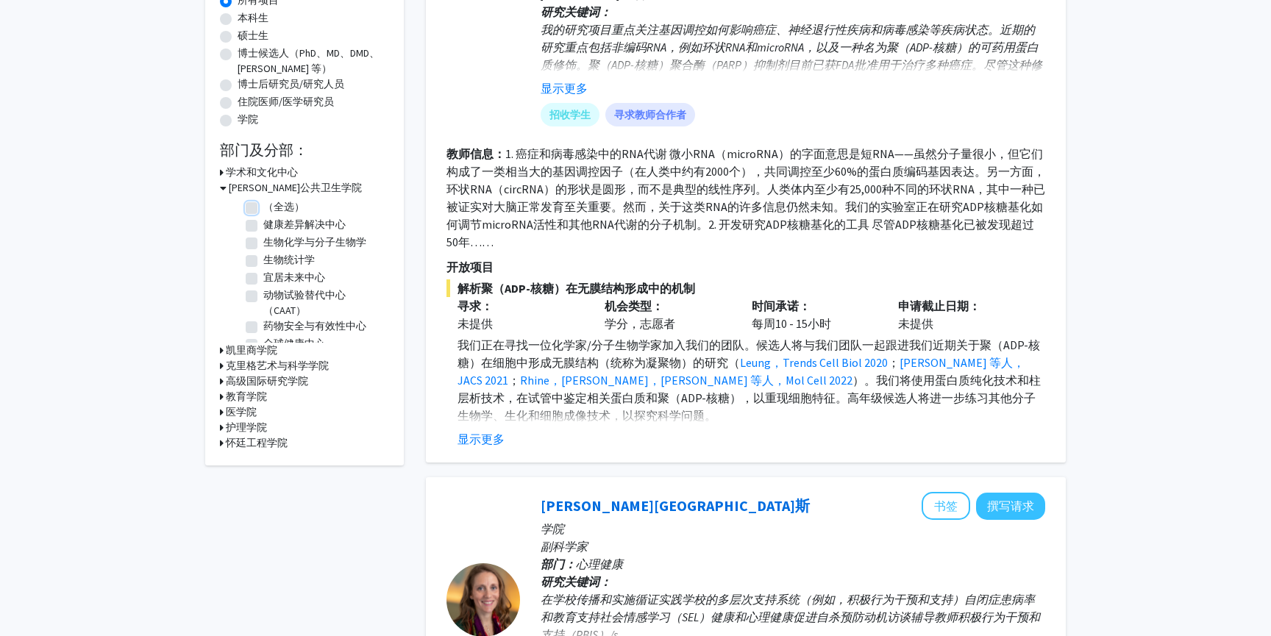
checkbox input "false"
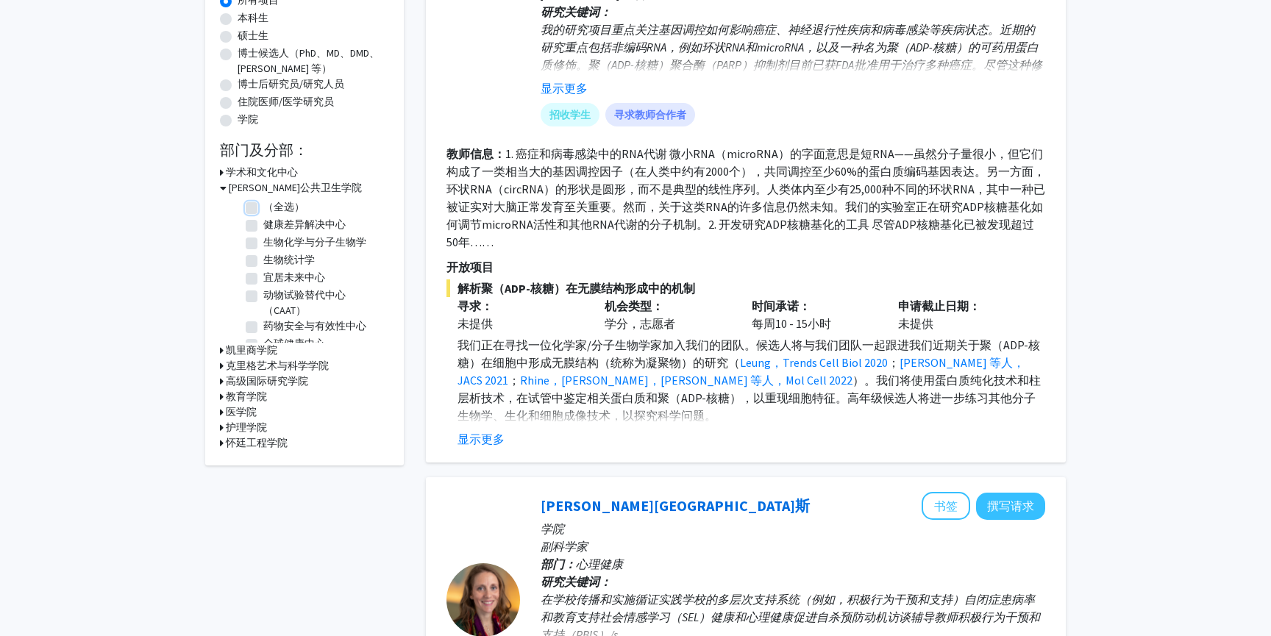
checkbox input "false"
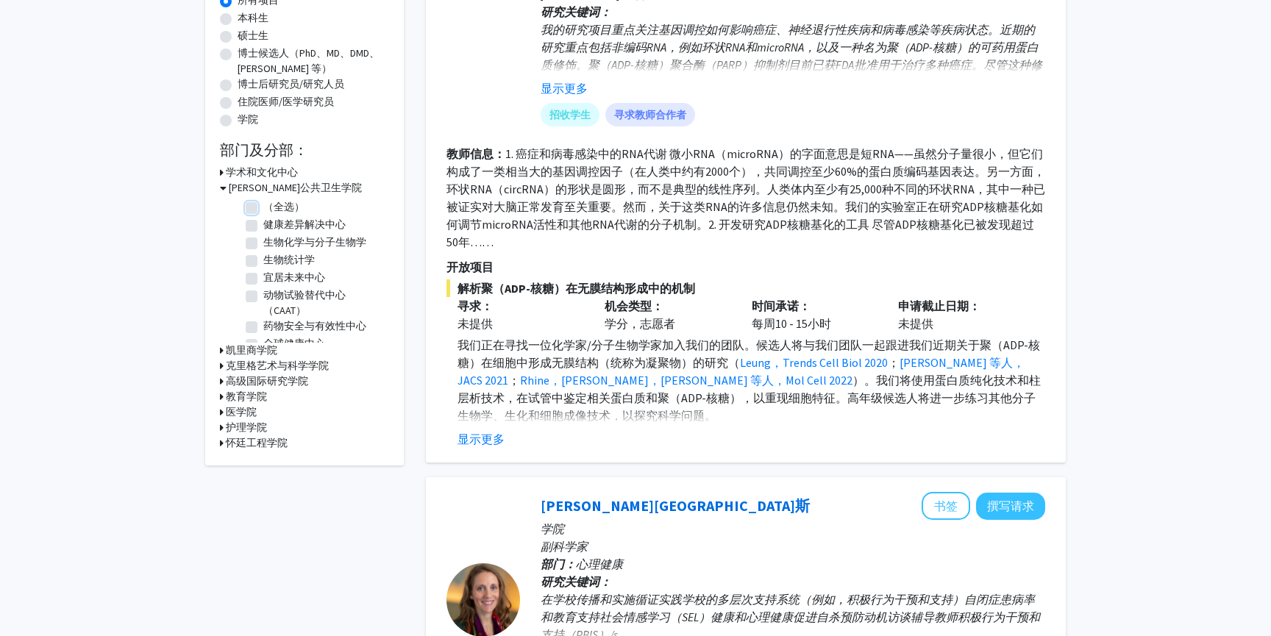
checkbox input "false"
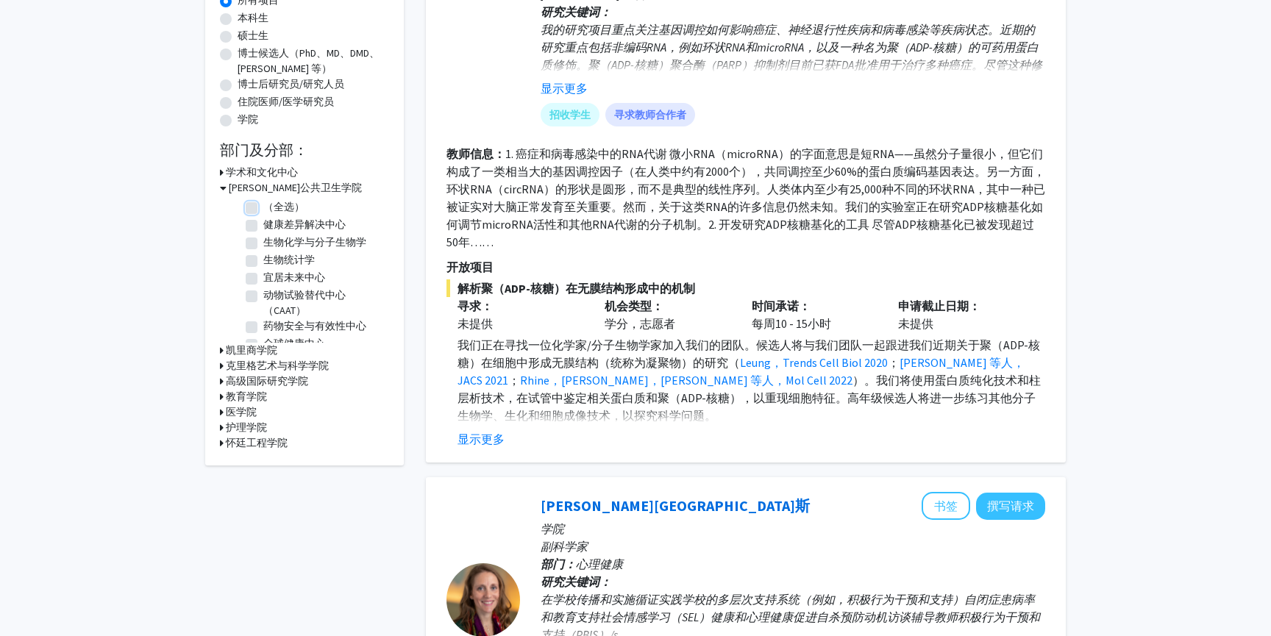
checkbox input "false"
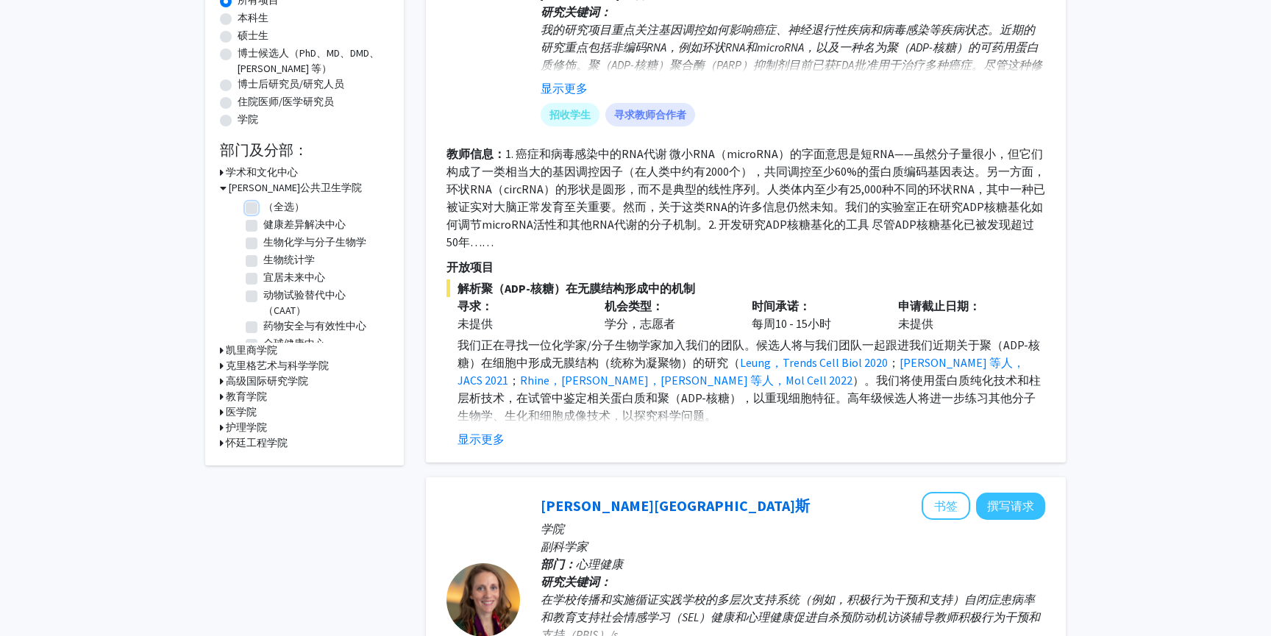
checkbox input "false"
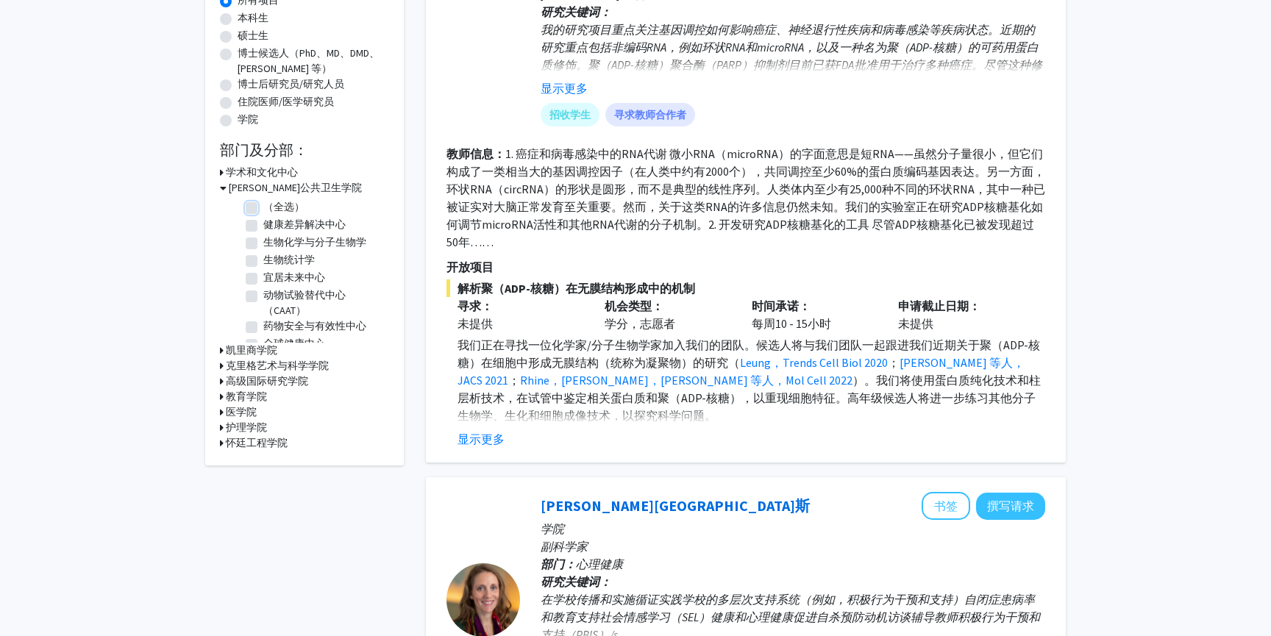
checkbox input "false"
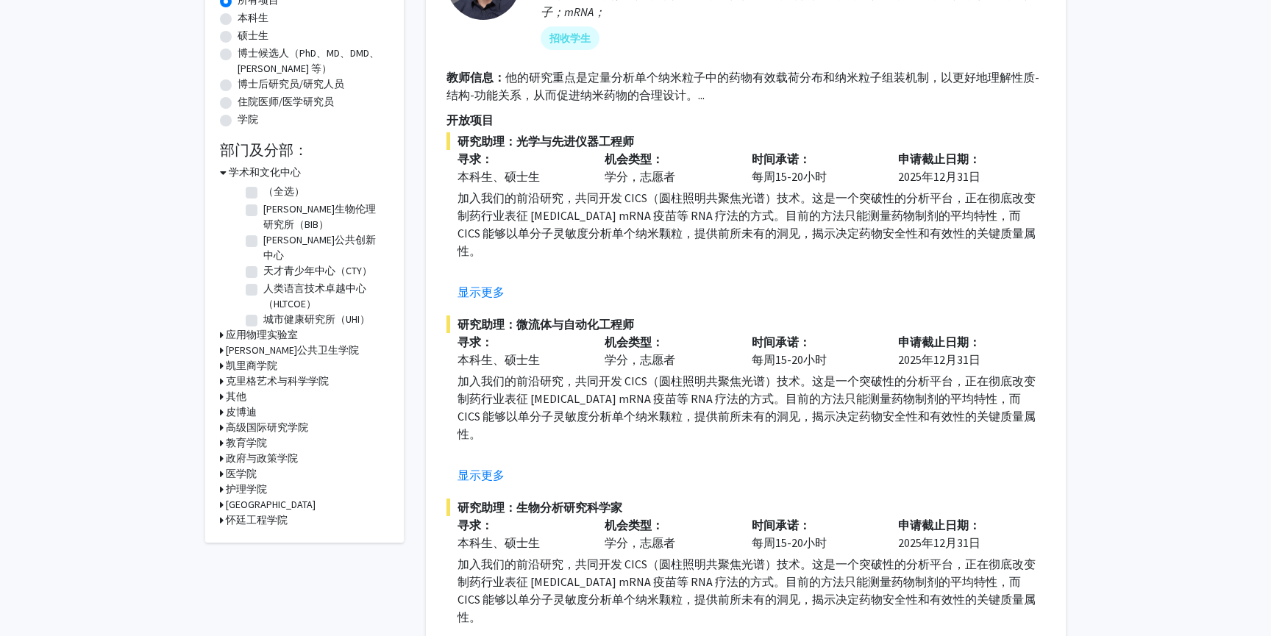
scroll to position [263, 0]
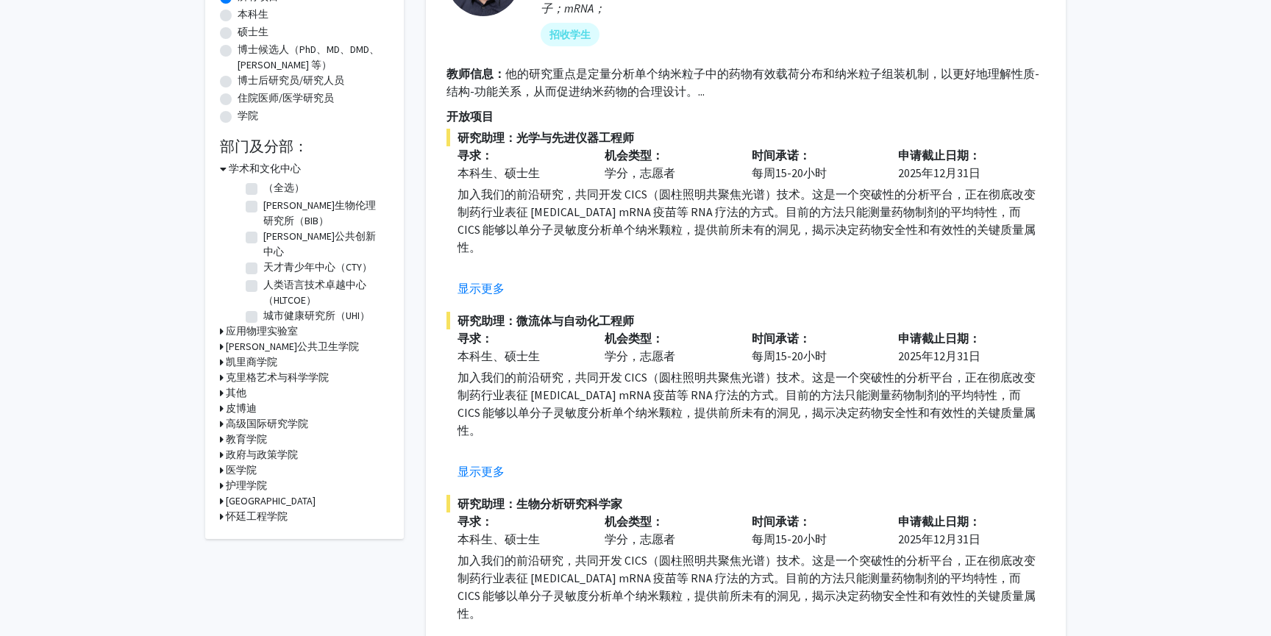
click at [221, 339] on icon at bounding box center [222, 346] width 4 height 15
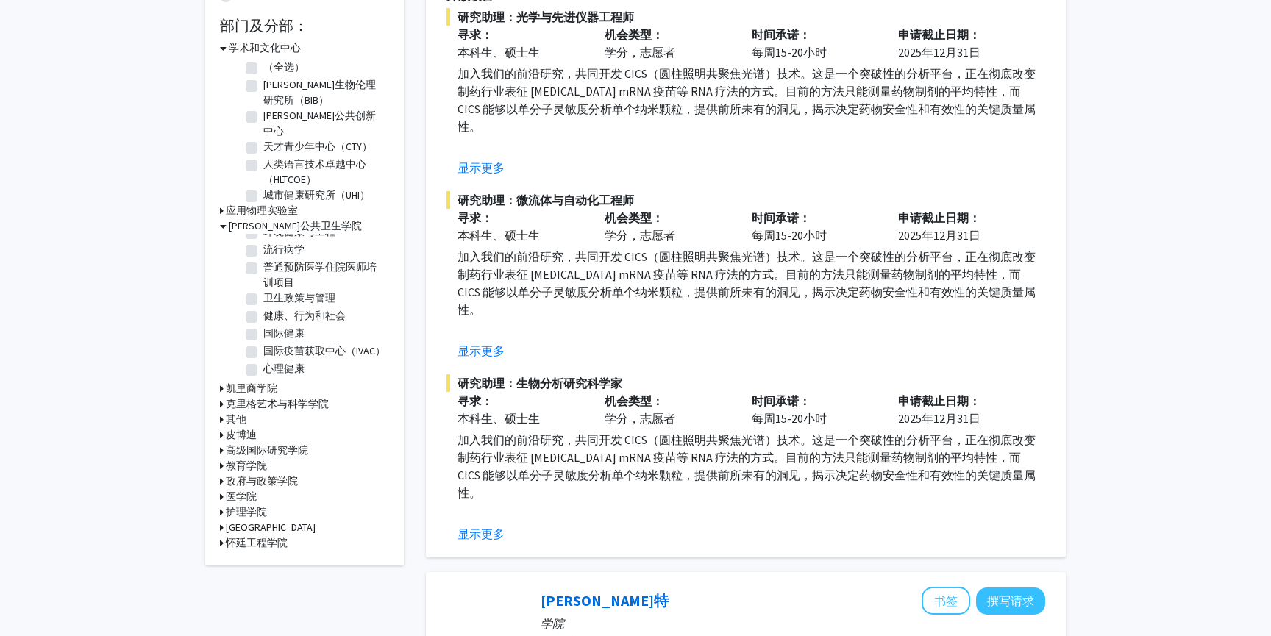
scroll to position [357, 0]
click at [263, 249] on label "流行病学" at bounding box center [283, 253] width 41 height 15
click at [263, 249] on input "流行病学" at bounding box center [268, 251] width 10 height 10
checkbox input "true"
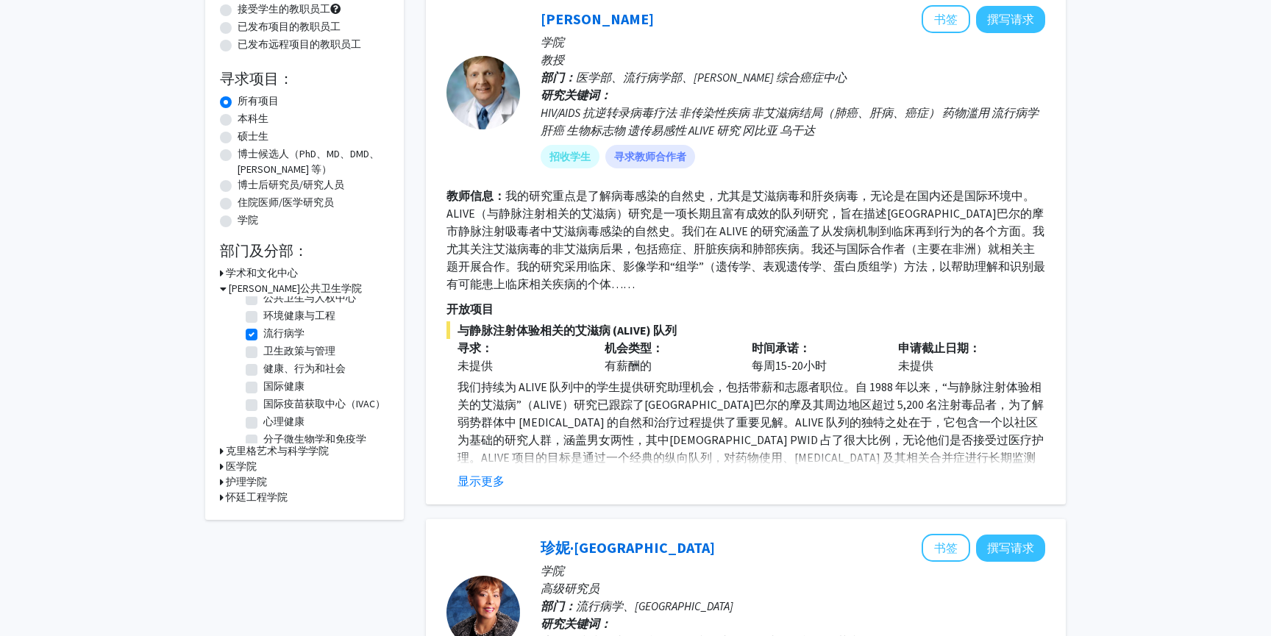
scroll to position [240, 0]
click at [263, 331] on label "流行病学" at bounding box center [283, 332] width 41 height 15
click at [263, 331] on input "流行病学" at bounding box center [268, 330] width 10 height 10
checkbox input "false"
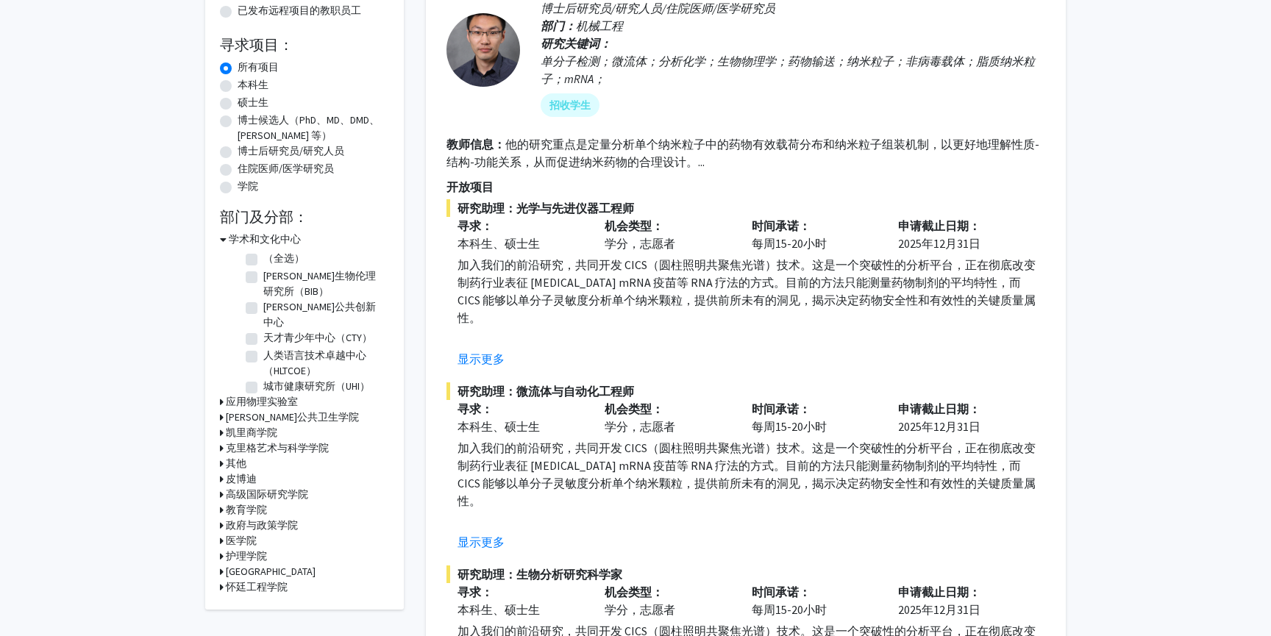
scroll to position [185, 0]
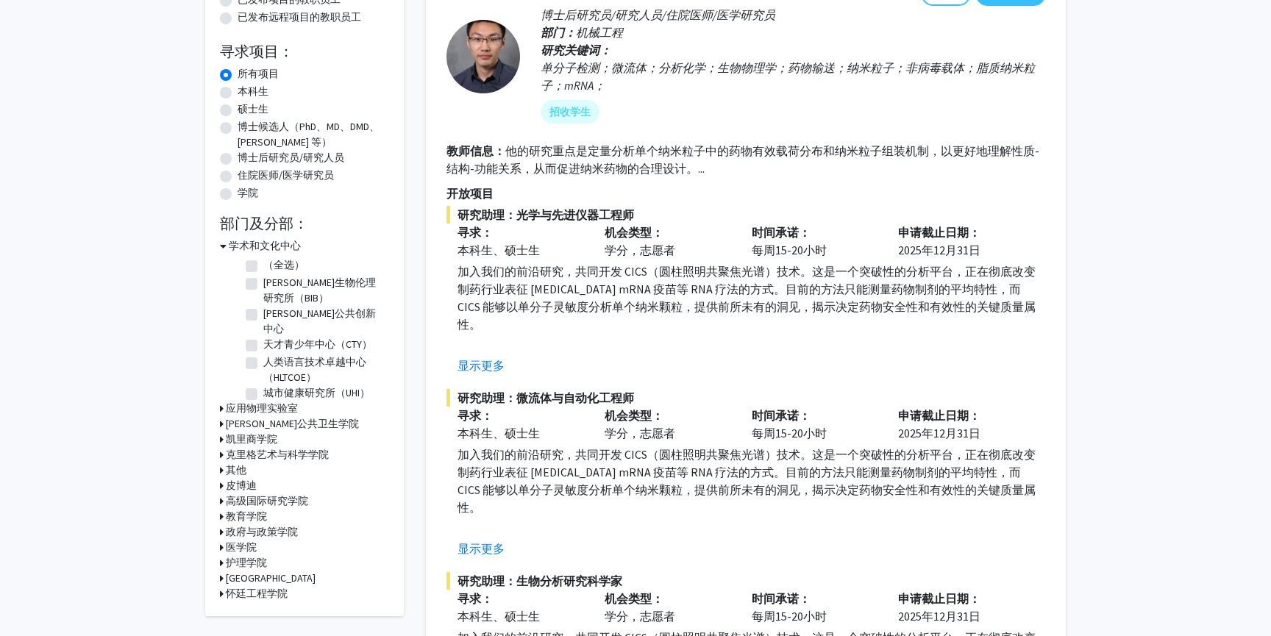
click at [223, 416] on div "彭博公共卫生学院" at bounding box center [304, 423] width 169 height 15
click at [220, 416] on icon at bounding box center [222, 423] width 4 height 15
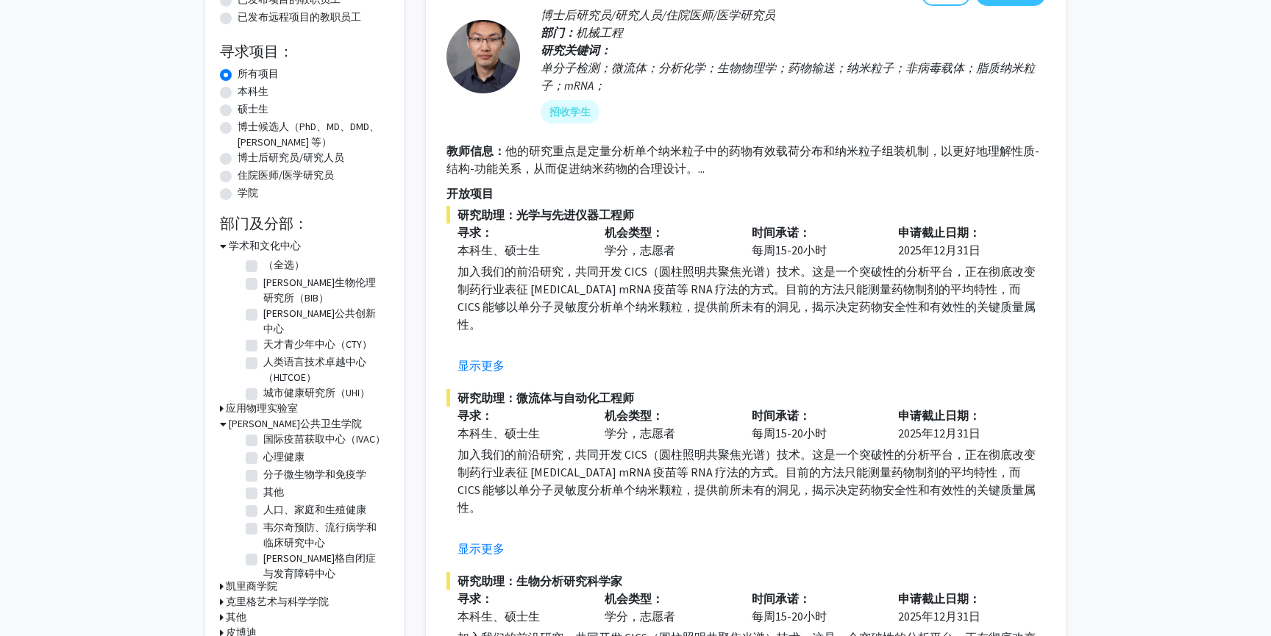
scroll to position [475, 0]
click at [263, 477] on label "分子微生物学和免疫学" at bounding box center [314, 470] width 103 height 15
click at [263, 473] on input "分子微生物学和免疫学" at bounding box center [268, 468] width 10 height 10
checkbox input "true"
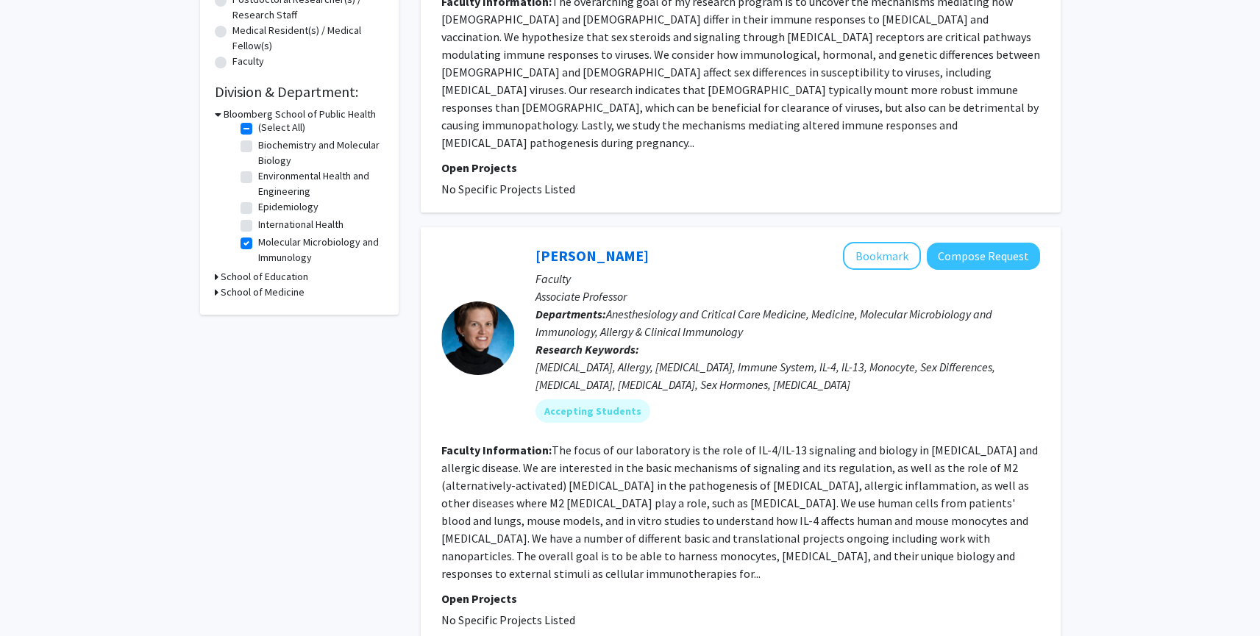
scroll to position [376, 0]
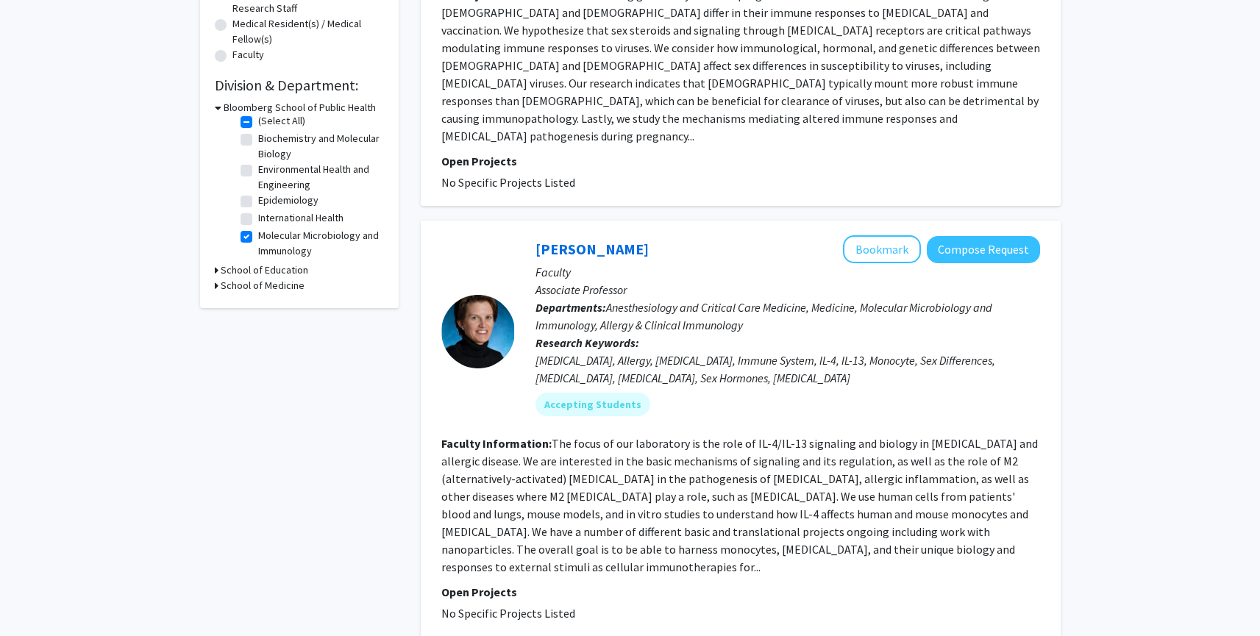
click at [258, 141] on label "Biochemistry and Molecular Biology" at bounding box center [319, 146] width 122 height 31
click at [258, 140] on input "Biochemistry and Molecular Biology" at bounding box center [263, 136] width 10 height 10
checkbox input "true"
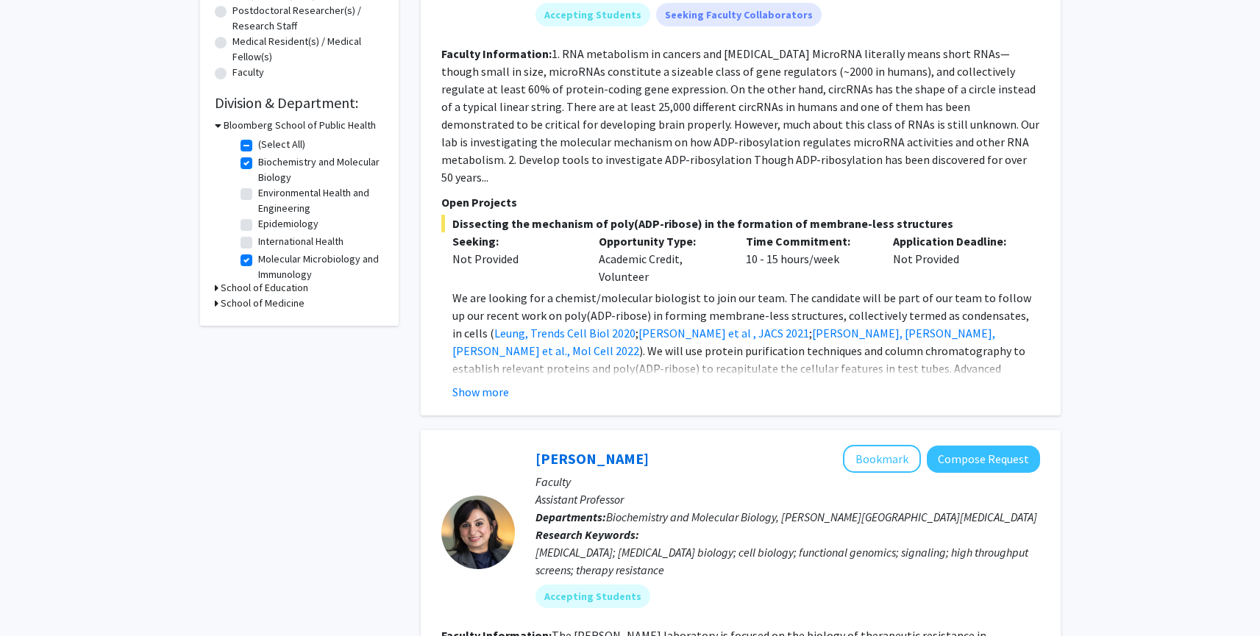
scroll to position [184, 0]
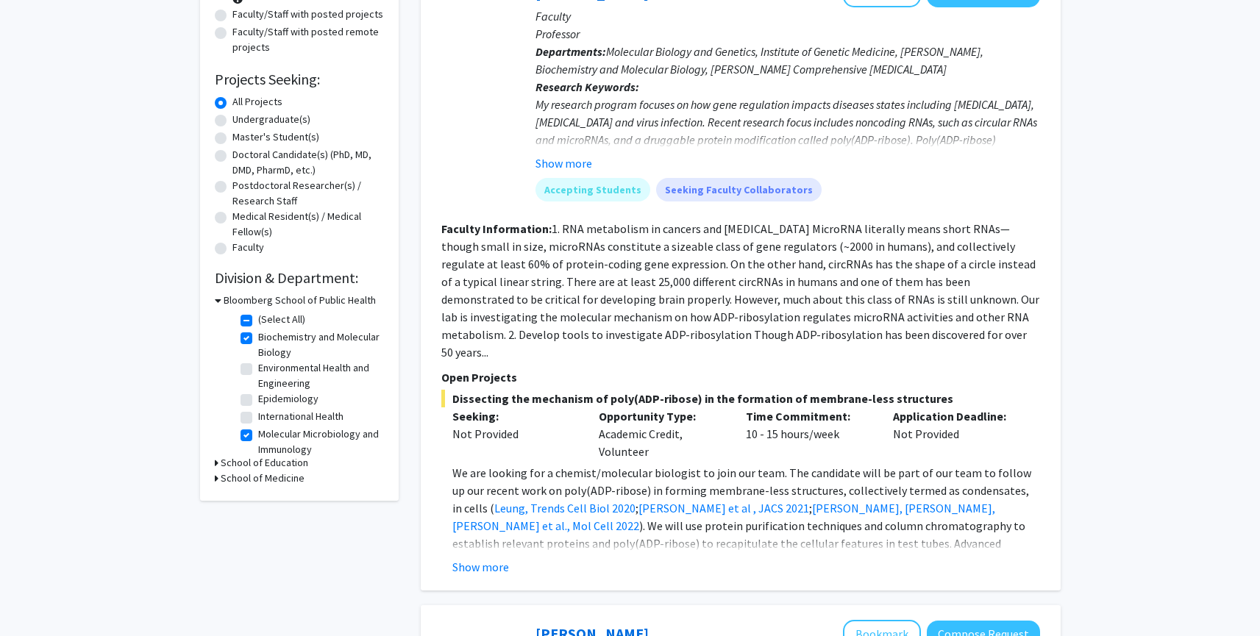
click at [218, 298] on icon at bounding box center [218, 300] width 7 height 15
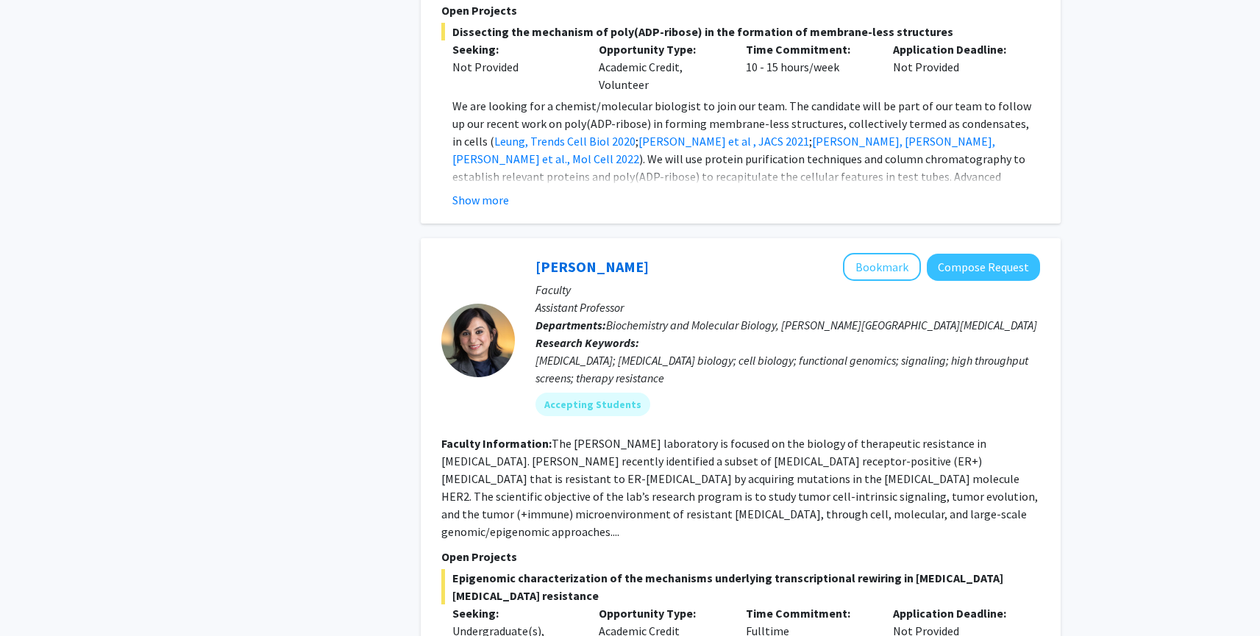
scroll to position [0, 0]
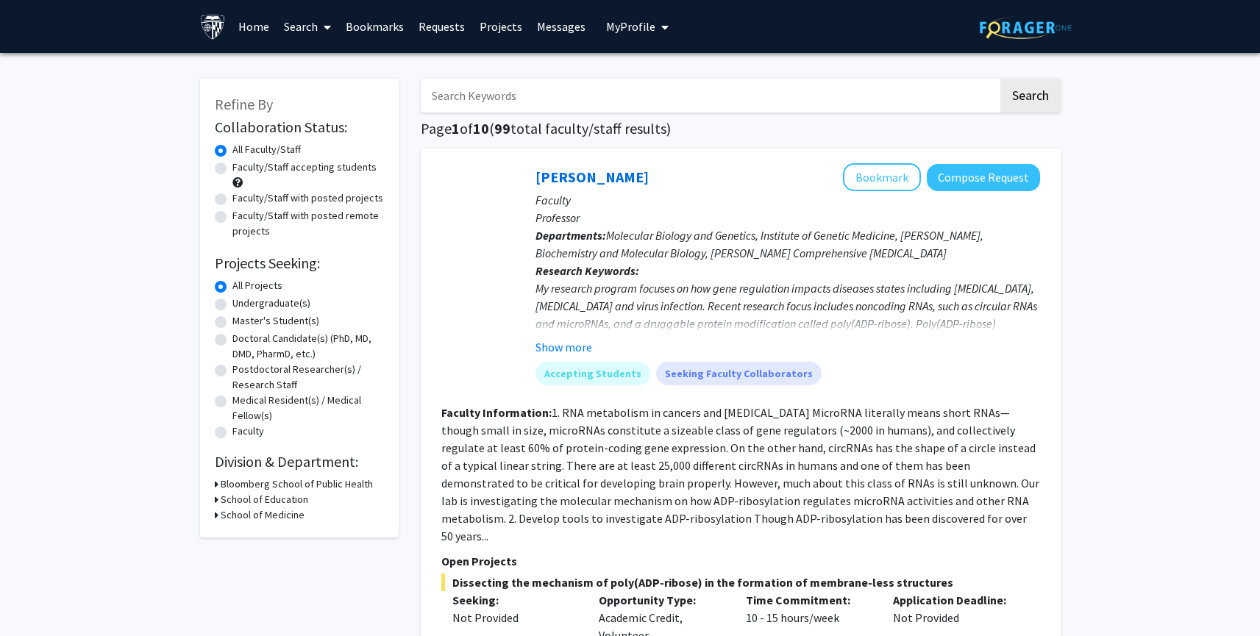
click at [311, 28] on link "Search" at bounding box center [307, 26] width 62 height 51
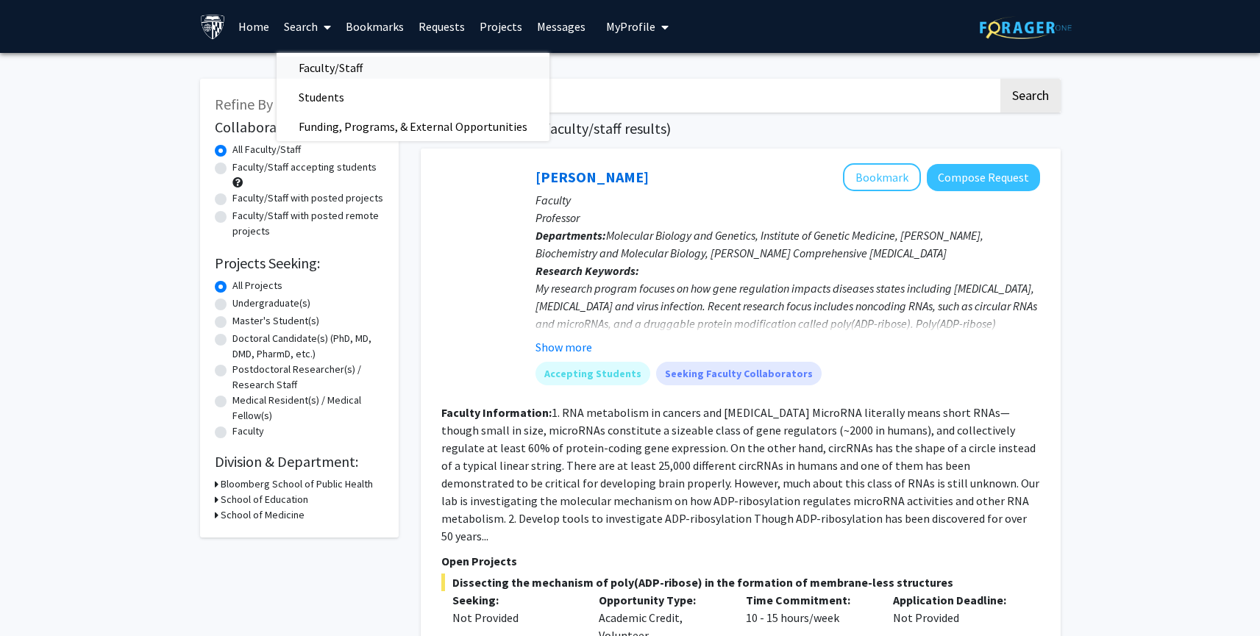
click at [355, 64] on span "Faculty/Staff" at bounding box center [330, 67] width 108 height 29
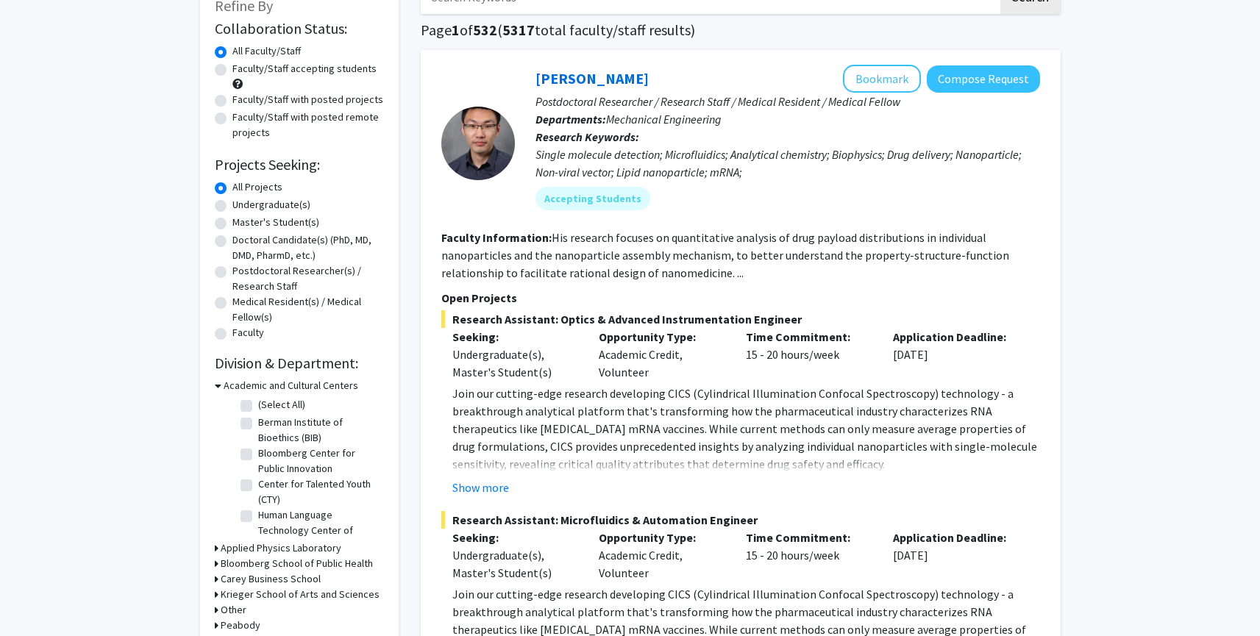
scroll to position [335, 0]
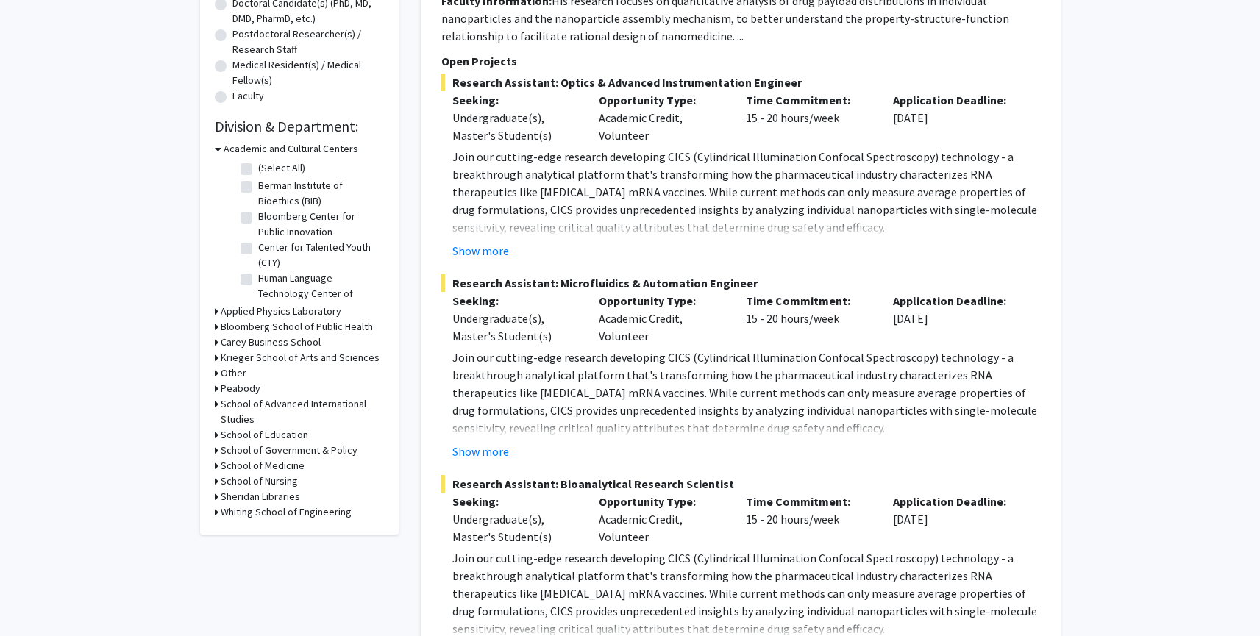
click at [215, 149] on icon at bounding box center [218, 148] width 7 height 15
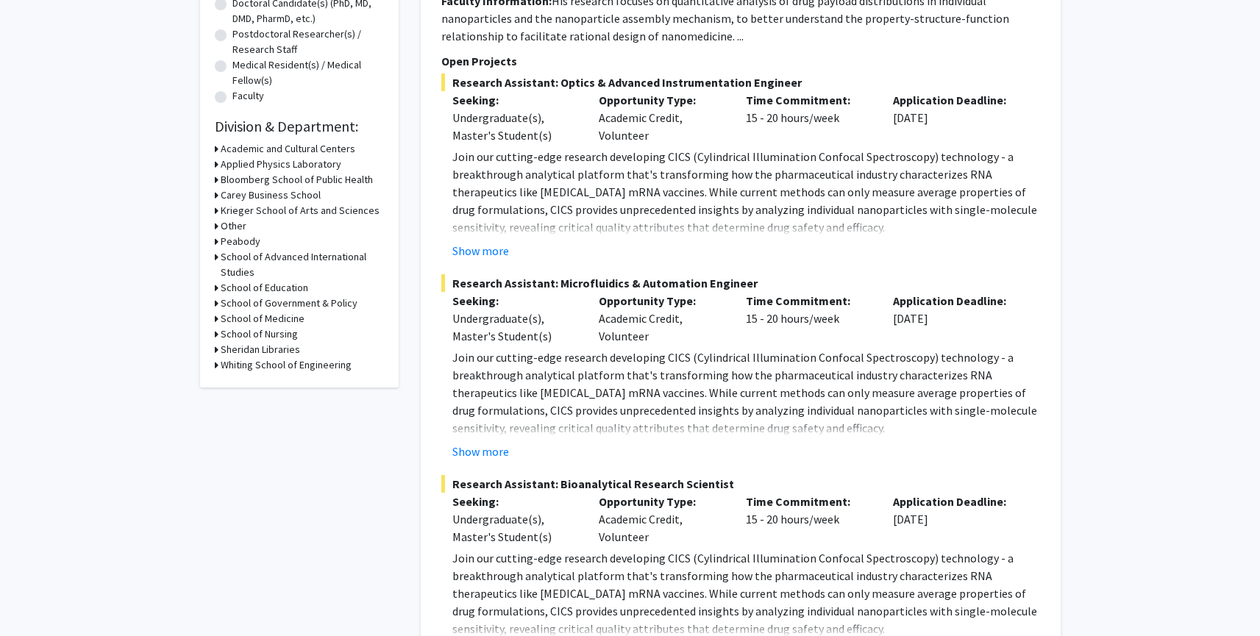
click at [213, 178] on div "Refine By Collaboration Status: Collaboration Status All Faculty/Staff Collabor…" at bounding box center [299, 65] width 199 height 644
click at [215, 181] on icon at bounding box center [217, 179] width 4 height 15
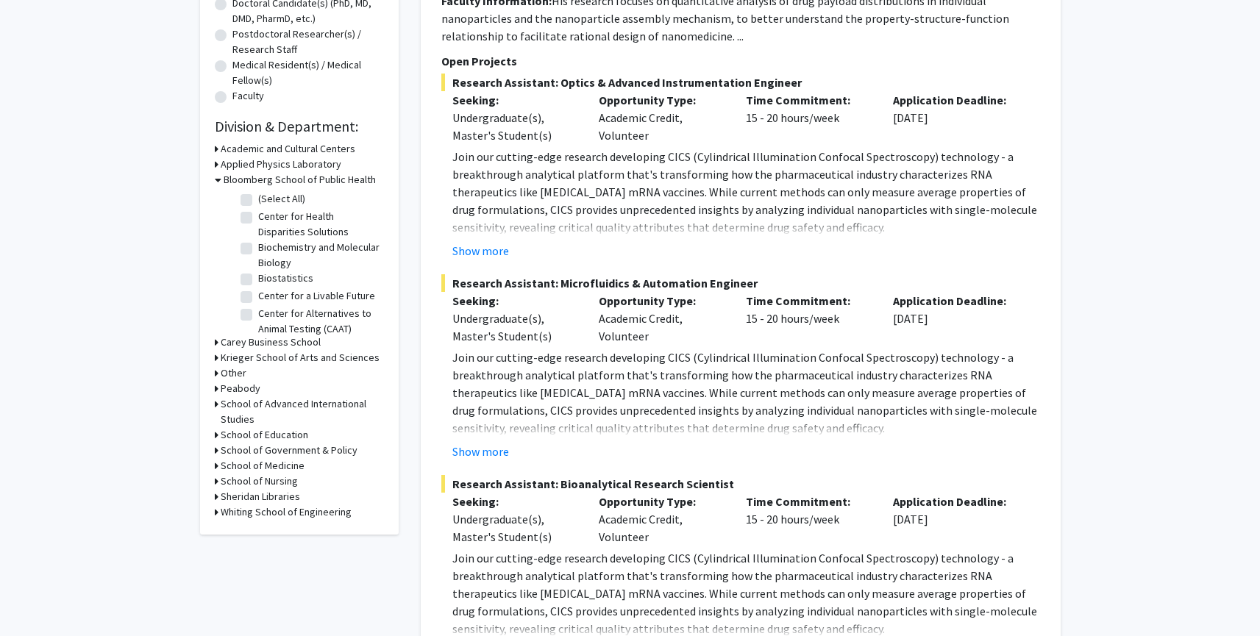
click at [258, 247] on label "Biochemistry and Molecular Biology" at bounding box center [319, 255] width 122 height 31
click at [258, 247] on input "Biochemistry and Molecular Biology" at bounding box center [263, 245] width 10 height 10
checkbox input "true"
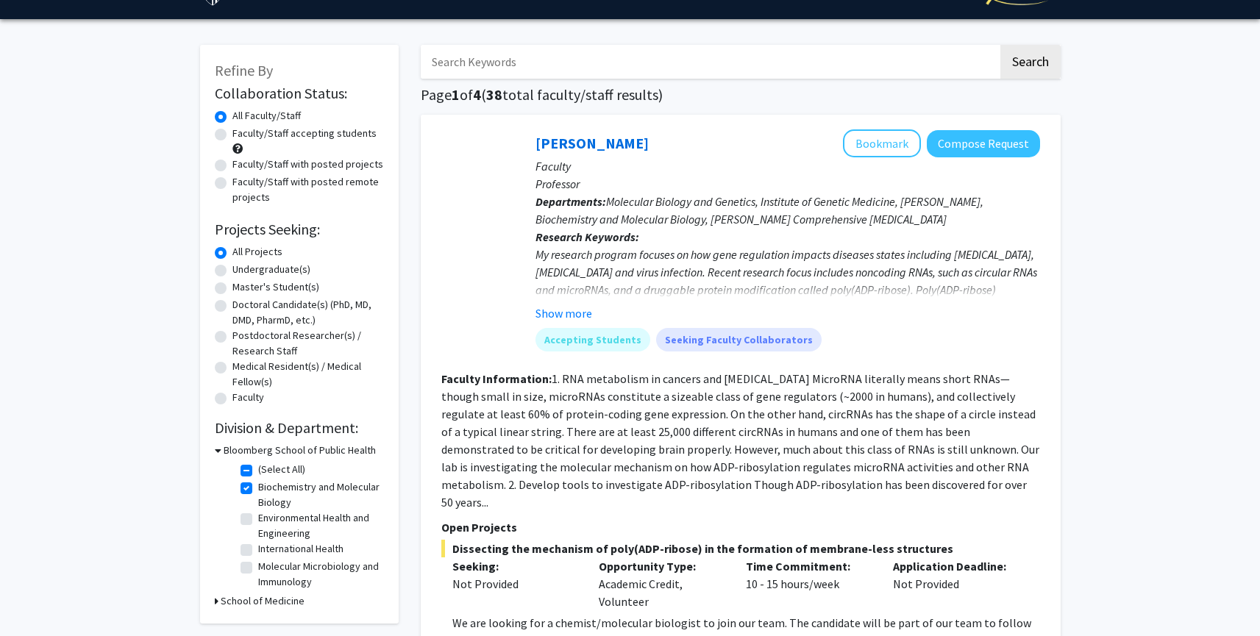
scroll to position [157, 0]
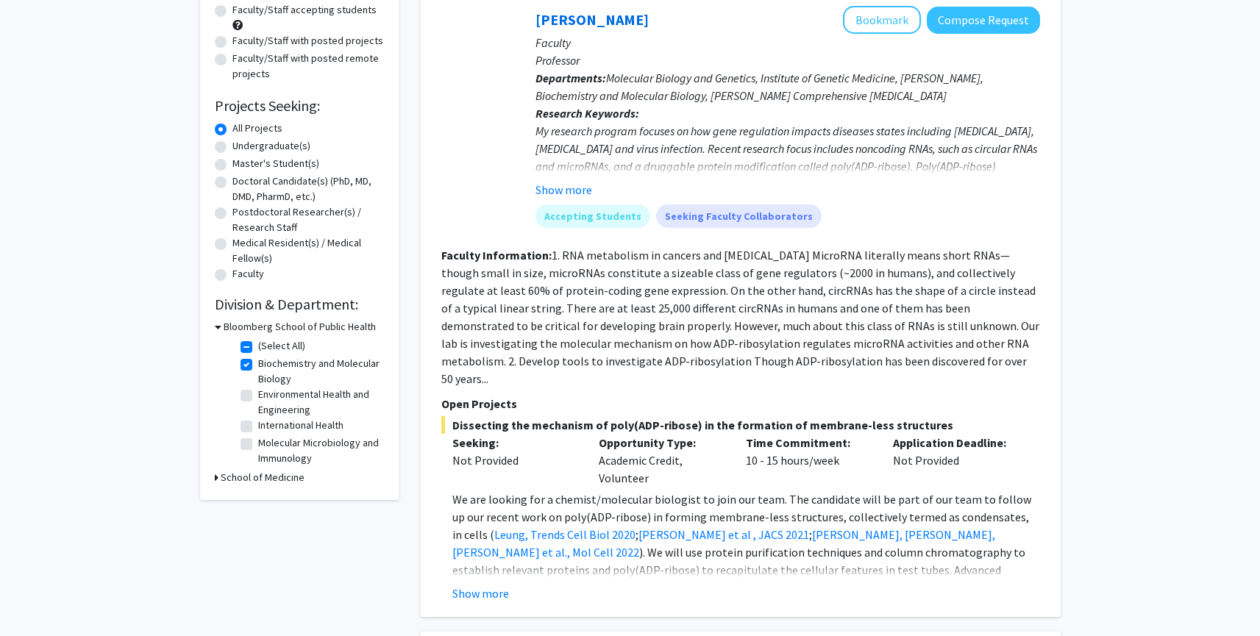
click at [258, 442] on label "Molecular Microbiology and Immunology" at bounding box center [319, 450] width 122 height 31
click at [258, 442] on input "Molecular Microbiology and Immunology" at bounding box center [263, 440] width 10 height 10
checkbox input "true"
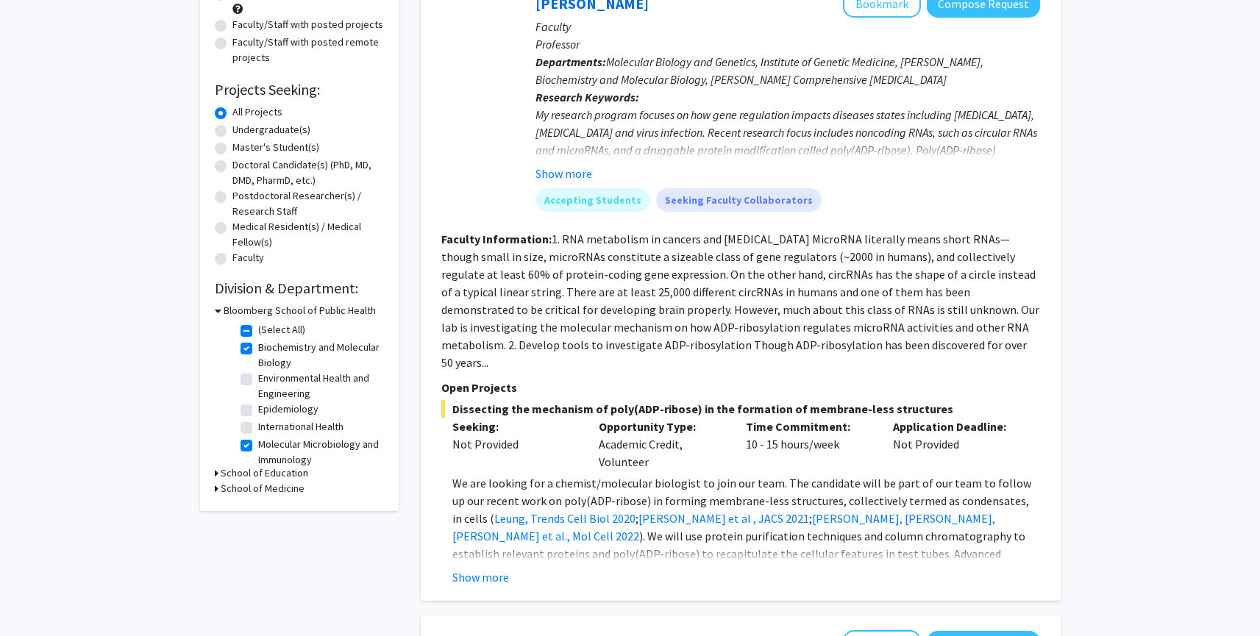
scroll to position [174, 0]
click at [215, 488] on icon at bounding box center [217, 488] width 4 height 15
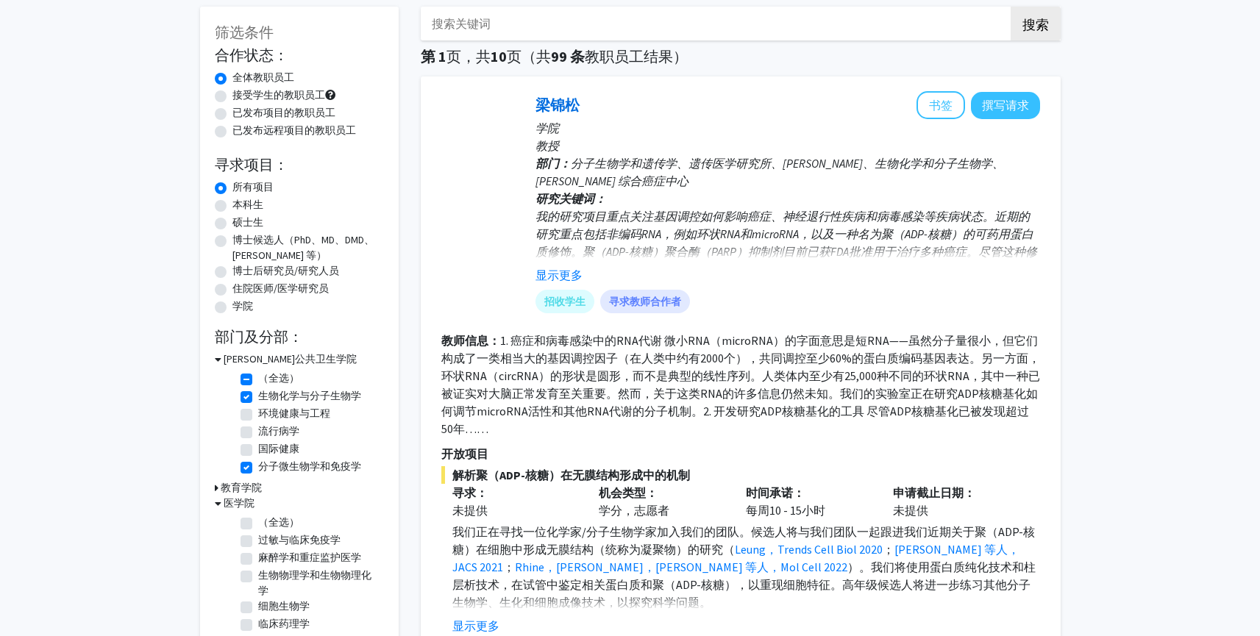
scroll to position [110, 0]
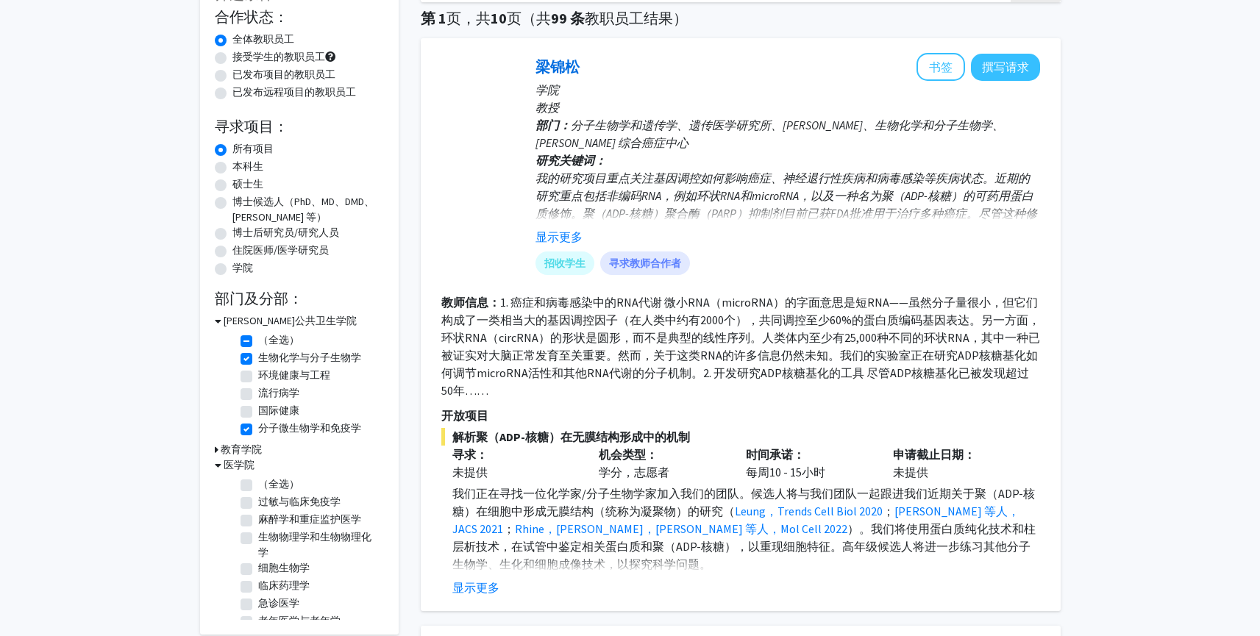
click at [258, 346] on label "（全选）" at bounding box center [278, 339] width 41 height 15
click at [258, 342] on input "（全选）" at bounding box center [263, 337] width 10 height 10
checkbox input "false"
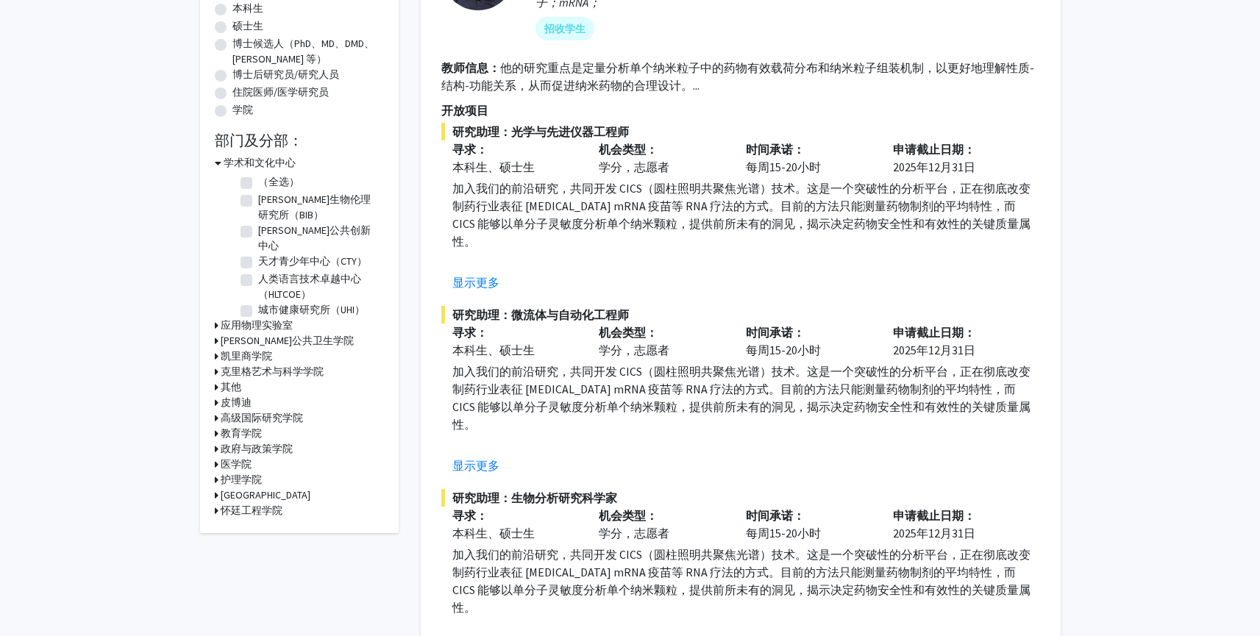
scroll to position [265, 0]
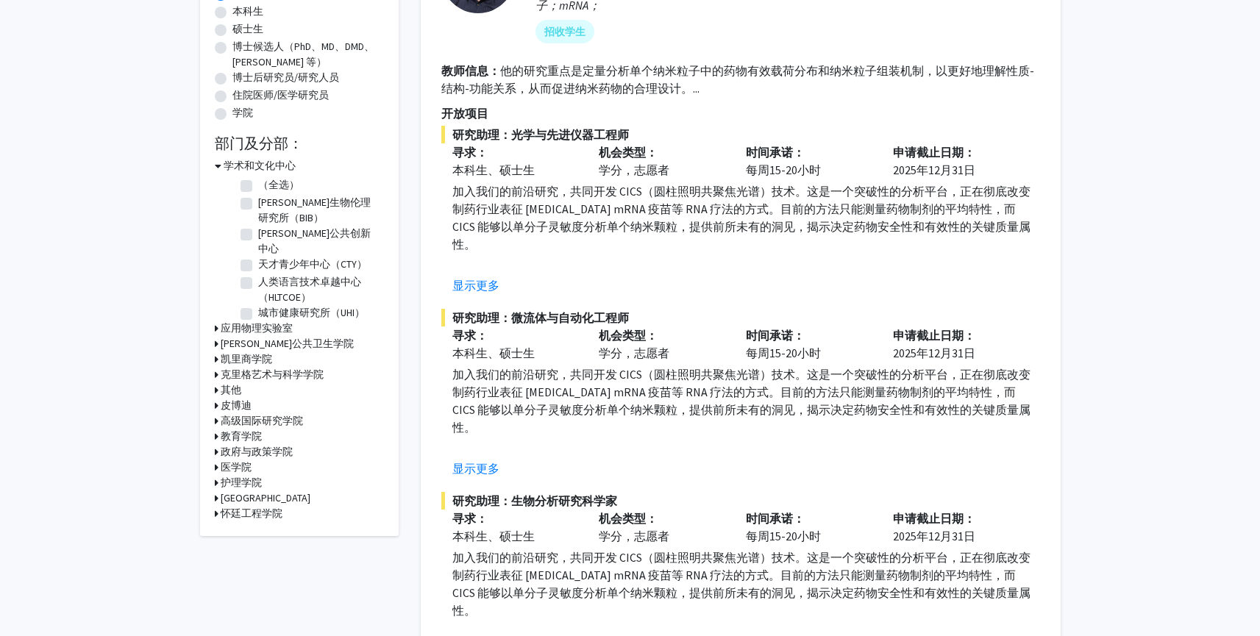
click at [221, 163] on div "学术和文化中心" at bounding box center [299, 165] width 169 height 15
click at [218, 165] on icon at bounding box center [218, 165] width 7 height 15
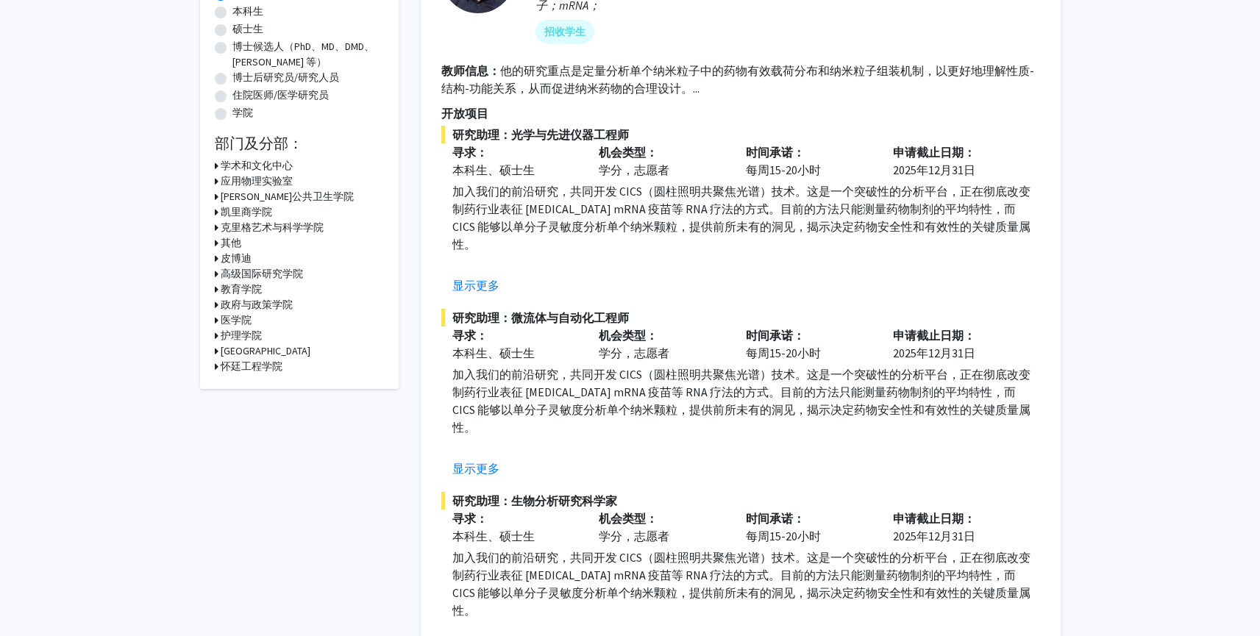
click at [226, 226] on font "克里格艺术与科学学院" at bounding box center [272, 227] width 103 height 13
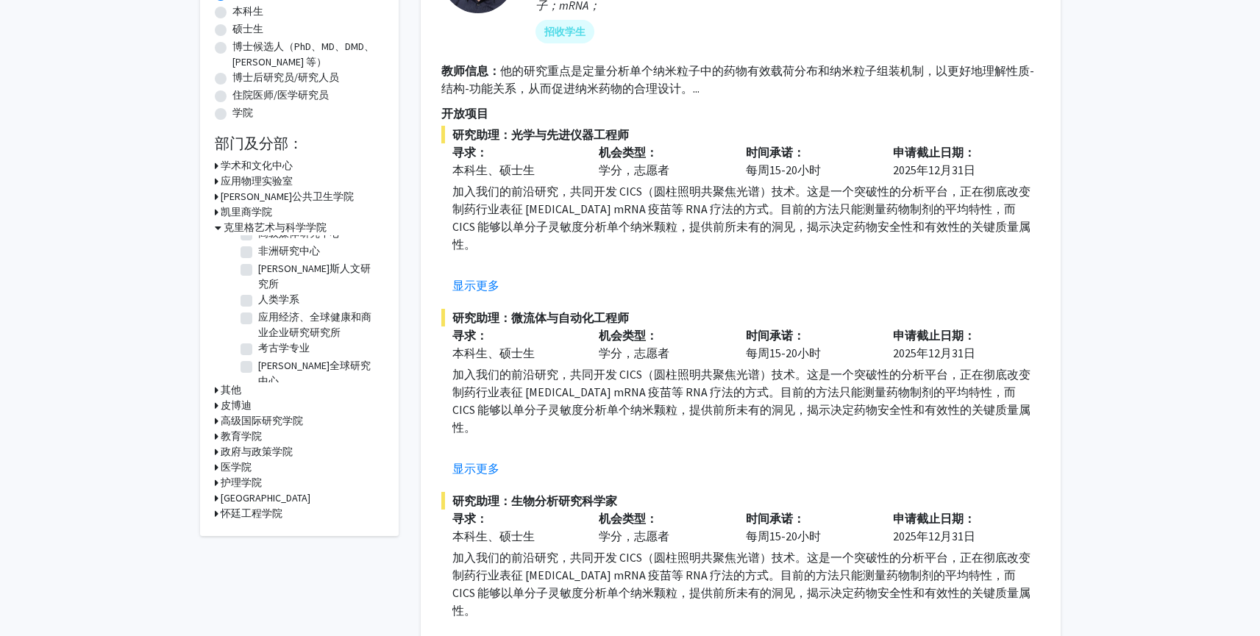
scroll to position [0, 0]
click at [258, 265] on label "高级学术课程（AAP）" at bounding box center [308, 264] width 100 height 15
click at [258, 265] on input "高级学术课程（AAP）" at bounding box center [263, 262] width 10 height 10
checkbox input "true"
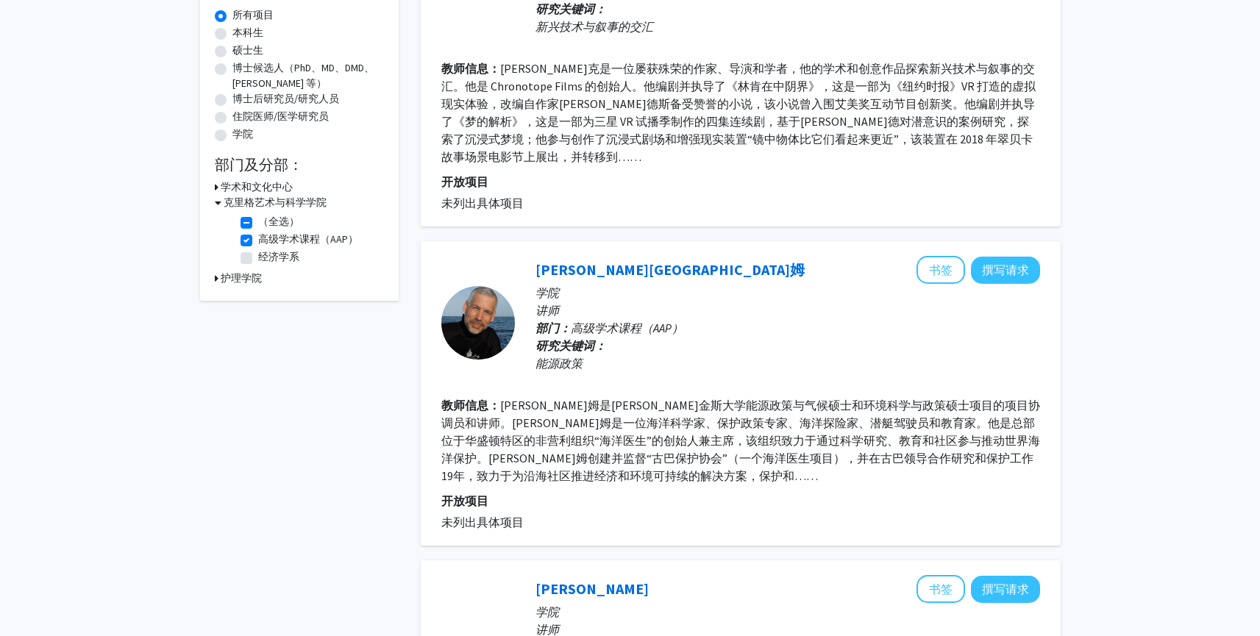
scroll to position [203, 0]
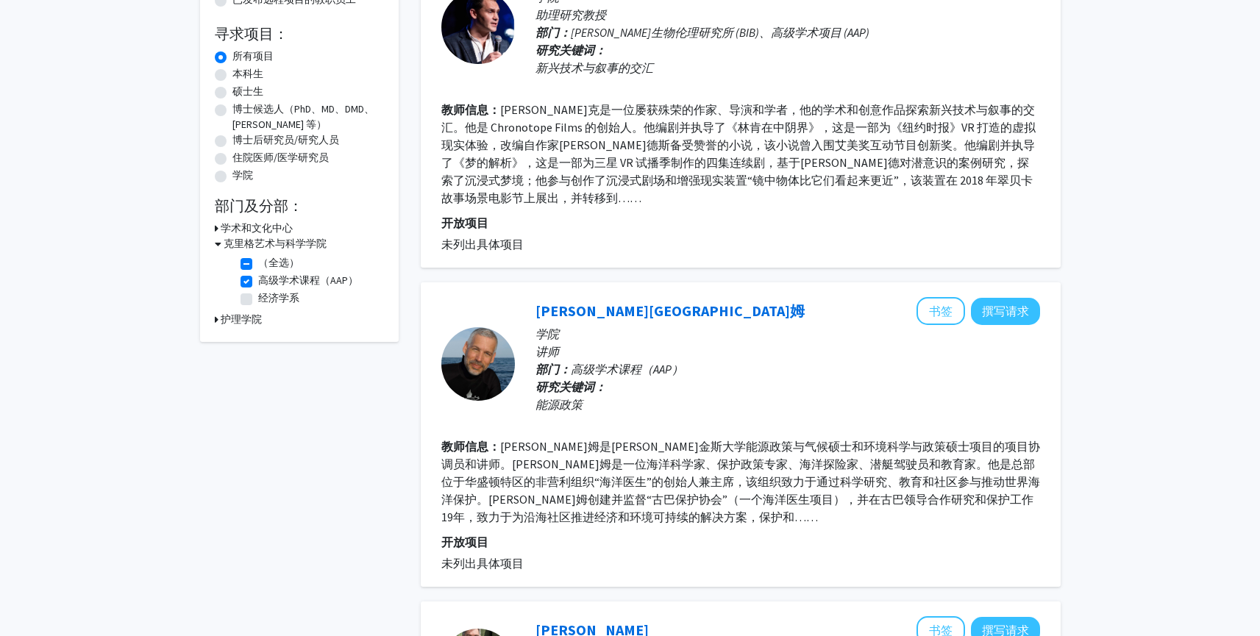
click at [258, 279] on label "高级学术课程（AAP）" at bounding box center [308, 280] width 100 height 15
click at [258, 279] on input "高级学术课程（AAP）" at bounding box center [263, 278] width 10 height 10
checkbox input "false"
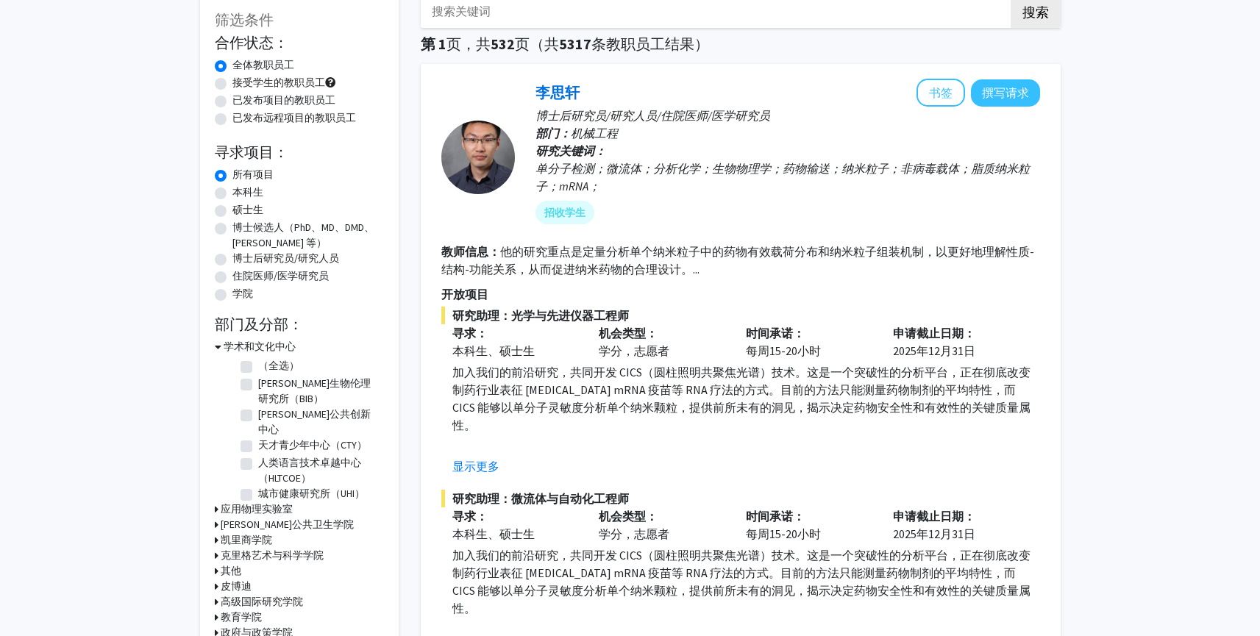
scroll to position [380, 0]
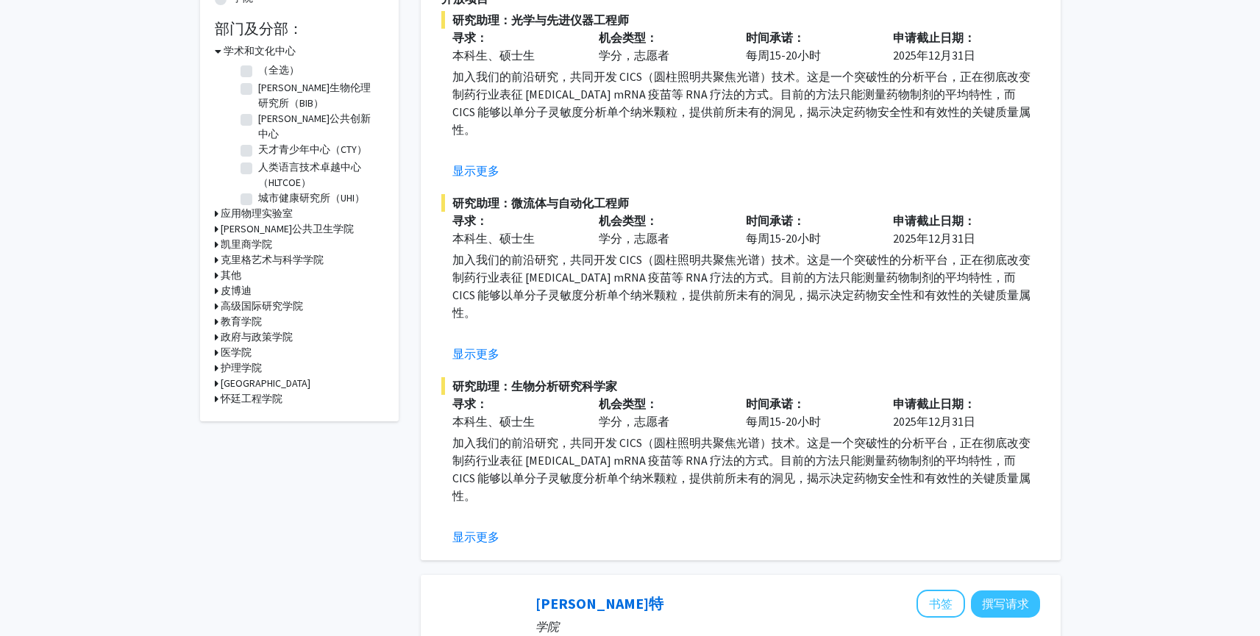
click at [219, 283] on div "皮博迪" at bounding box center [299, 290] width 169 height 15
click at [221, 284] on font "皮博迪" at bounding box center [236, 290] width 31 height 13
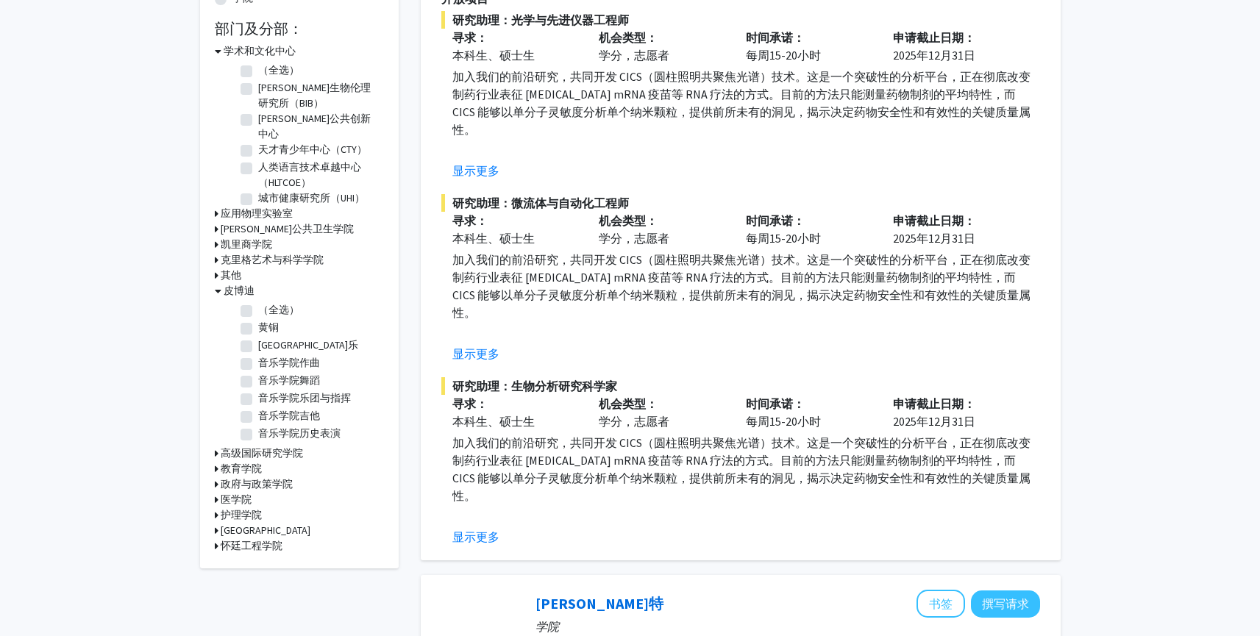
click at [221, 283] on div "皮博迪" at bounding box center [299, 290] width 169 height 15
click at [219, 283] on icon at bounding box center [218, 290] width 7 height 15
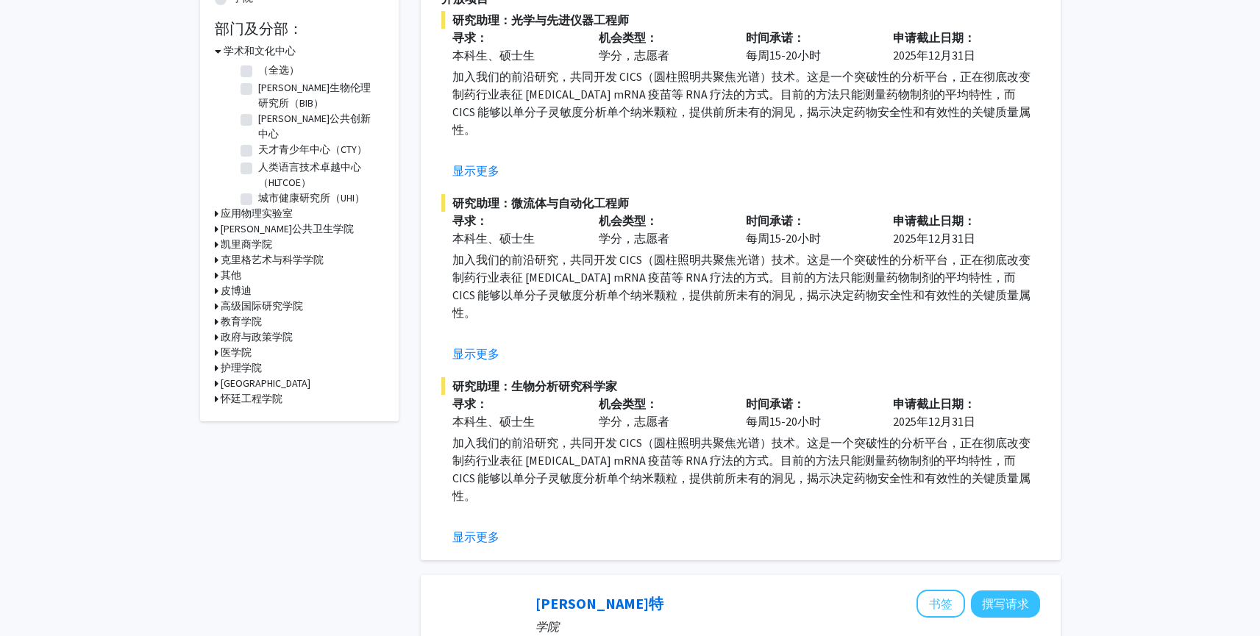
click at [215, 345] on icon at bounding box center [217, 352] width 4 height 15
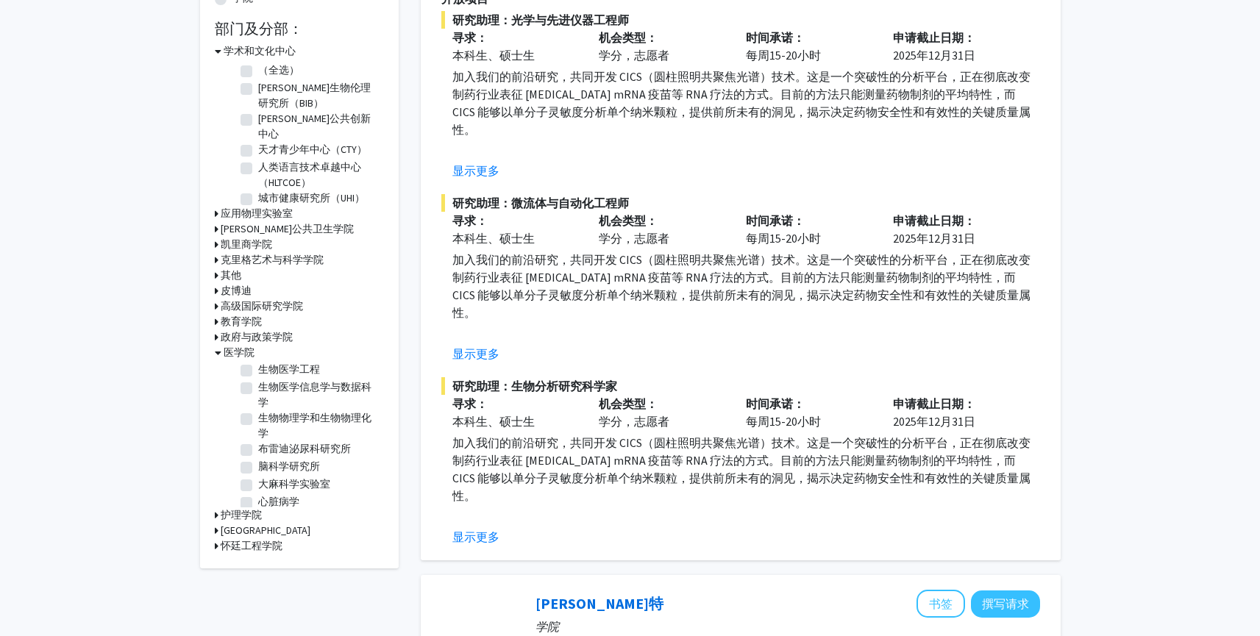
scroll to position [172, 0]
click at [215, 252] on icon at bounding box center [217, 259] width 4 height 15
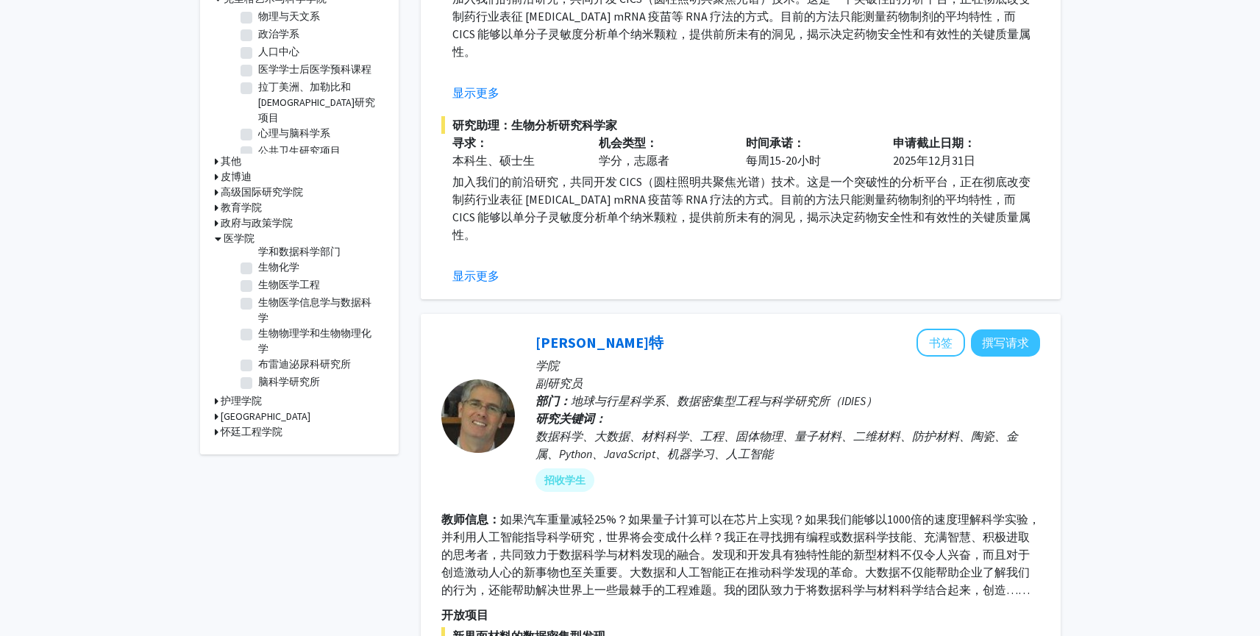
scroll to position [113, 0]
click at [258, 340] on label "生物医学信息学与数据科学" at bounding box center [319, 355] width 122 height 31
click at [258, 340] on input "生物医学信息学与数据科学" at bounding box center [263, 345] width 10 height 10
checkbox input "true"
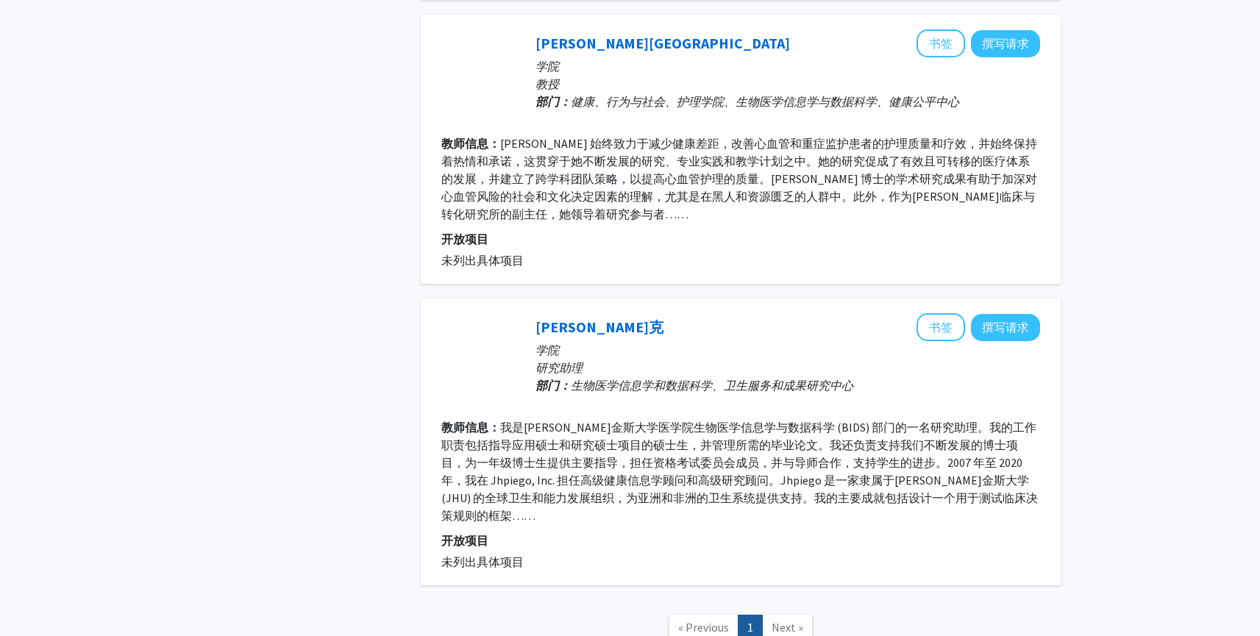
scroll to position [1232, 0]
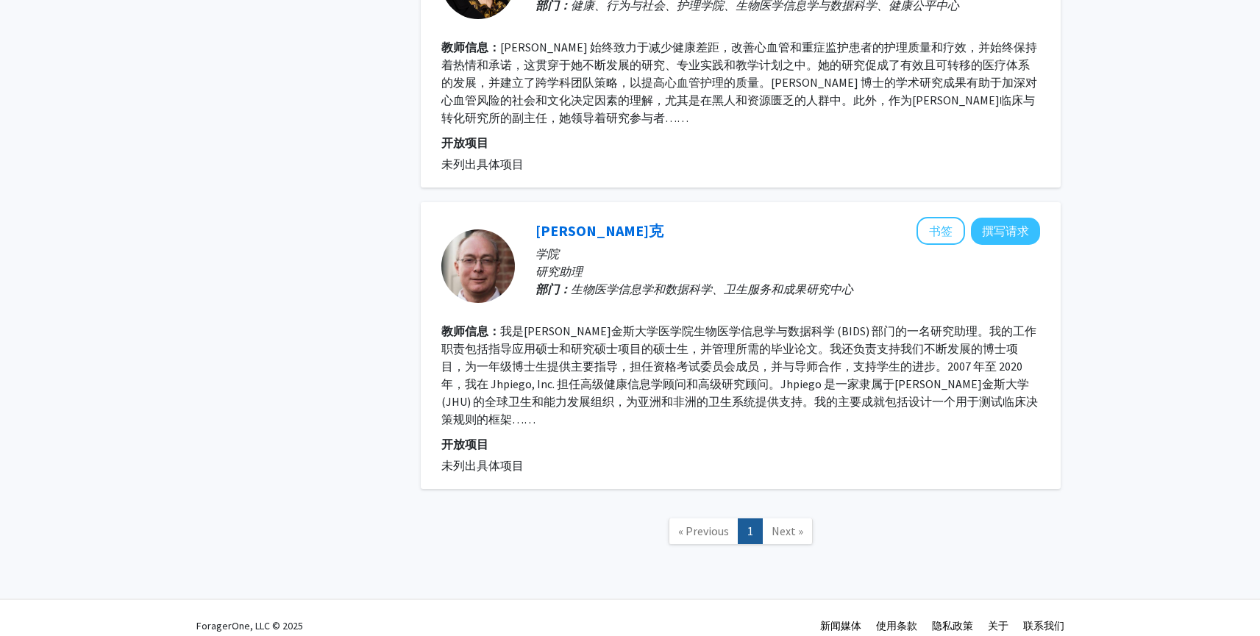
click at [791, 513] on nav "« Previous 1 Next »" at bounding box center [741, 534] width 640 height 60
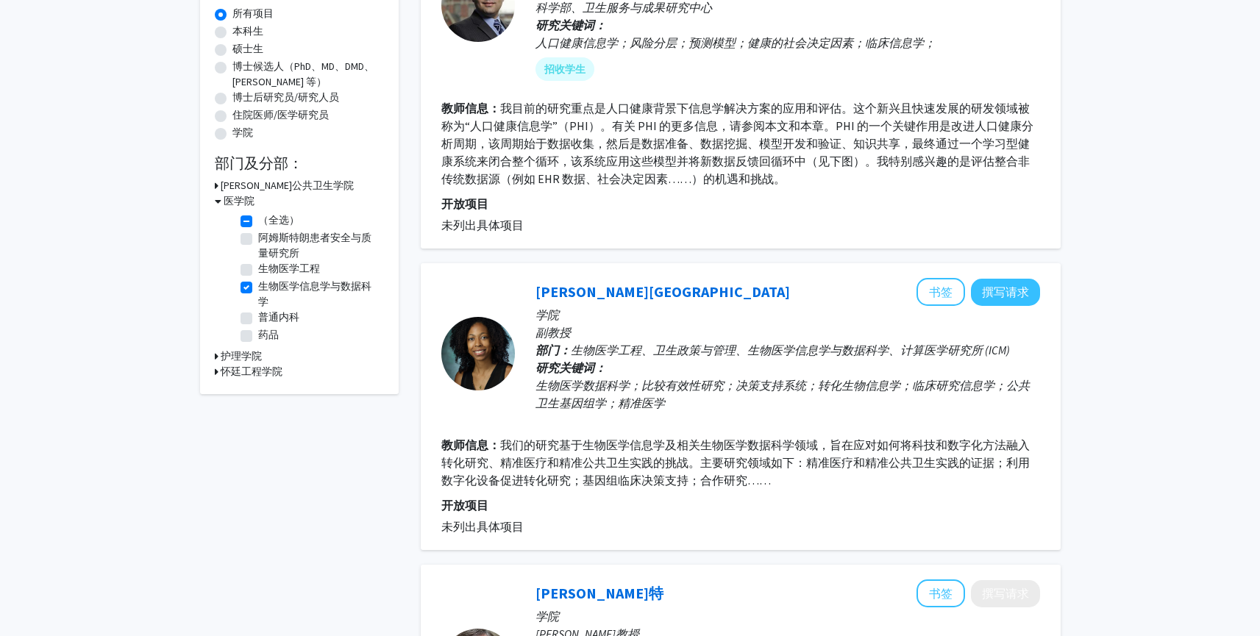
scroll to position [244, 0]
click at [258, 292] on label "生物医学信息学与数据科学" at bounding box center [319, 295] width 122 height 31
click at [258, 290] on input "生物医学信息学与数据科学" at bounding box center [263, 285] width 10 height 10
checkbox input "false"
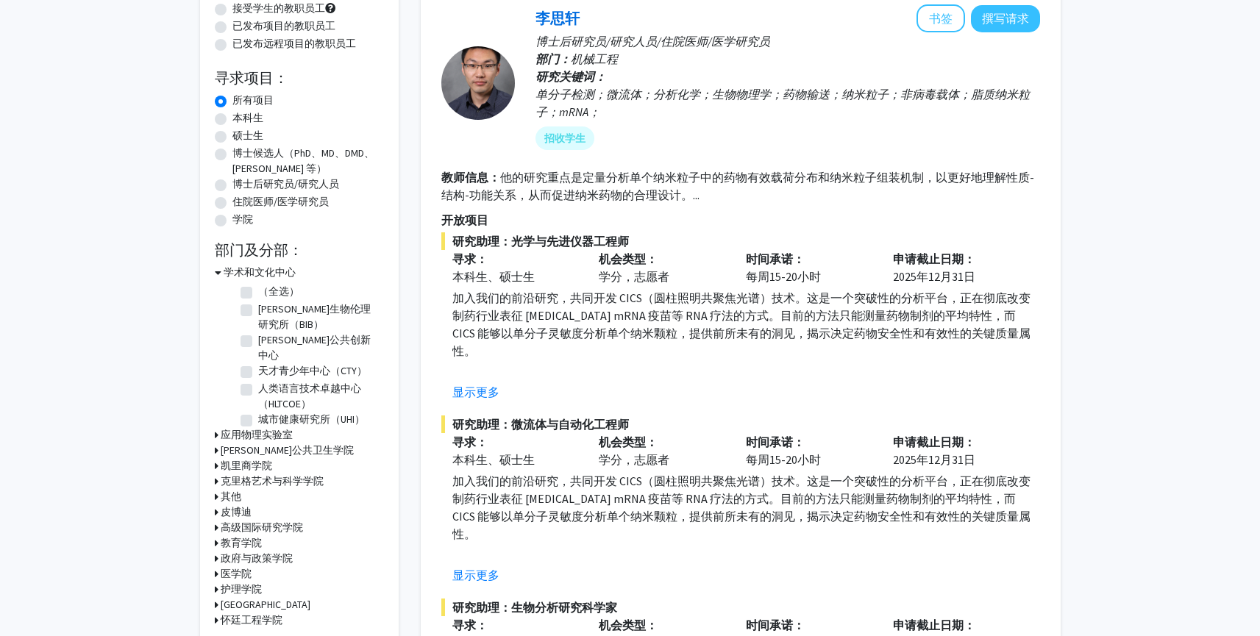
scroll to position [399, 0]
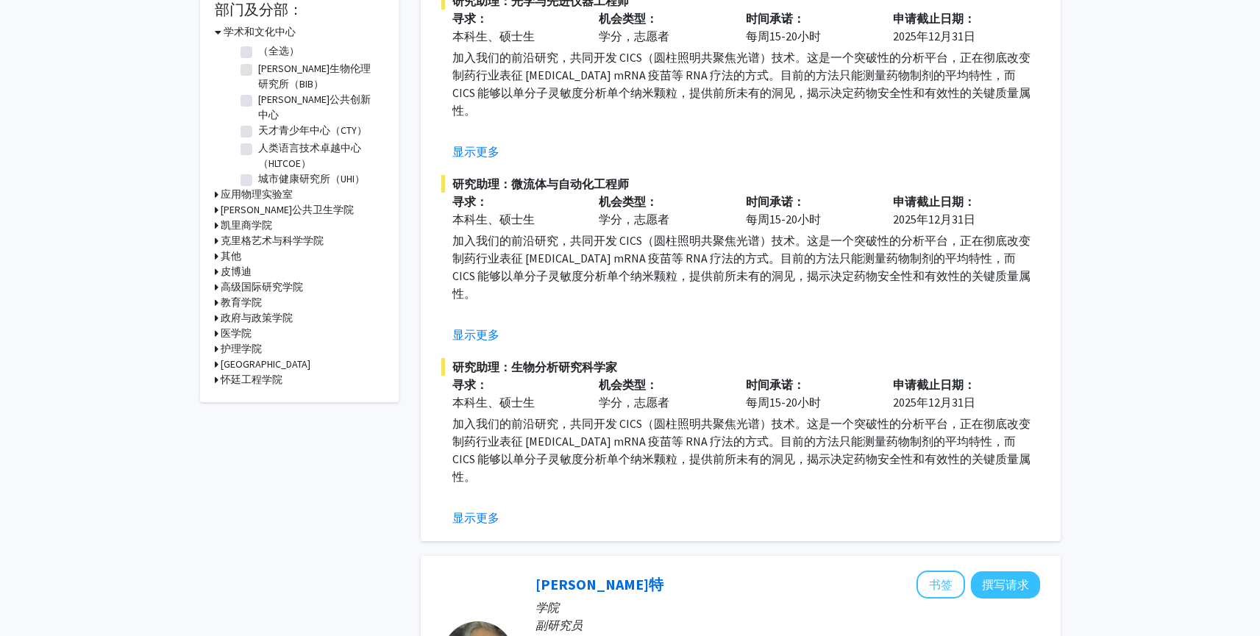
click at [218, 326] on div "医学院" at bounding box center [299, 333] width 169 height 15
click at [215, 326] on icon at bounding box center [217, 333] width 4 height 15
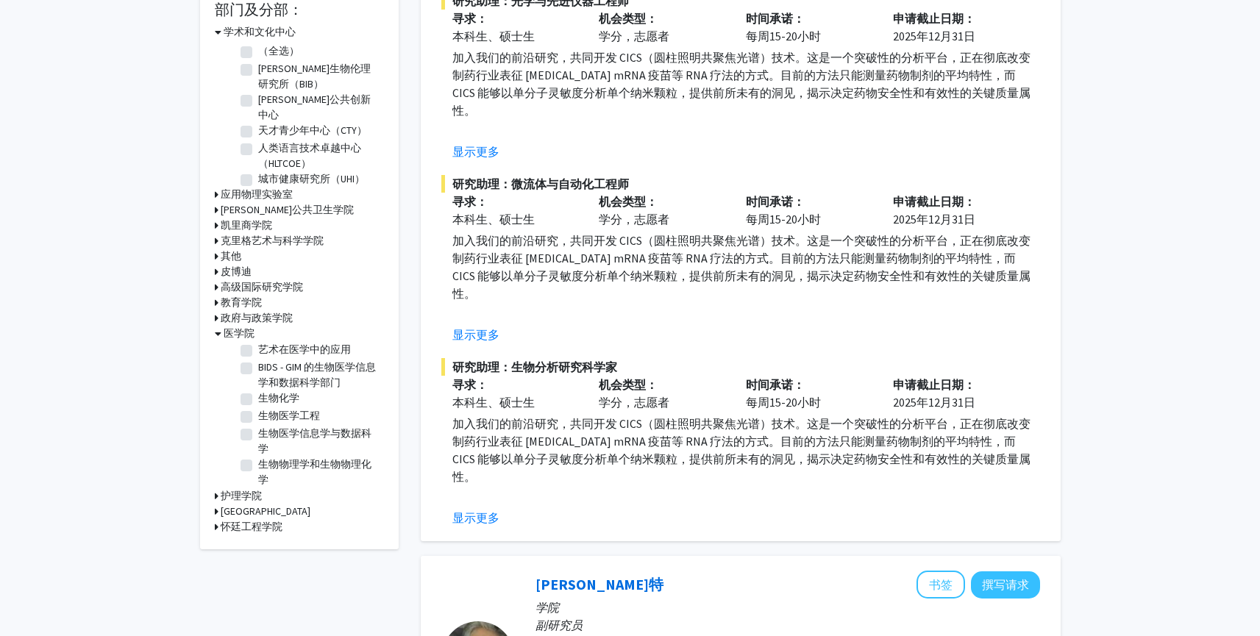
scroll to position [123, 0]
click at [247, 414] on fg-checkbox "生物医学工程 生物医学工程" at bounding box center [310, 416] width 140 height 18
click at [258, 409] on label "生物医学工程" at bounding box center [289, 414] width 62 height 15
click at [258, 409] on input "生物医学工程" at bounding box center [263, 412] width 10 height 10
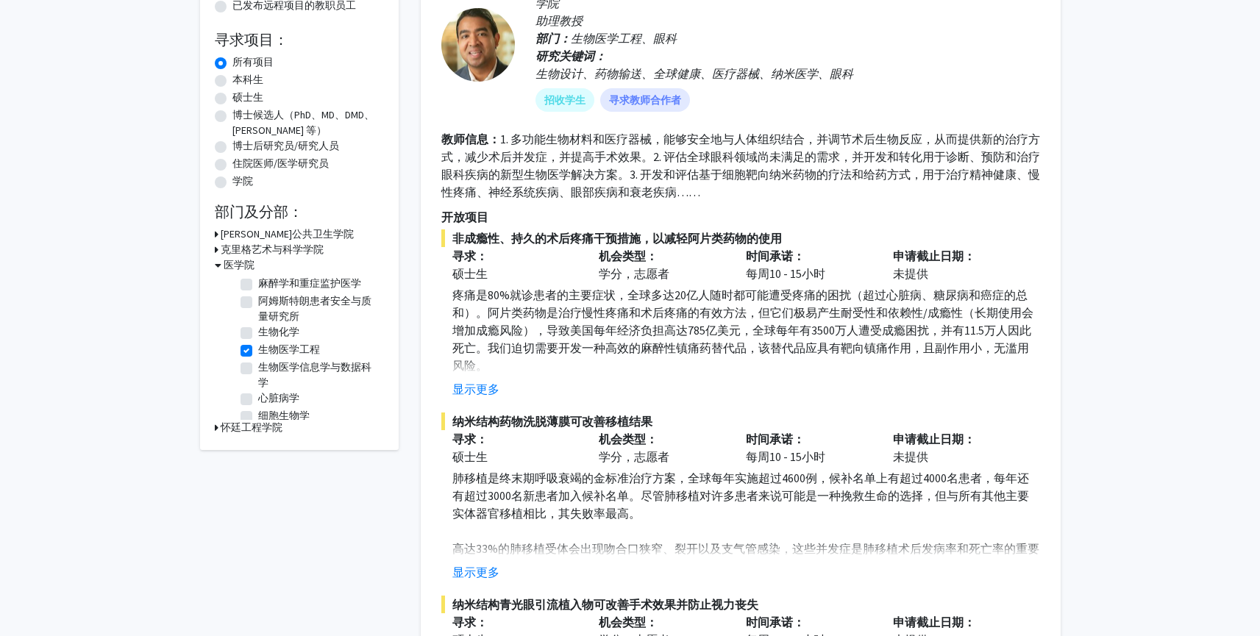
scroll to position [20, 0]
click at [258, 346] on label "生物医学工程" at bounding box center [289, 347] width 62 height 15
click at [258, 346] on input "生物医学工程" at bounding box center [263, 345] width 10 height 10
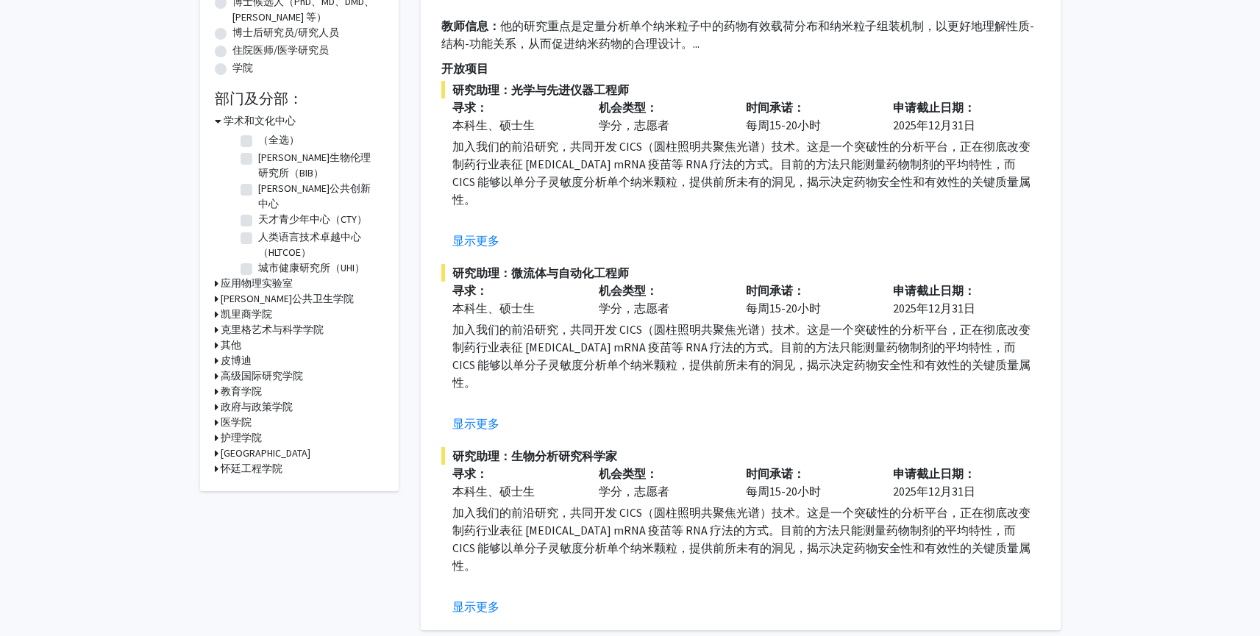
scroll to position [342, 0]
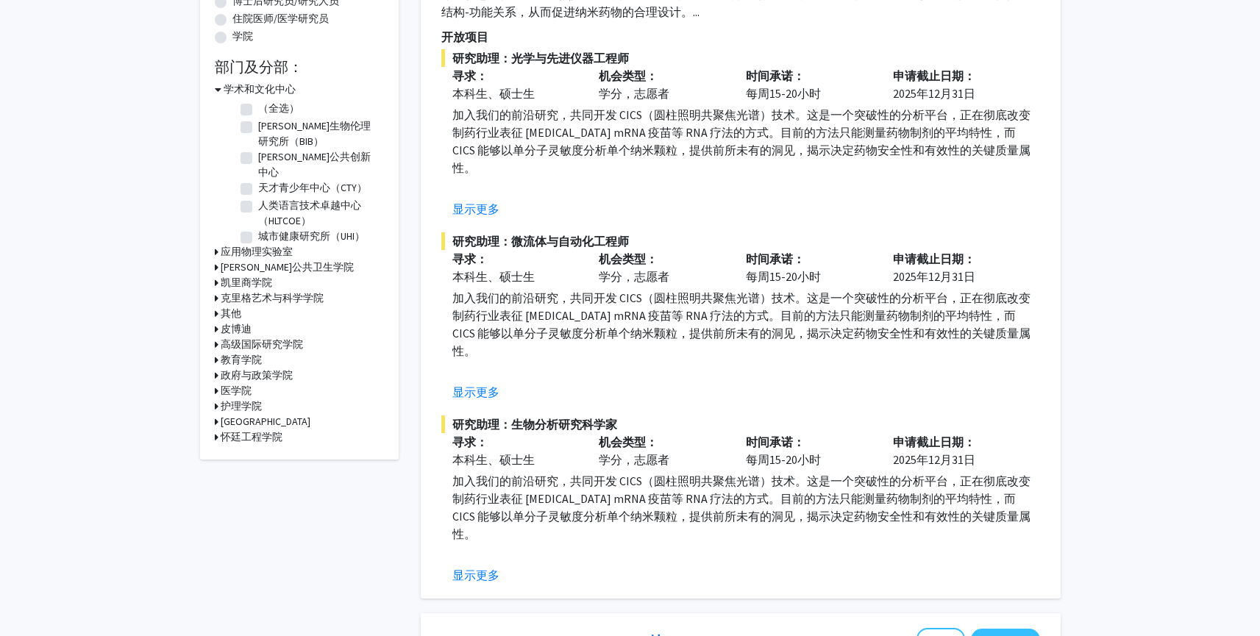
click at [217, 385] on icon at bounding box center [217, 390] width 4 height 15
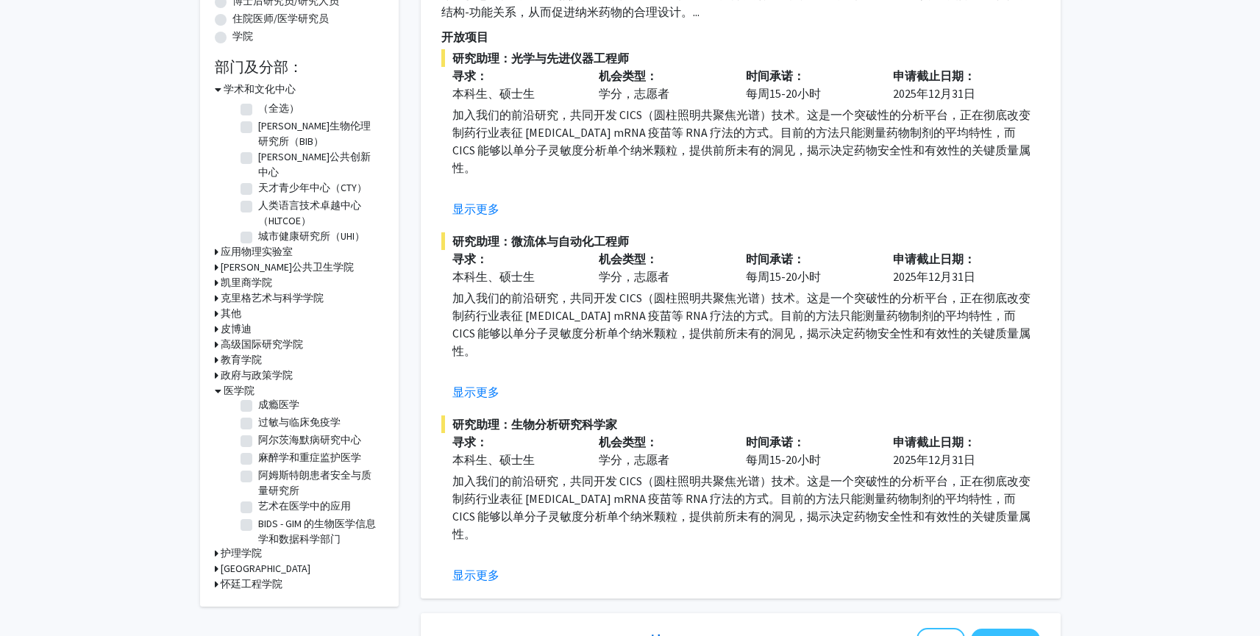
scroll to position [0, 0]
click at [215, 260] on icon at bounding box center [217, 267] width 4 height 15
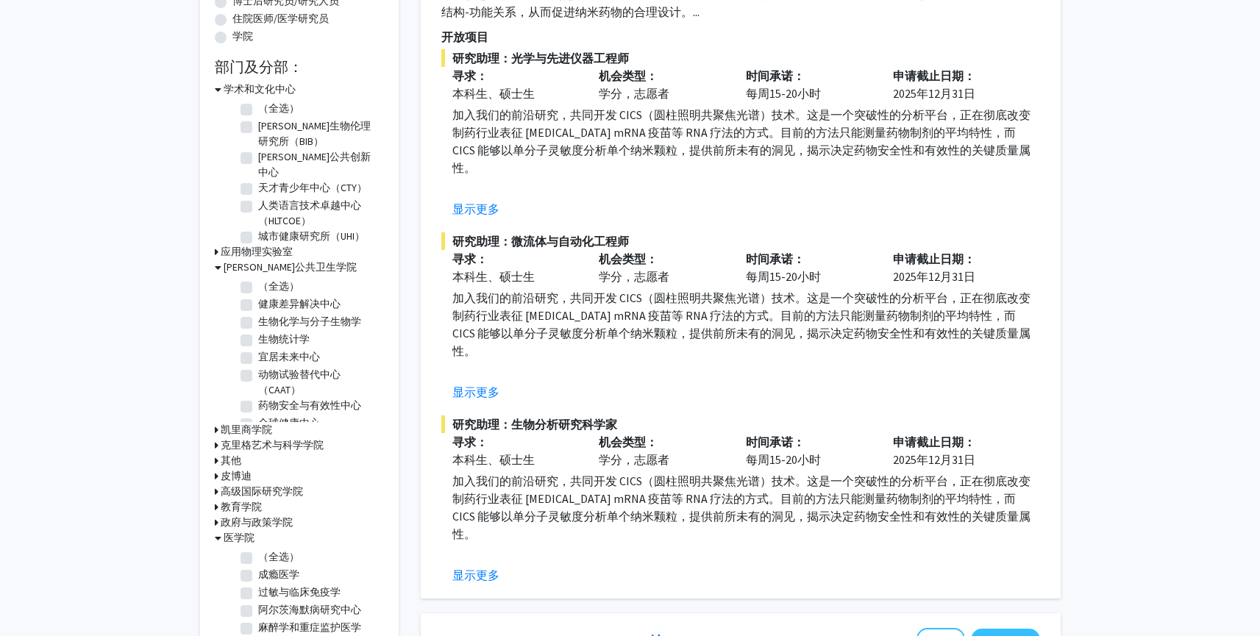
scroll to position [3, 0]
click at [258, 329] on label "生物统计学" at bounding box center [283, 336] width 51 height 15
click at [258, 329] on input "生物统计学" at bounding box center [263, 334] width 10 height 10
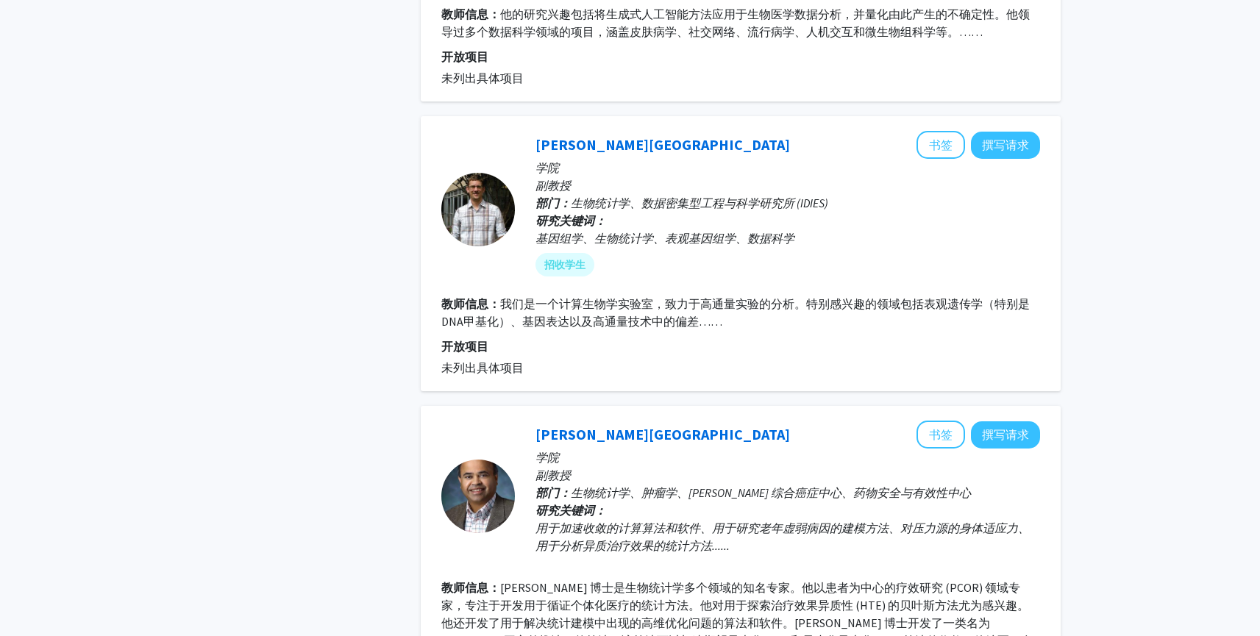
scroll to position [1657, 0]
click at [951, 148] on font "书签" at bounding box center [941, 145] width 24 height 15
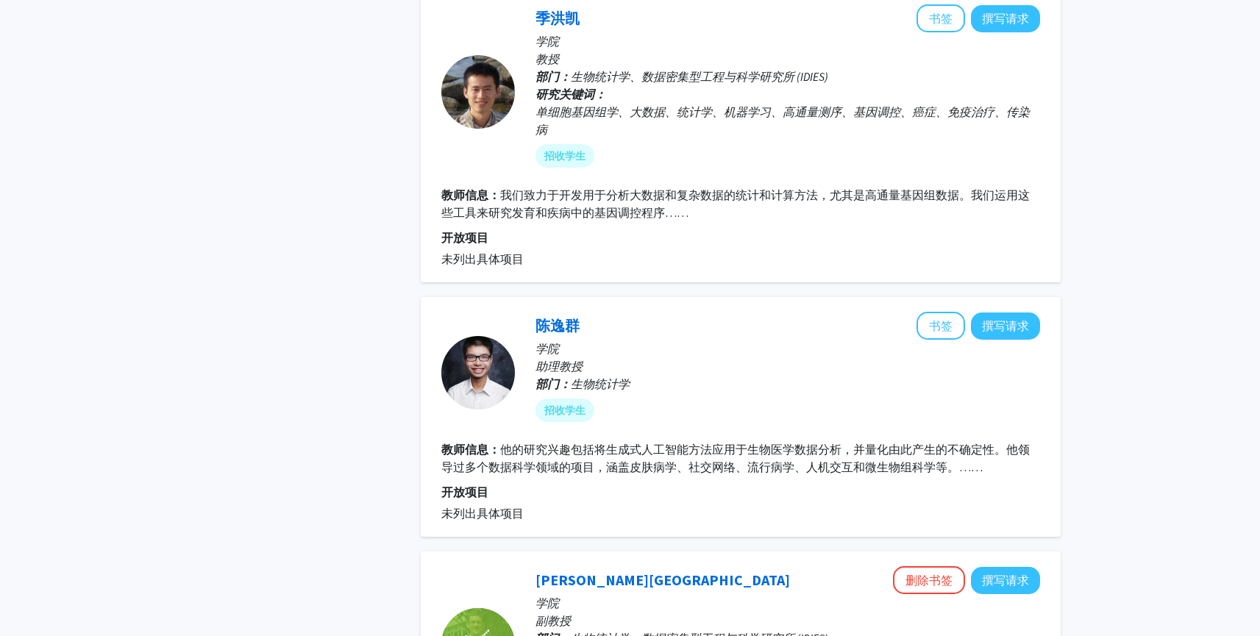
scroll to position [1186, 0]
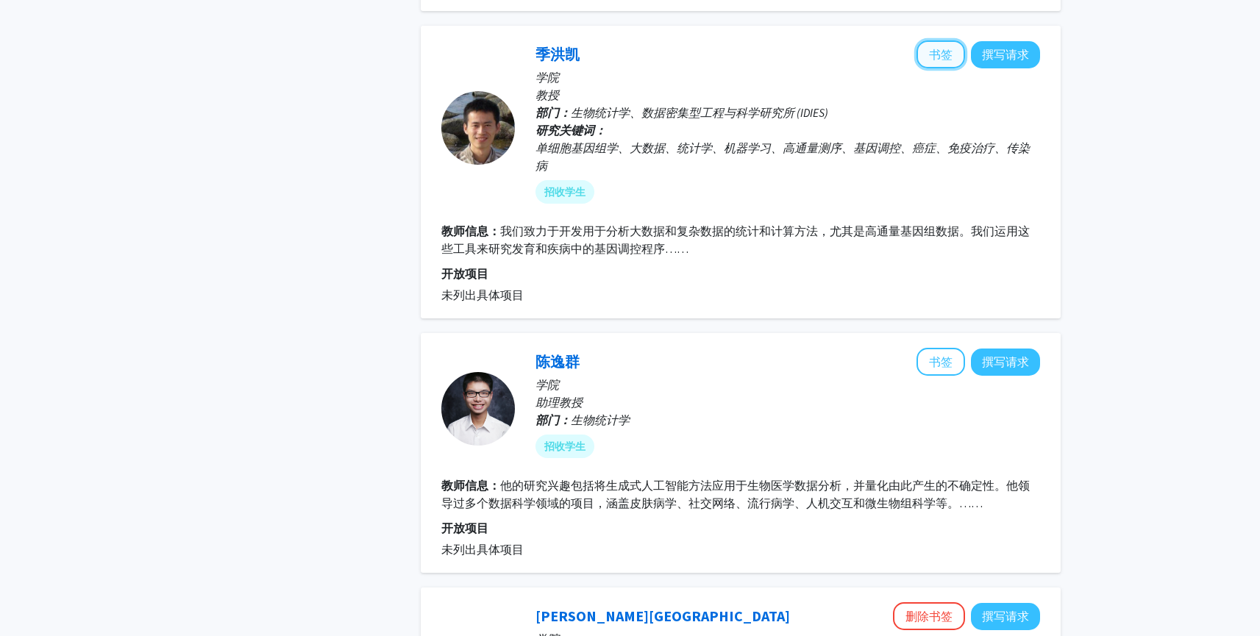
click at [945, 59] on font "书签" at bounding box center [941, 54] width 24 height 15
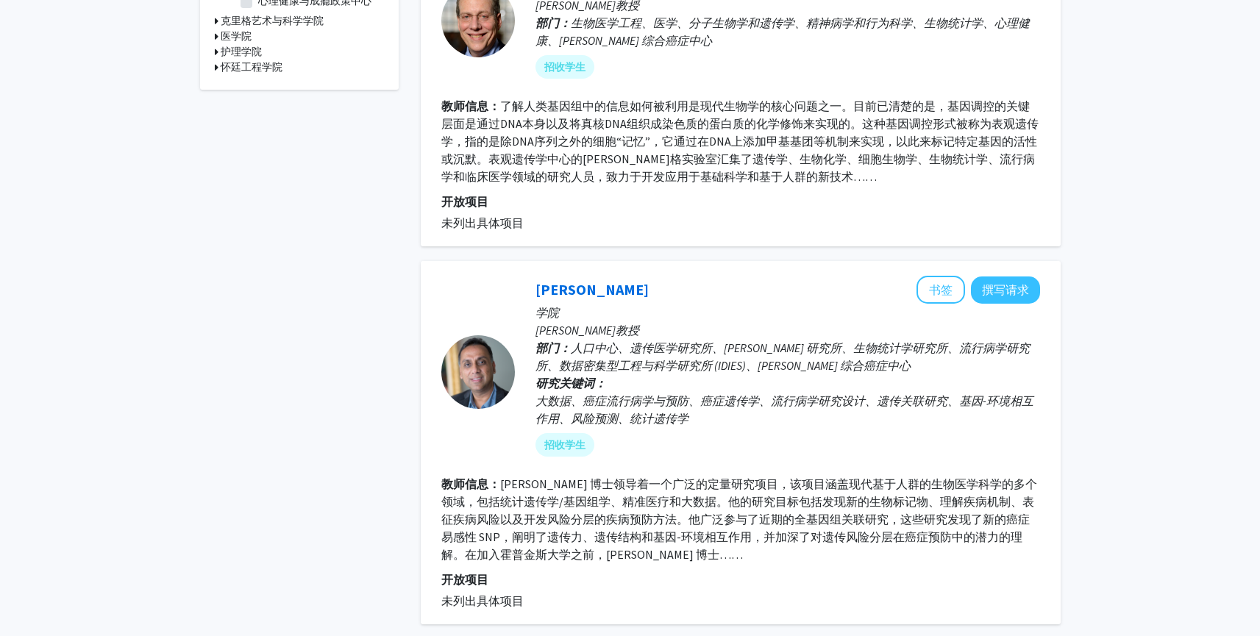
scroll to position [583, 0]
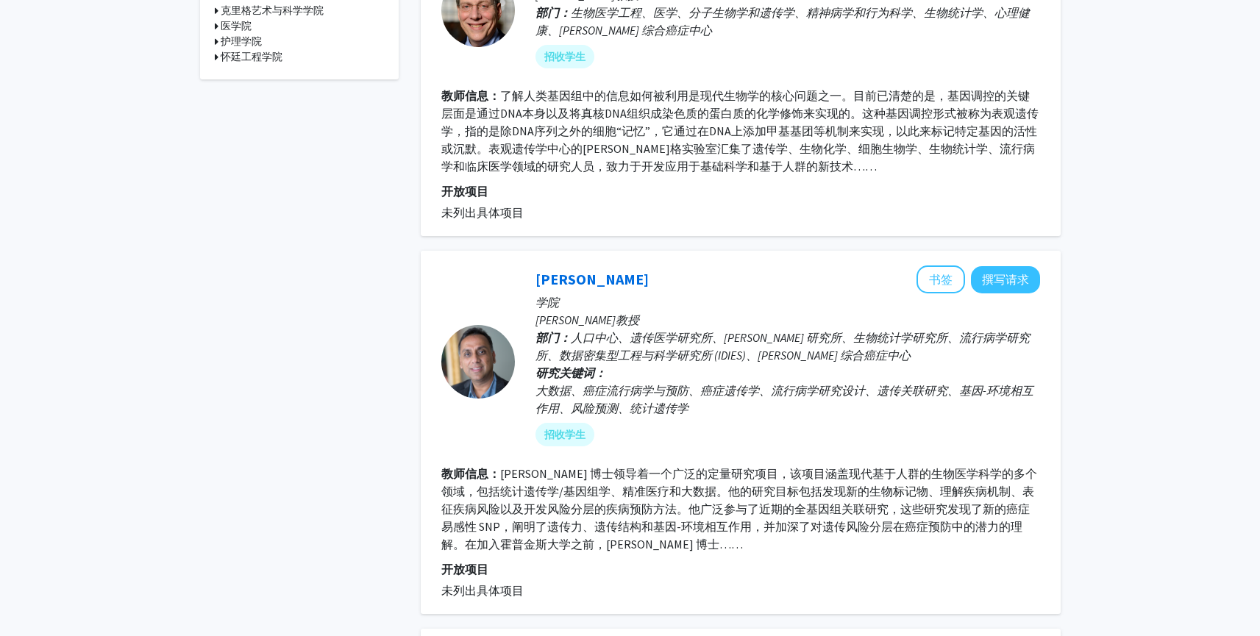
click at [625, 527] on font "Chatterjee 博士领导着一个广泛的定量研究项目，该项目涵盖现代基于人群的生物医学科学的多个领域，包括统计遗传学/基因组学、精准医疗和大数据。他的研究目…" at bounding box center [739, 508] width 596 height 85
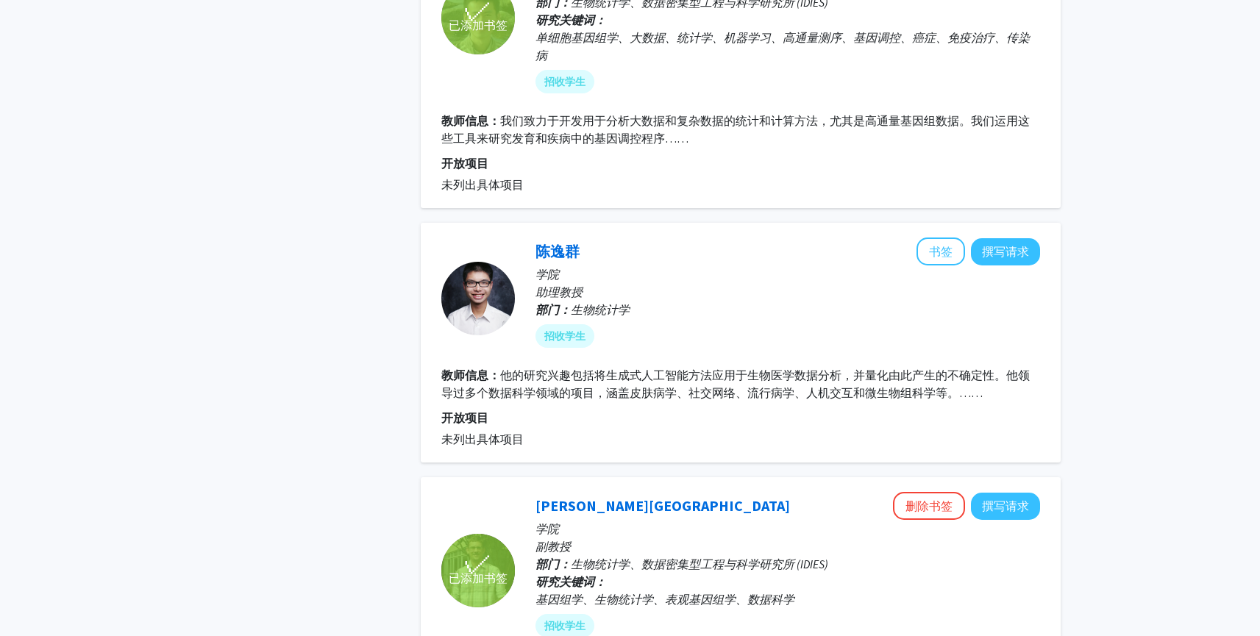
scroll to position [1002, 0]
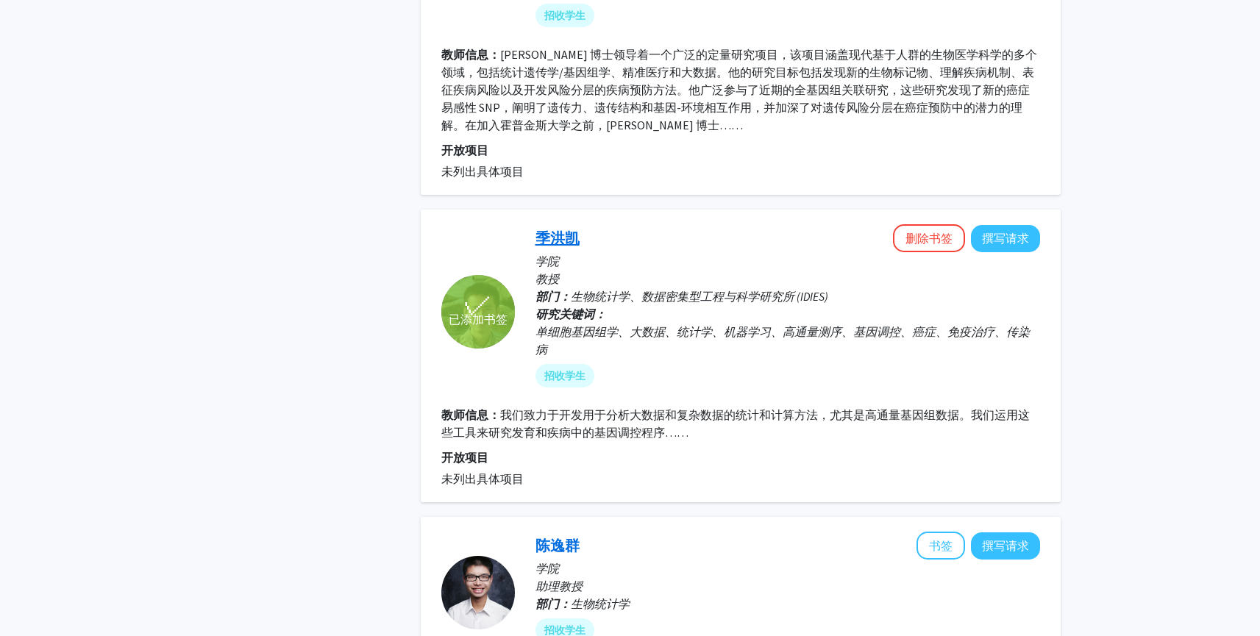
click at [555, 231] on font "季洪凯" at bounding box center [557, 238] width 44 height 18
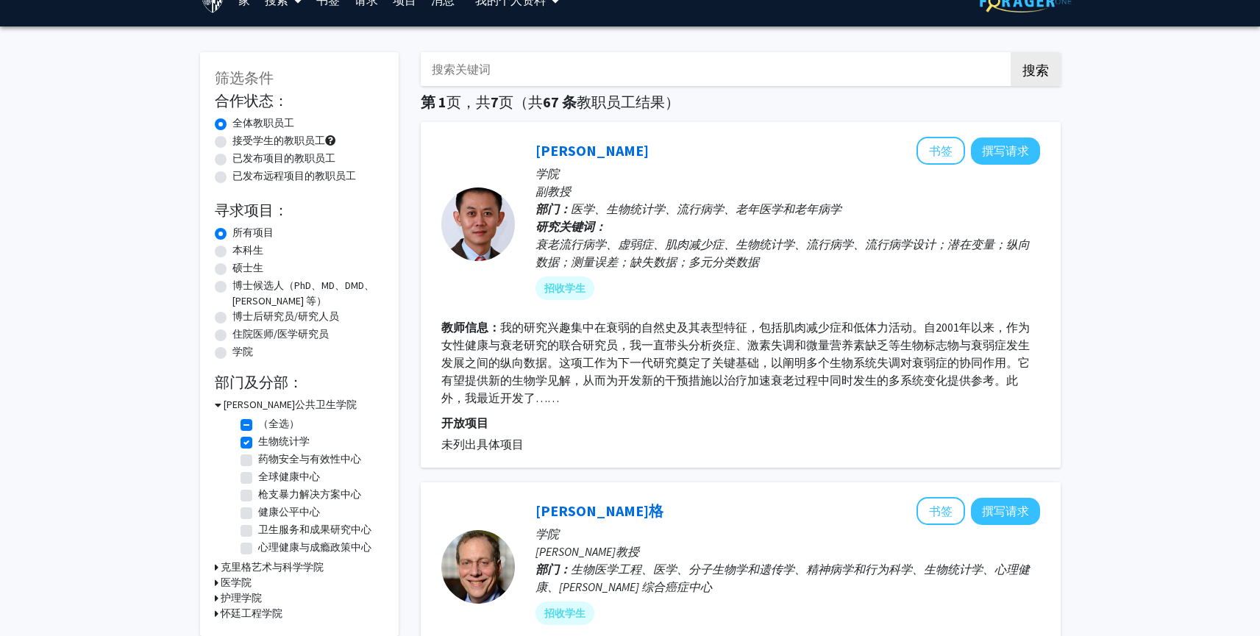
scroll to position [29, 0]
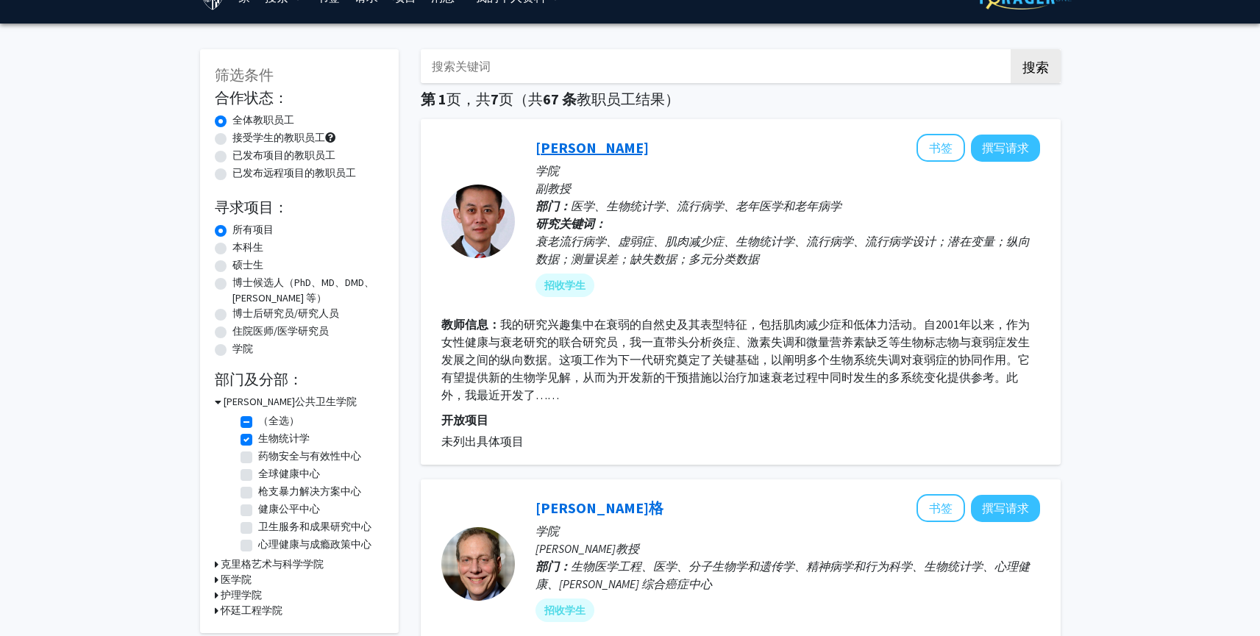
click at [557, 140] on font "薛千里" at bounding box center [591, 147] width 113 height 18
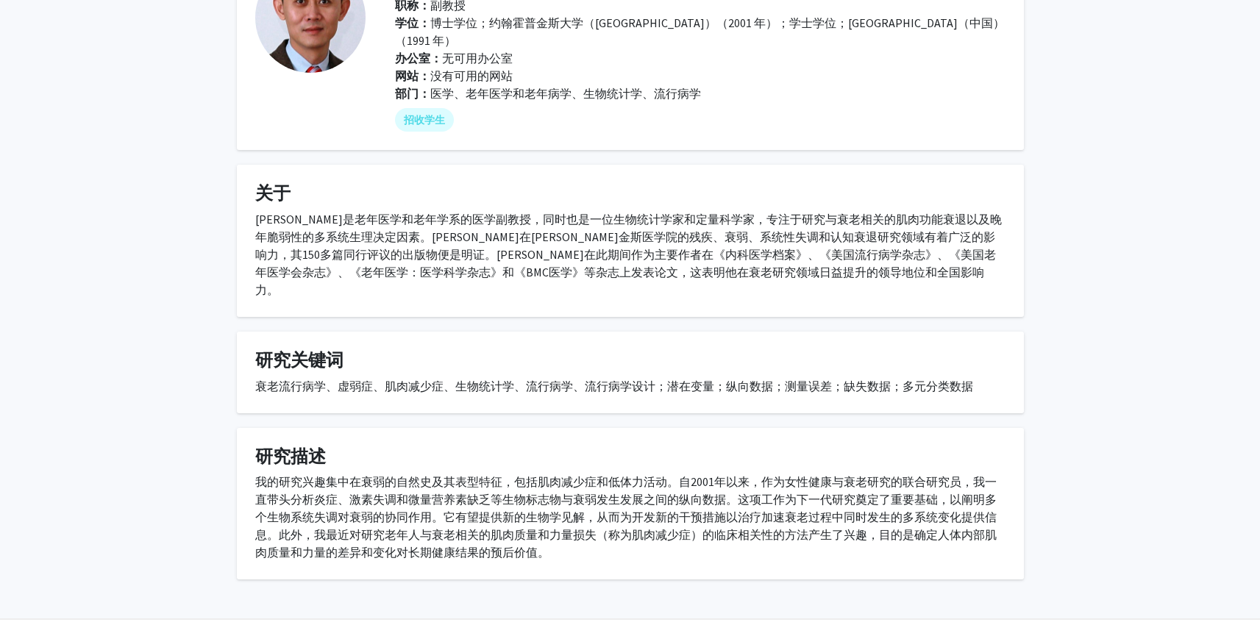
scroll to position [119, 0]
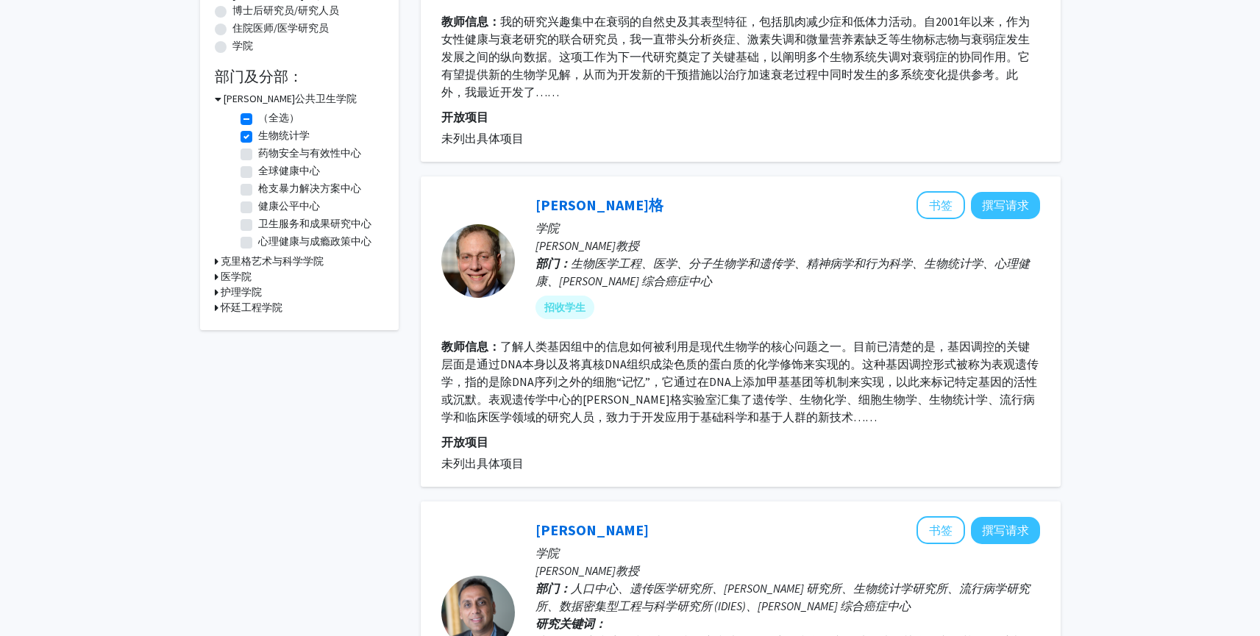
scroll to position [332, 0]
click at [580, 207] on font "安迪·范伯格" at bounding box center [599, 205] width 128 height 18
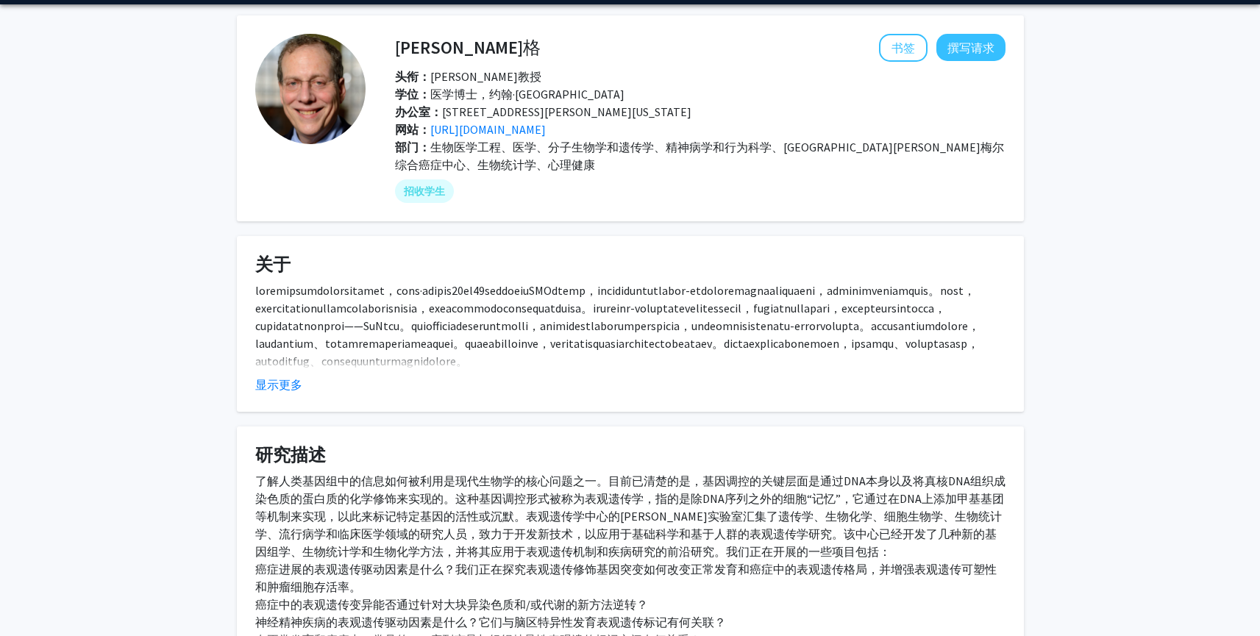
scroll to position [51, 0]
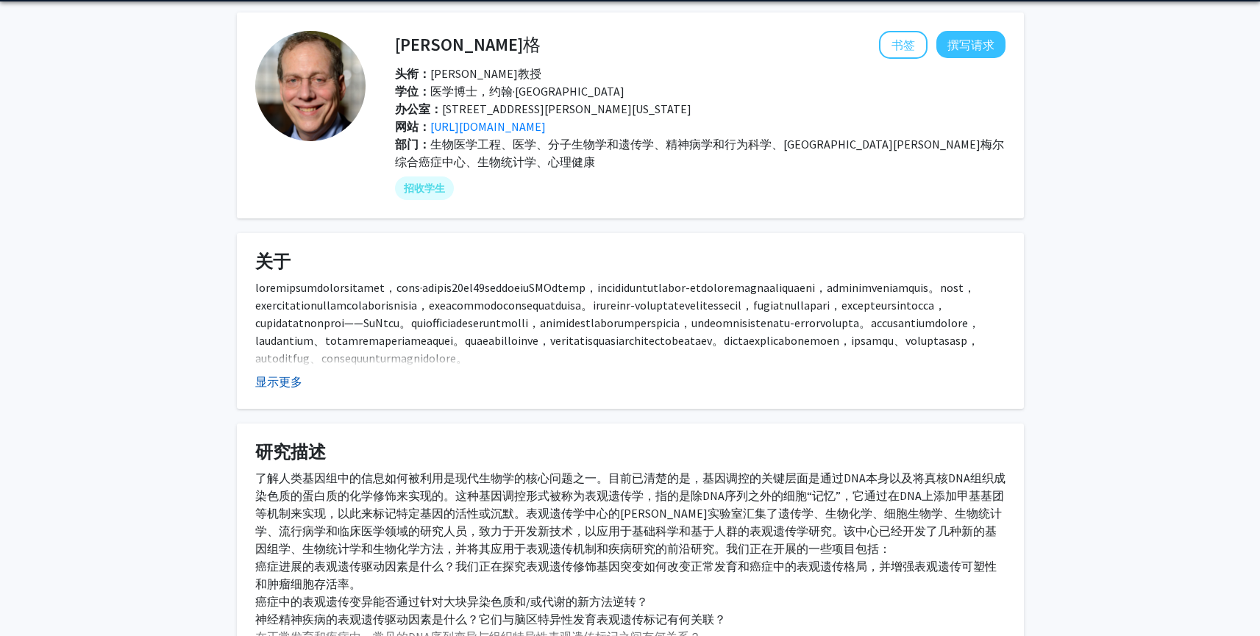
click at [279, 389] on font "显示更多" at bounding box center [278, 381] width 47 height 15
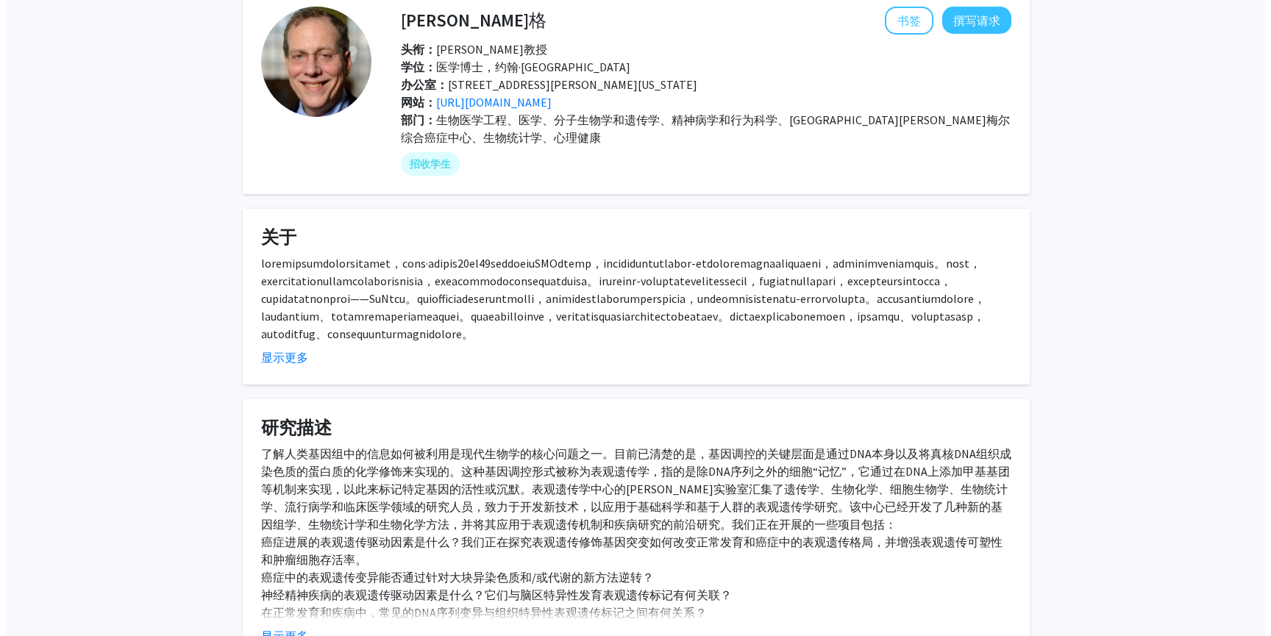
scroll to position [0, 0]
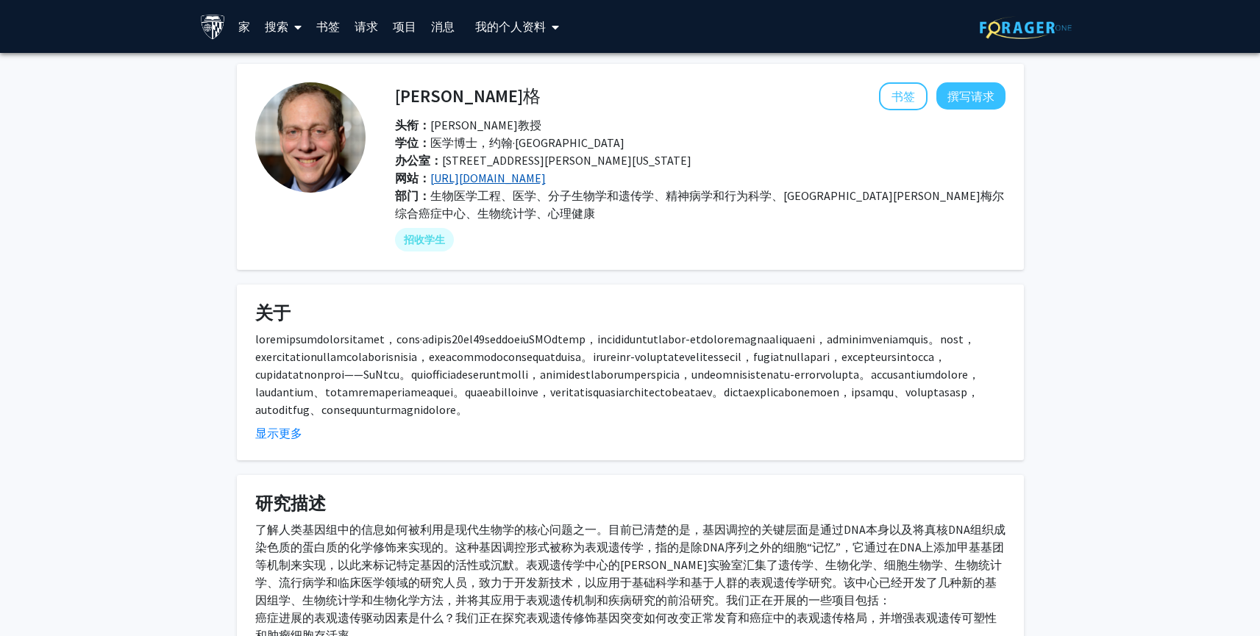
click at [530, 181] on font "http://feinberglab.jhu.edu" at bounding box center [487, 178] width 115 height 15
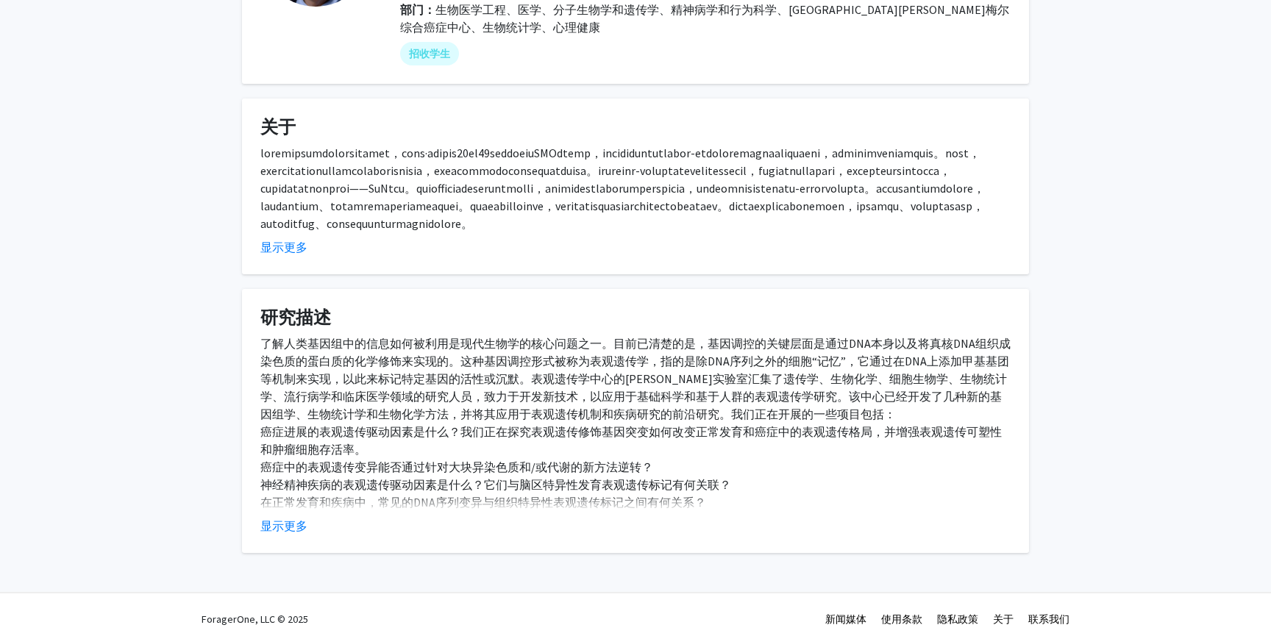
scroll to position [188, 0]
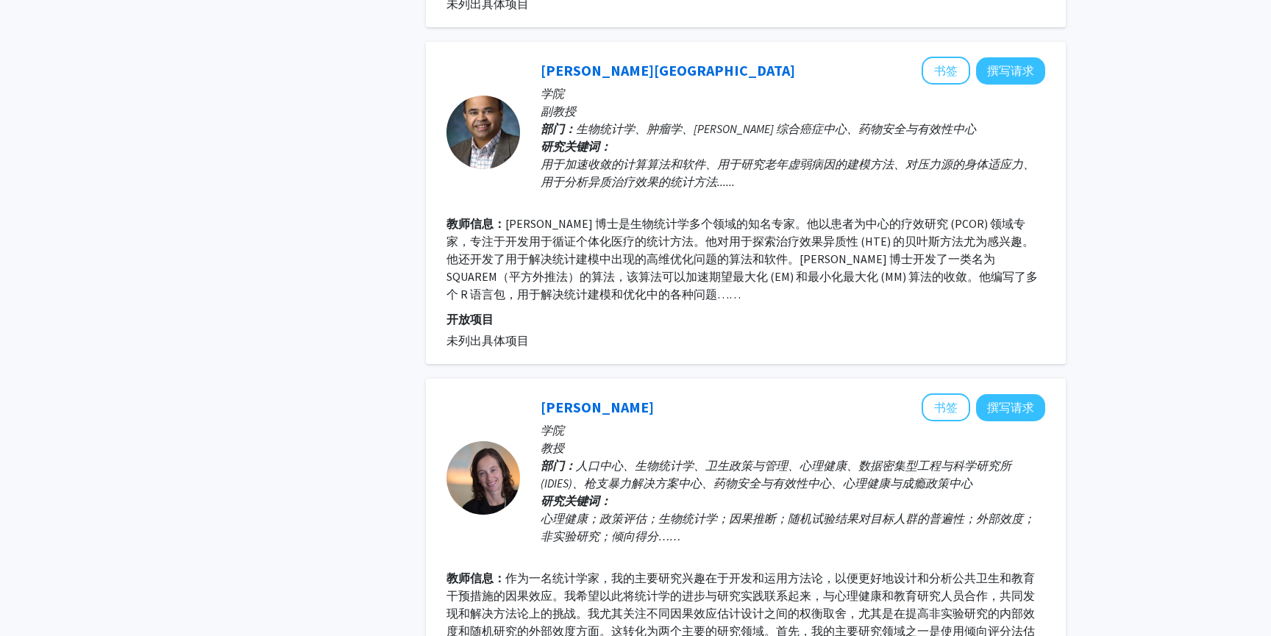
scroll to position [2022, 0]
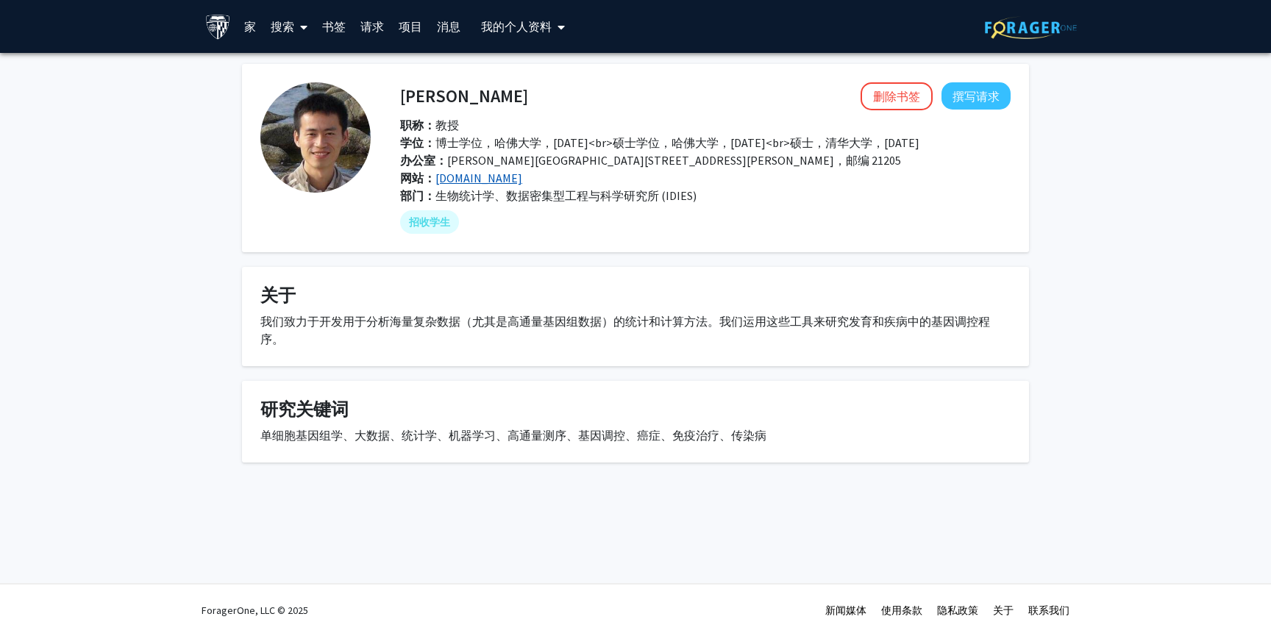
click at [457, 174] on font "[DOMAIN_NAME]" at bounding box center [478, 178] width 87 height 15
